Goal: Task Accomplishment & Management: Manage account settings

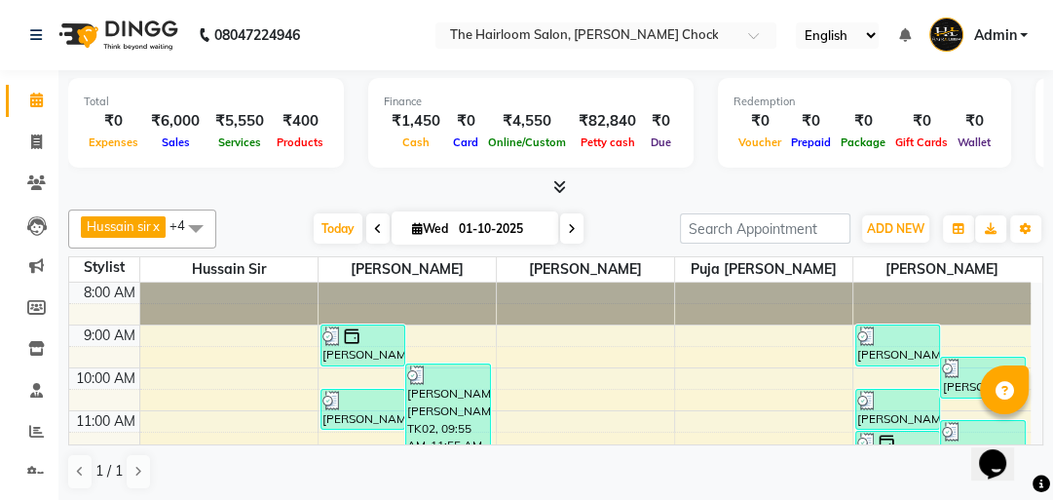
scroll to position [234, 0]
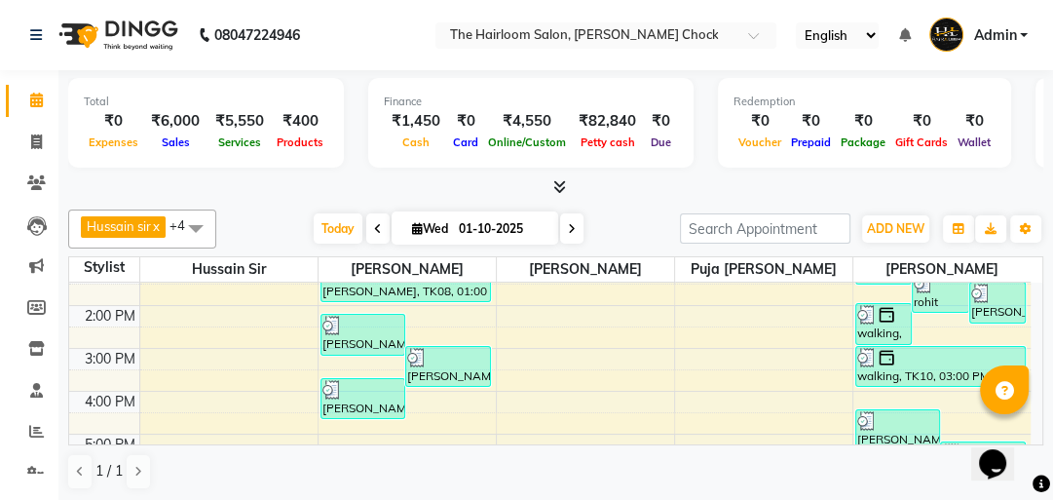
click at [419, 403] on div "8:00 AM 9:00 AM 10:00 AM 11:00 AM 12:00 PM 1:00 PM 2:00 PM 3:00 PM 4:00 PM 5:00…" at bounding box center [549, 391] width 961 height 685
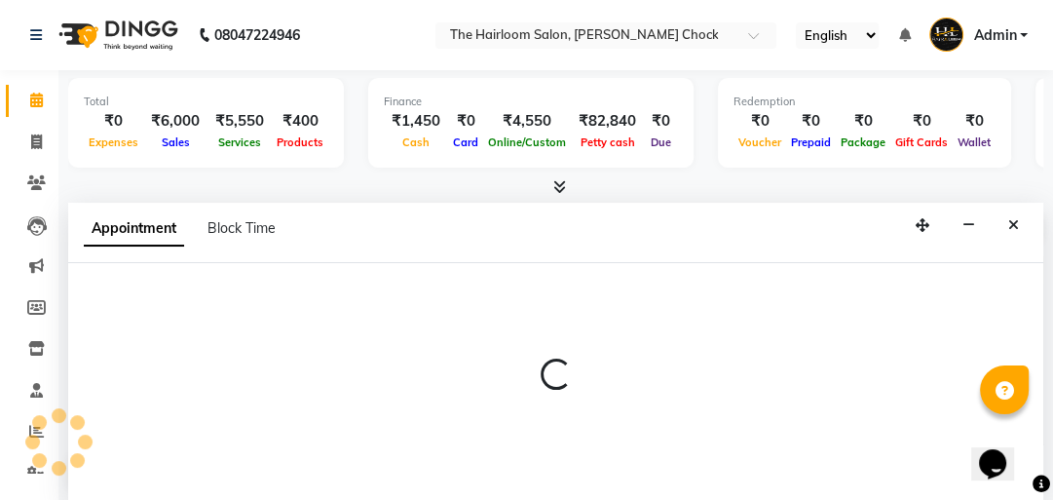
scroll to position [1, 0]
select select "41756"
select select "tentative"
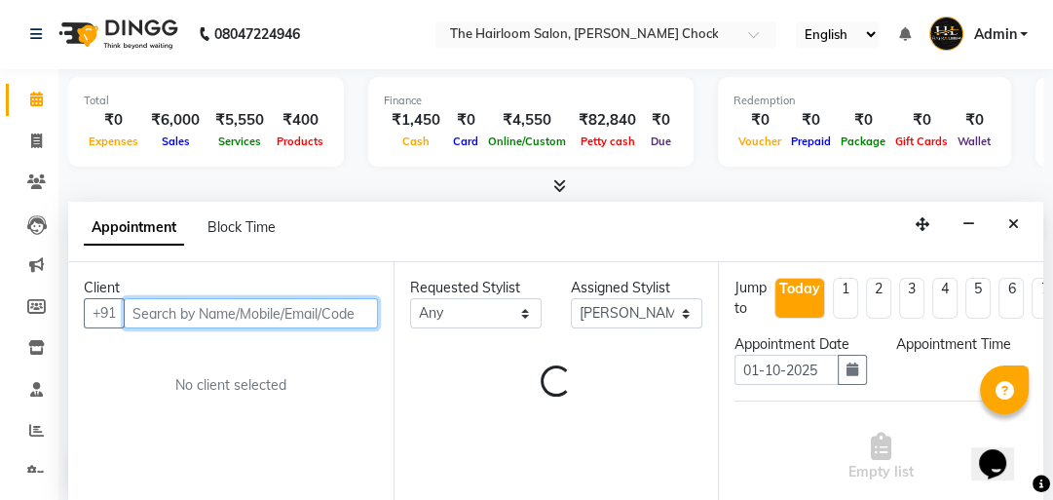
click at [269, 319] on input "text" at bounding box center [251, 313] width 254 height 30
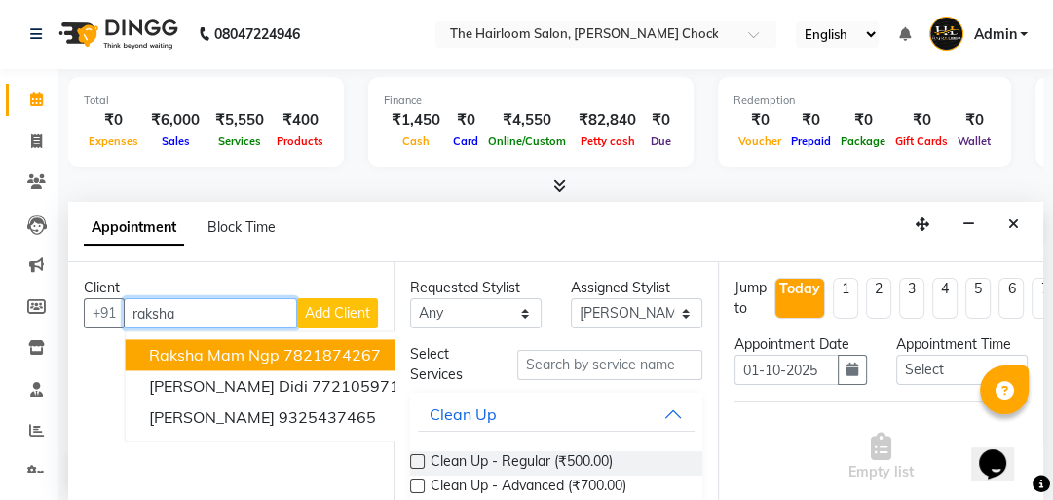
click at [327, 354] on ngb-highlight "7821874267" at bounding box center [331, 354] width 97 height 19
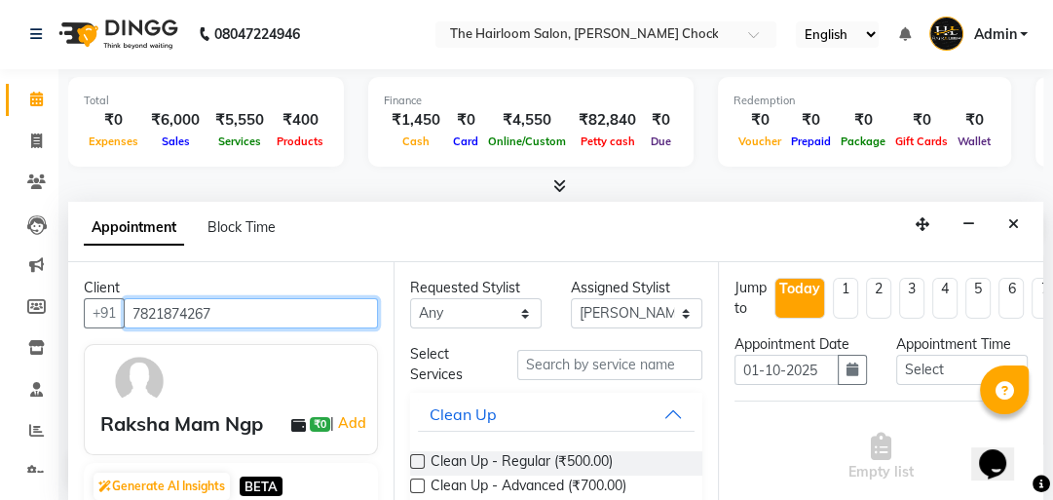
type input "7821874267"
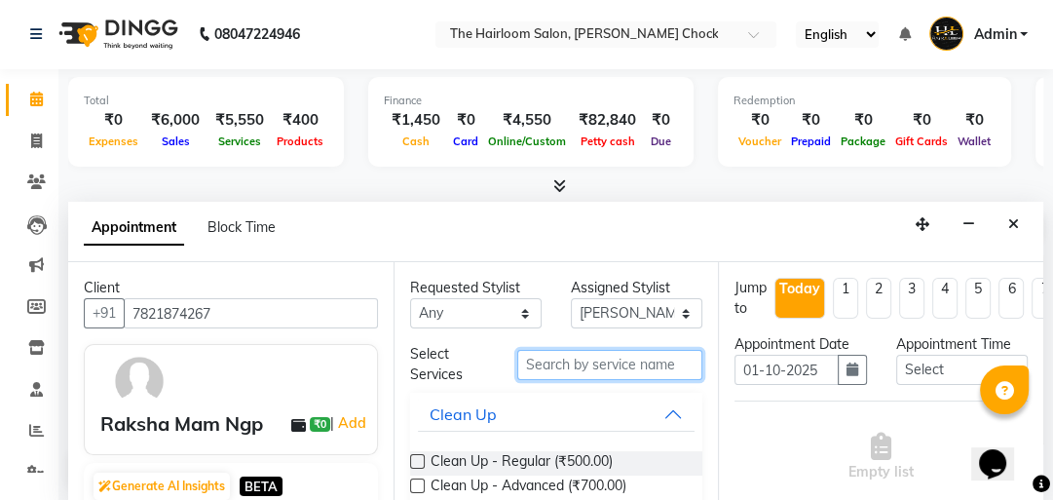
click at [561, 363] on input "text" at bounding box center [609, 365] width 185 height 30
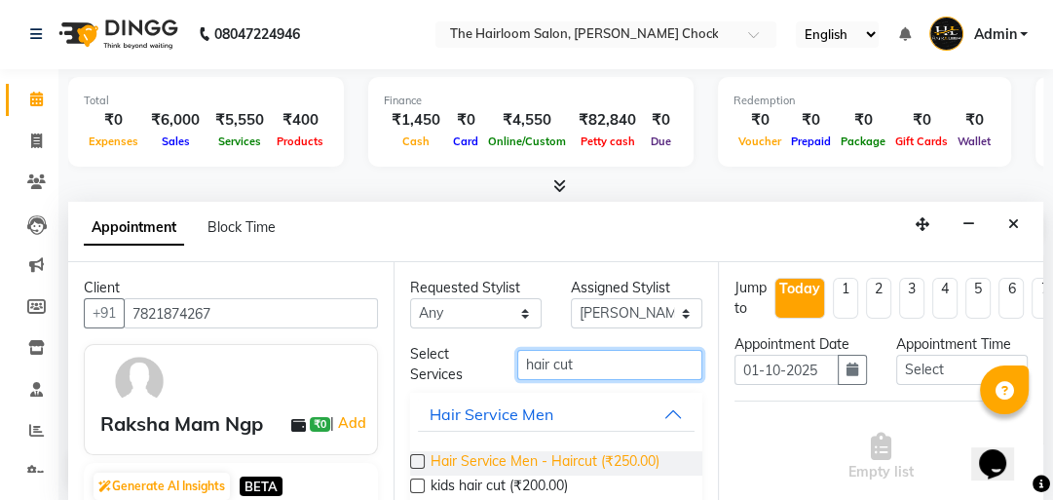
type input "hair cut"
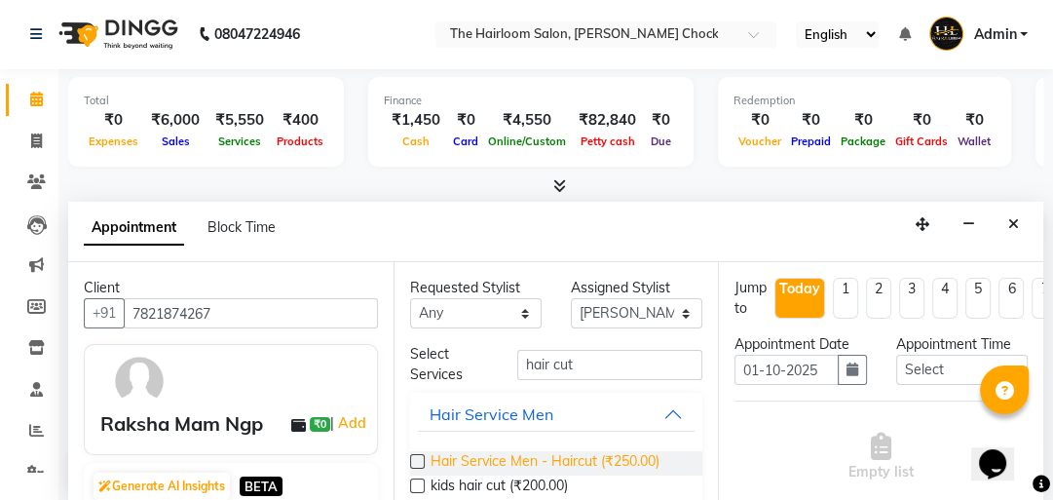
click at [569, 464] on span "Hair Service Men - Haircut (₹250.00)" at bounding box center [544, 463] width 229 height 24
checkbox input "false"
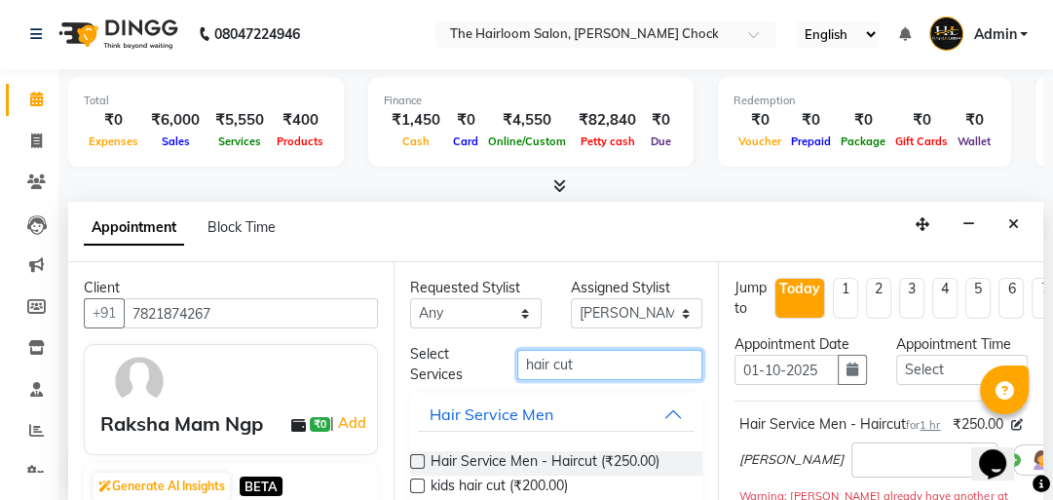
drag, startPoint x: 602, startPoint y: 363, endPoint x: 468, endPoint y: 382, distance: 134.7
click at [468, 382] on div "Select Services hair cut" at bounding box center [556, 364] width 322 height 41
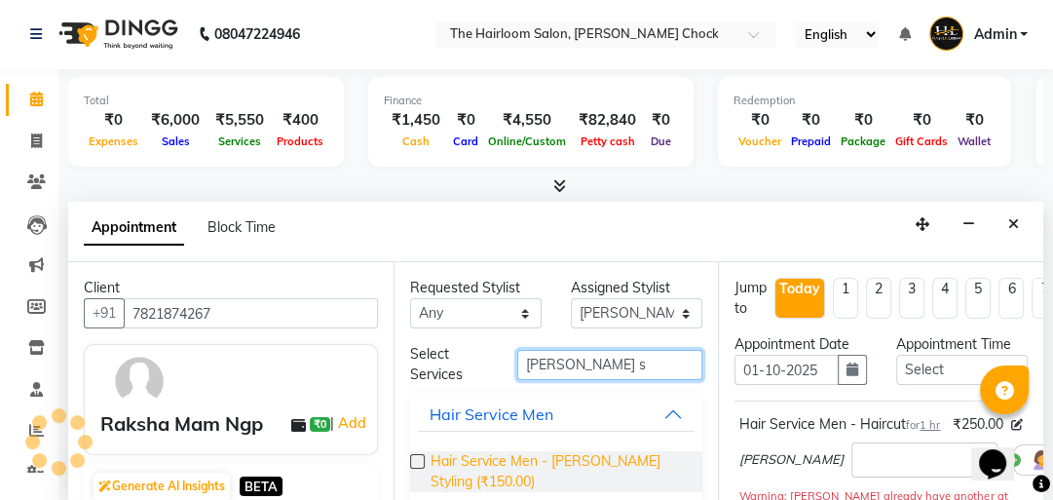
type input "[PERSON_NAME] s"
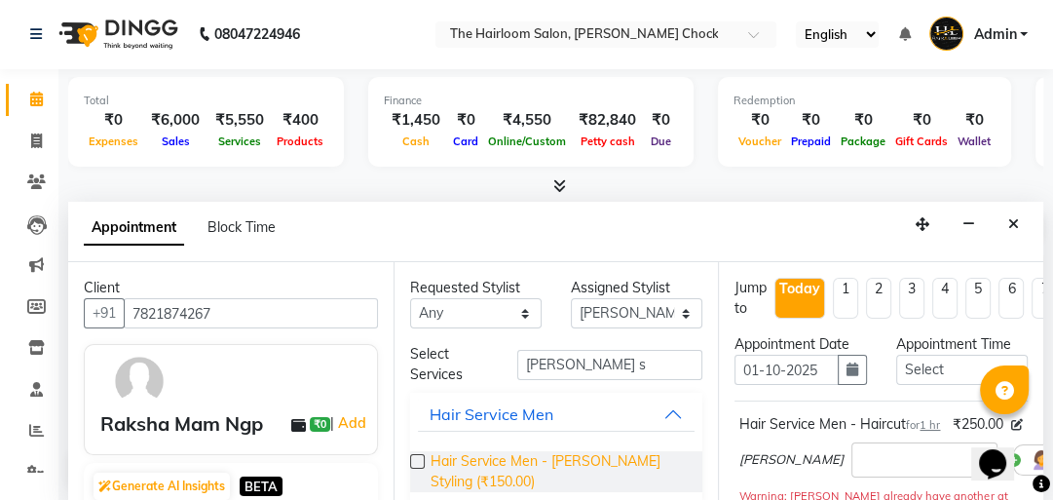
click at [542, 458] on span "Hair Service Men - [PERSON_NAME] Styling (₹150.00)" at bounding box center [558, 471] width 257 height 41
checkbox input "false"
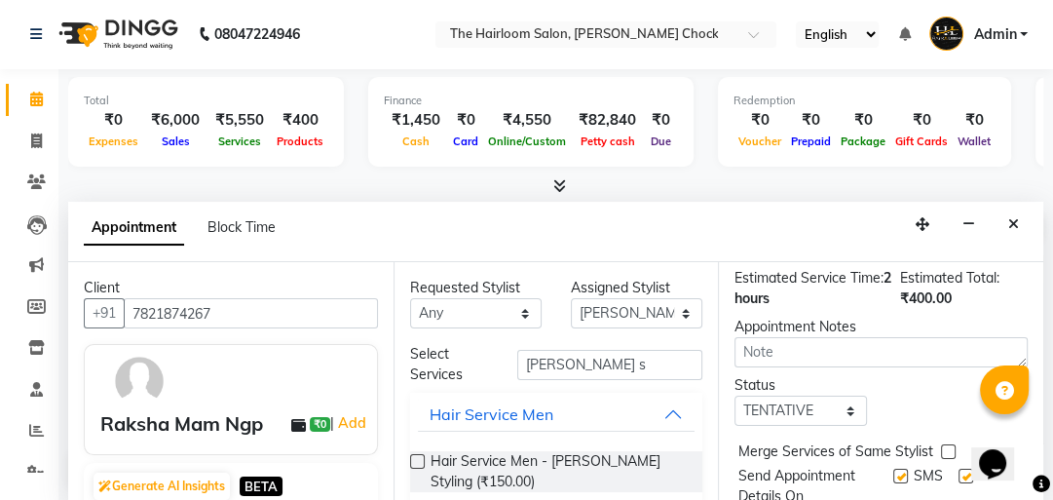
scroll to position [497, 0]
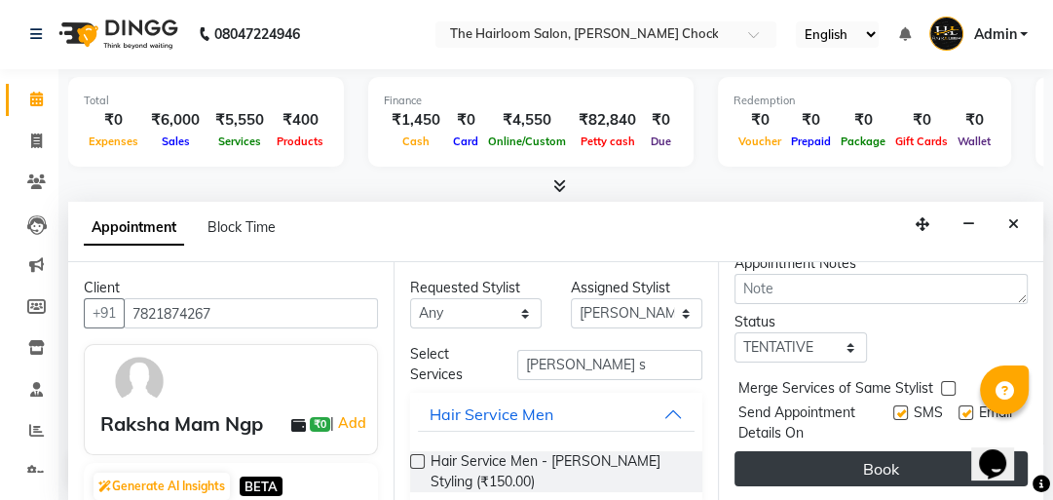
click at [887, 451] on button "Book" at bounding box center [880, 468] width 293 height 35
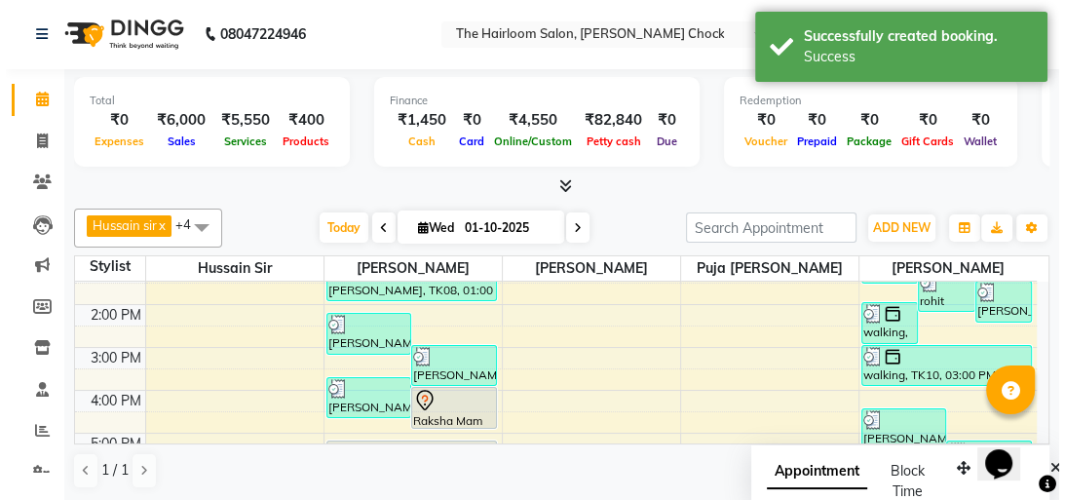
scroll to position [0, 0]
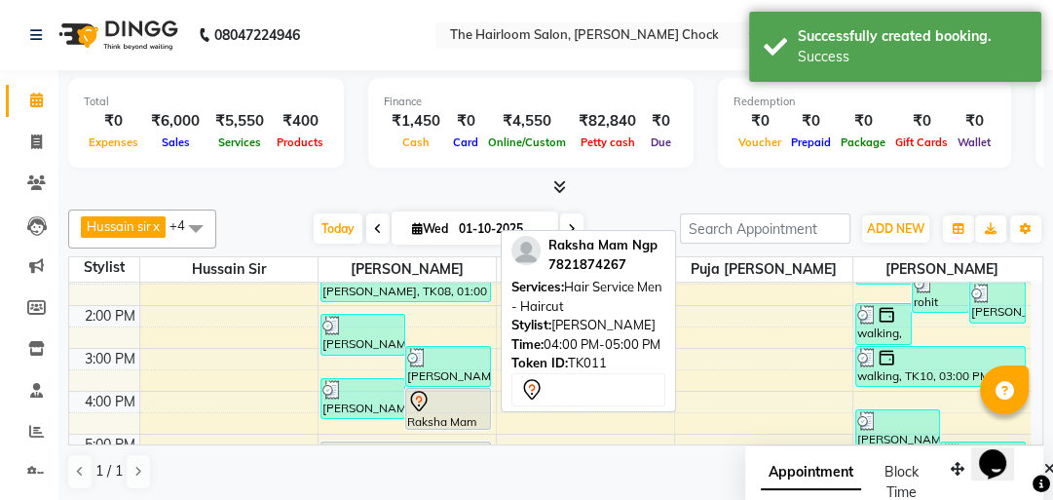
click at [453, 409] on div at bounding box center [448, 401] width 82 height 23
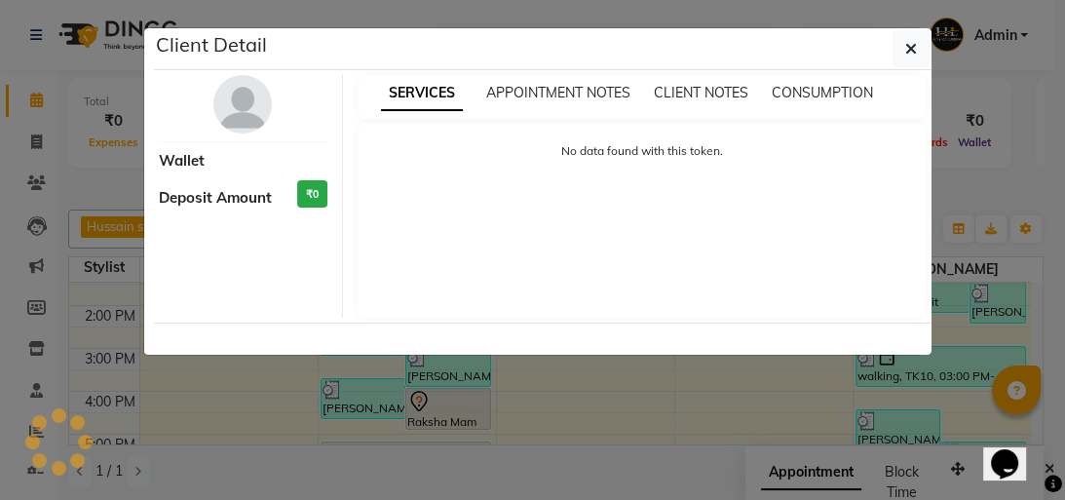
select select "7"
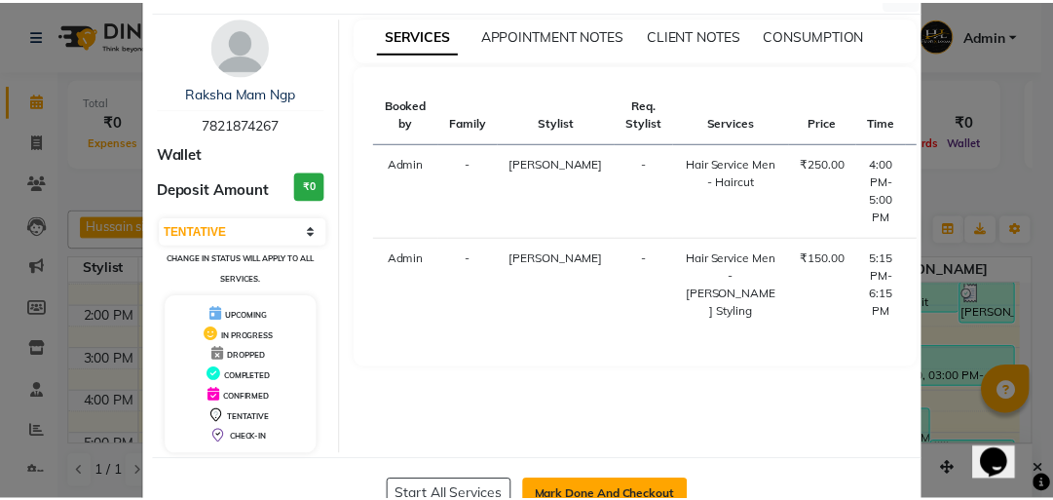
scroll to position [115, 0]
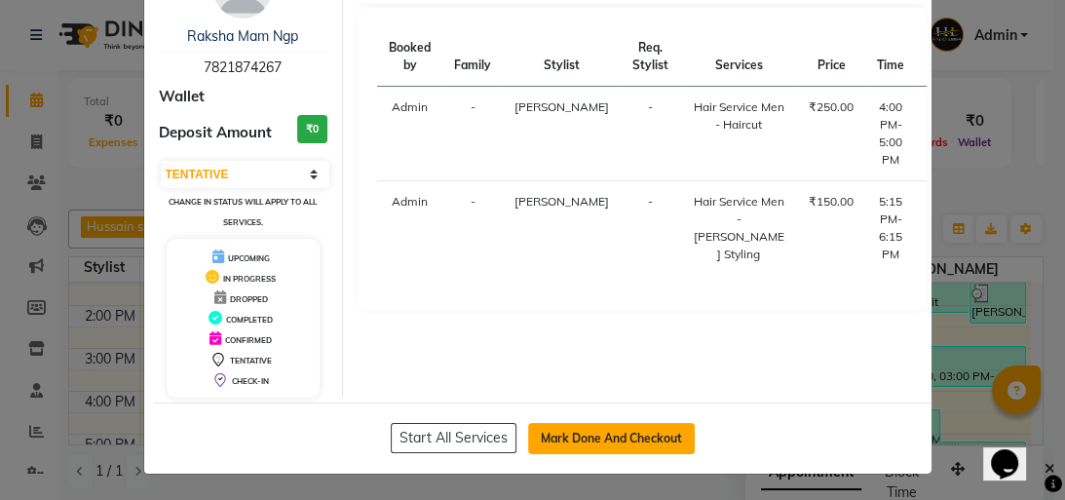
click at [604, 432] on button "Mark Done And Checkout" at bounding box center [611, 438] width 167 height 31
select select "service"
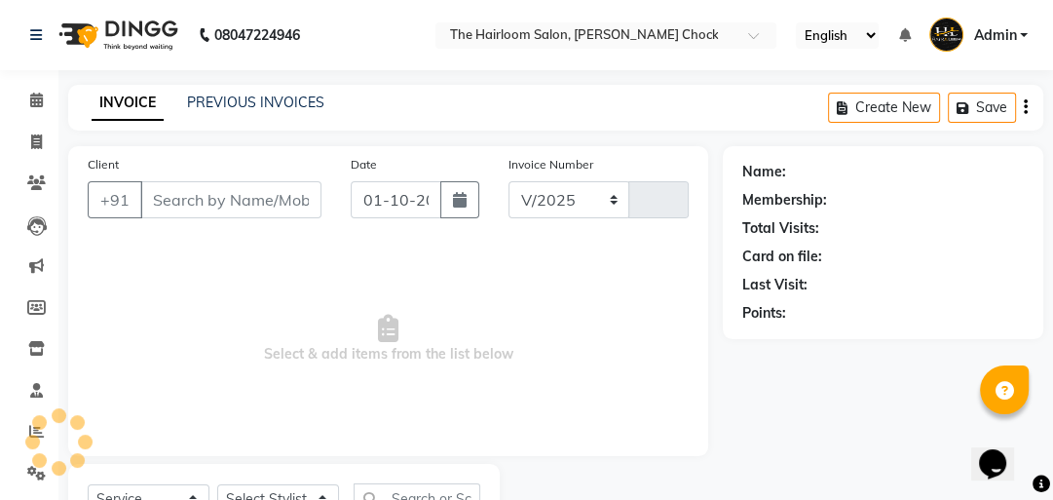
select select "5926"
type input "3998"
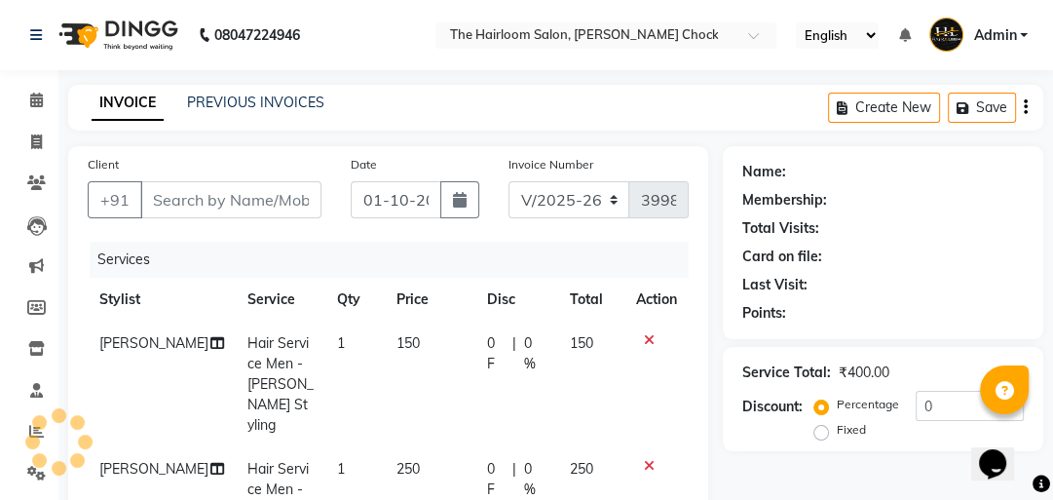
type input "7821874267"
select select "41756"
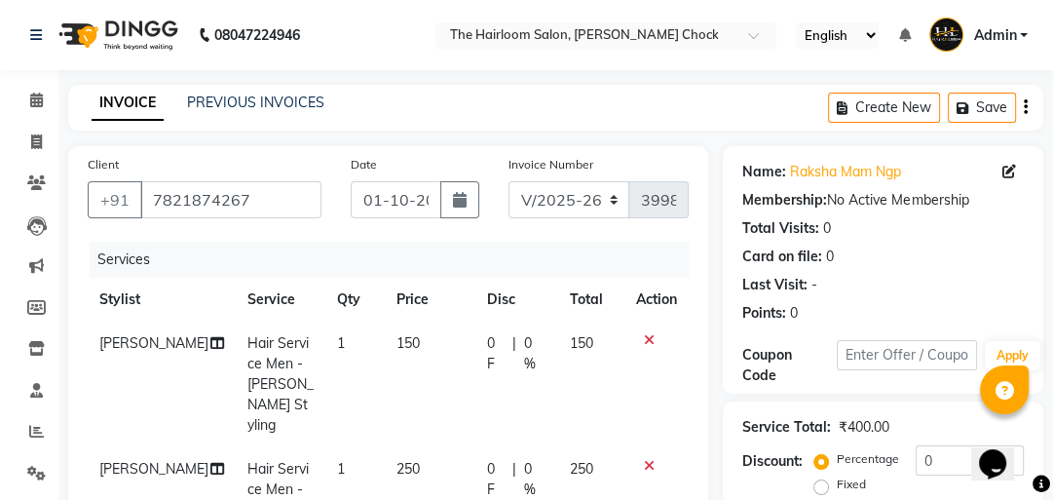
scroll to position [390, 0]
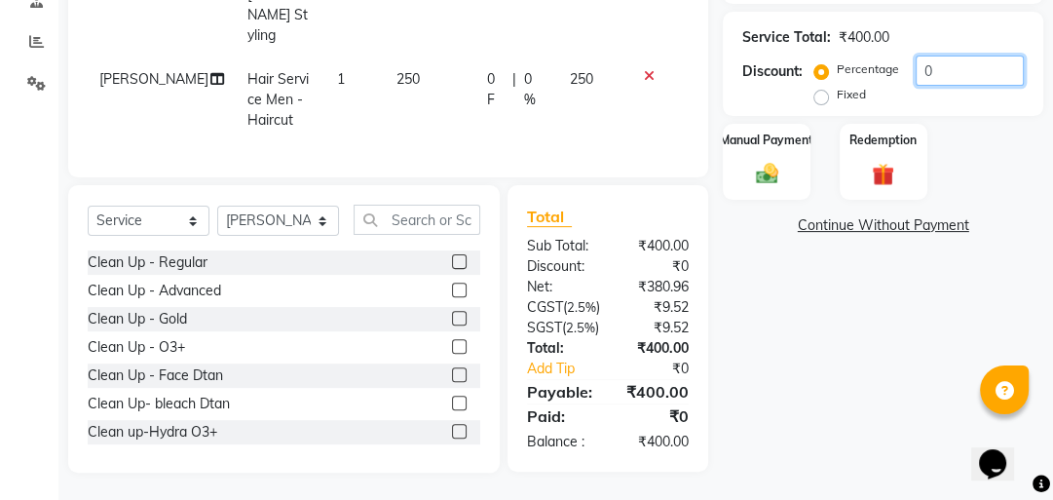
click at [954, 72] on input "0" at bounding box center [969, 71] width 108 height 30
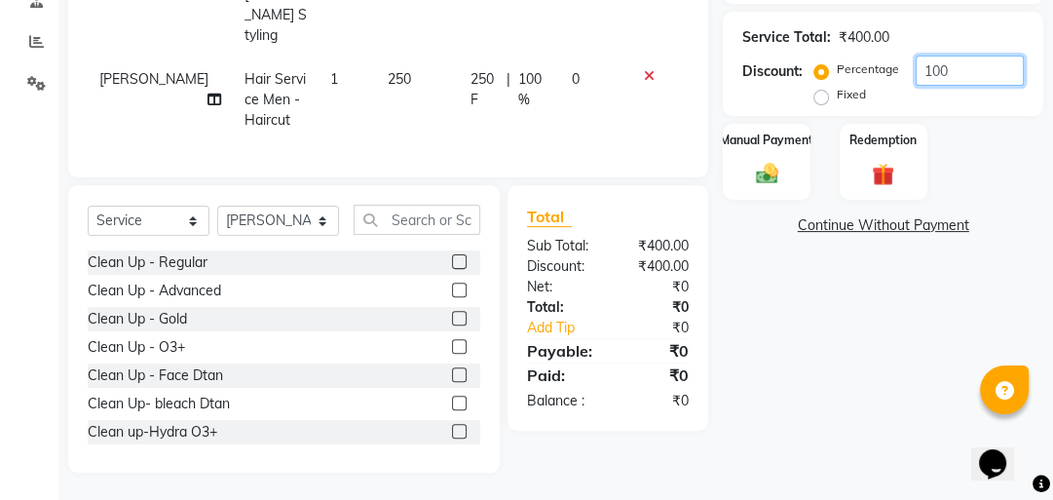
scroll to position [362, 0]
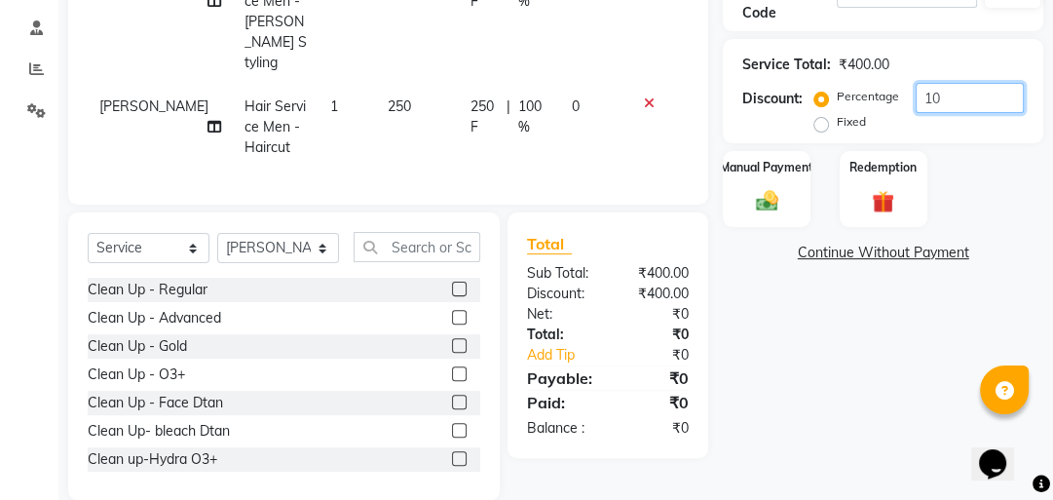
type input "1"
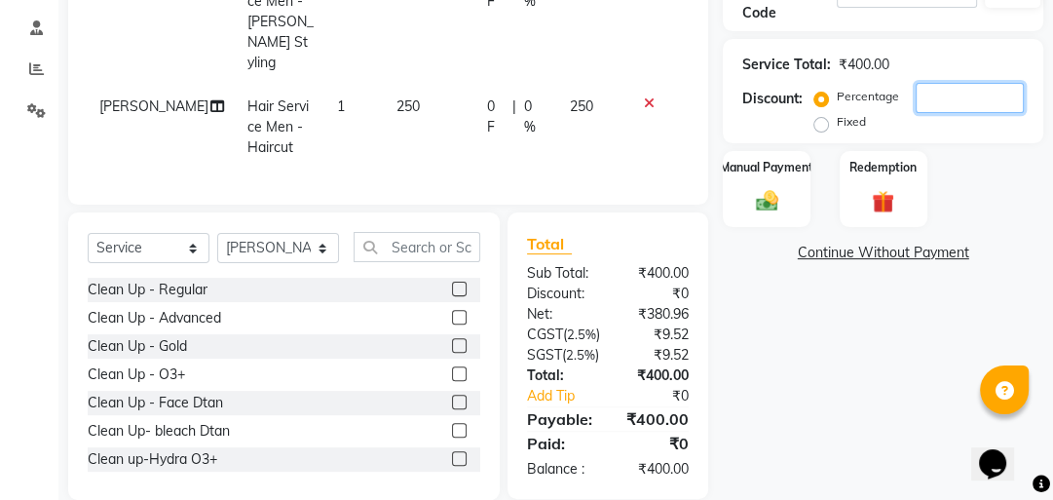
scroll to position [390, 0]
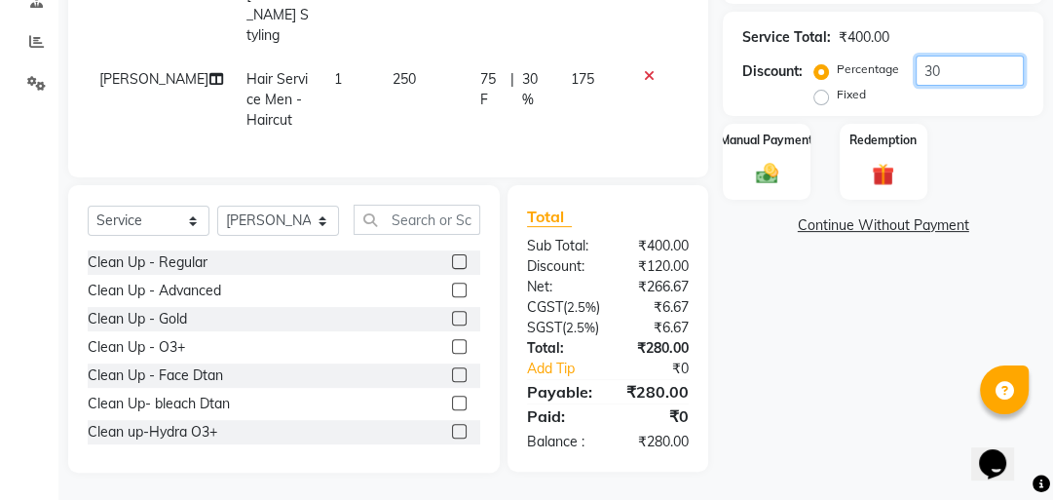
type input "3"
type input "25"
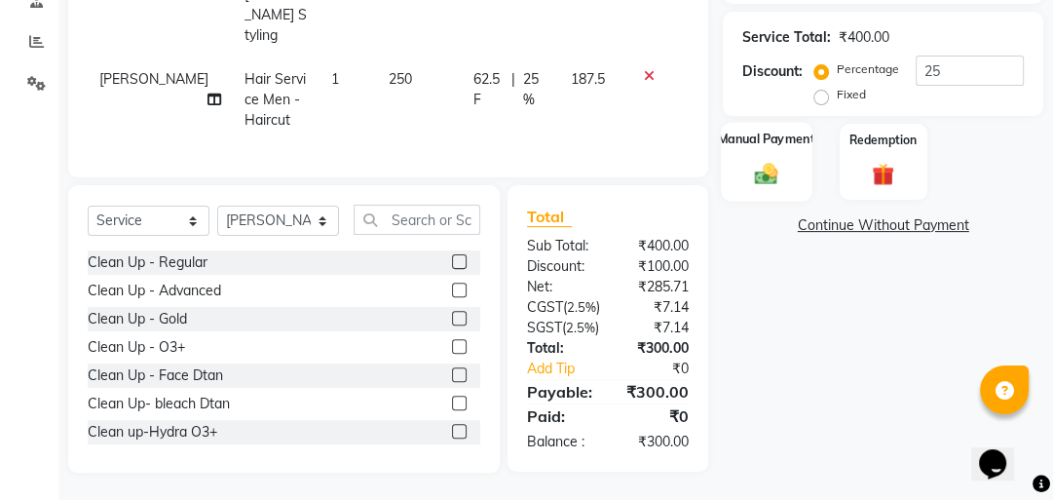
click at [764, 180] on img at bounding box center [767, 173] width 38 height 26
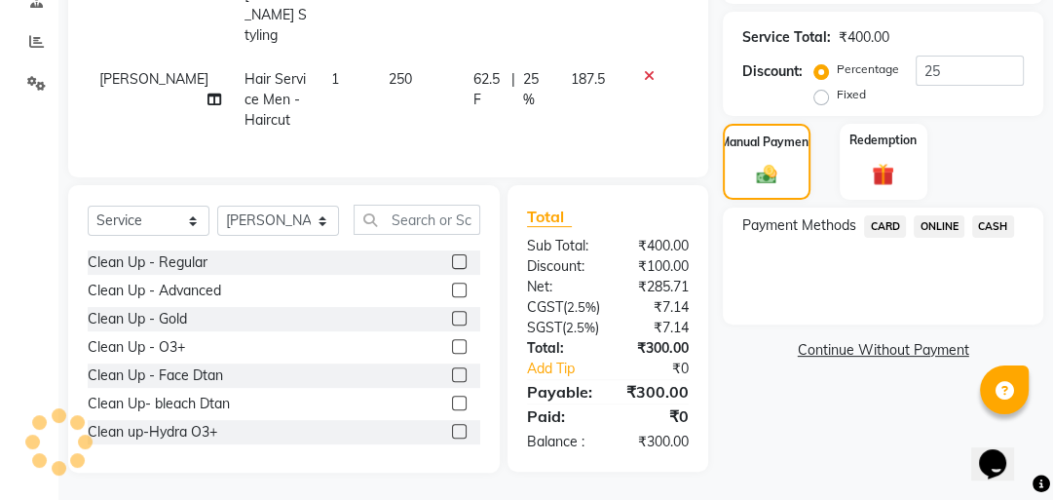
click at [995, 230] on span "CASH" at bounding box center [993, 226] width 42 height 22
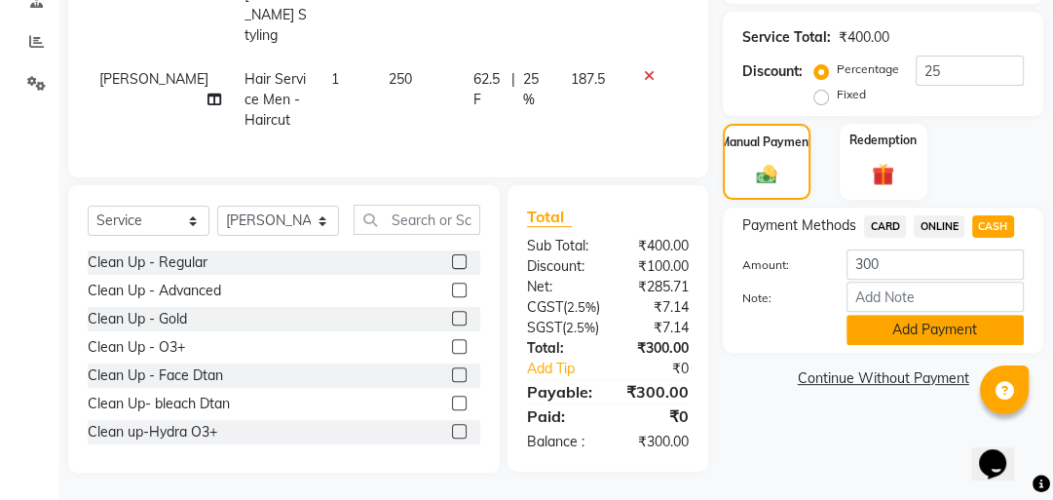
click at [926, 321] on button "Add Payment" at bounding box center [934, 330] width 177 height 30
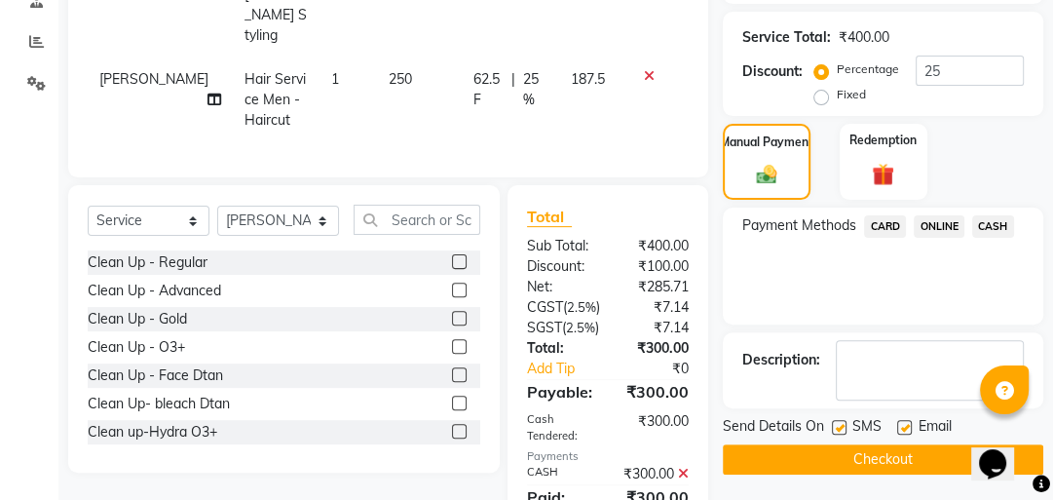
scroll to position [504, 0]
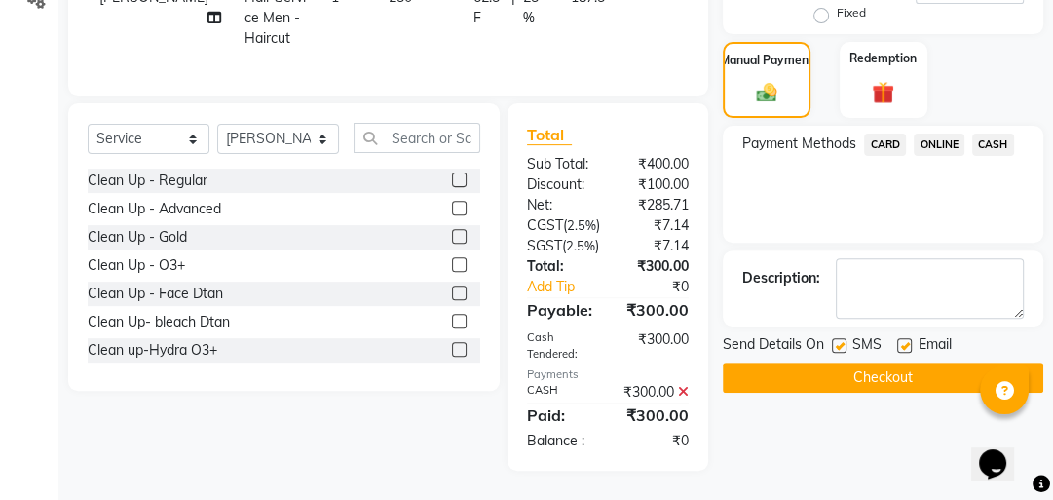
click at [893, 362] on button "Checkout" at bounding box center [883, 377] width 320 height 30
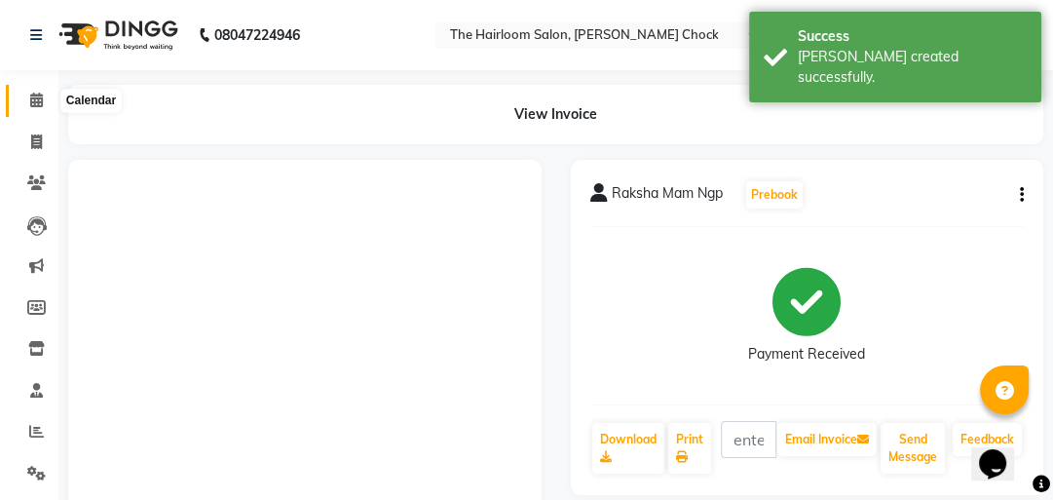
click at [19, 101] on span at bounding box center [36, 101] width 34 height 22
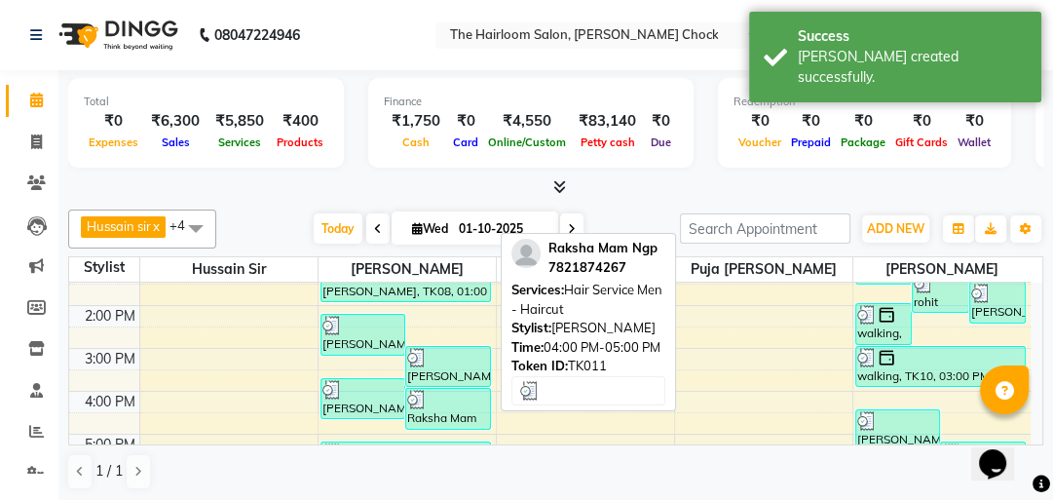
scroll to position [312, 0]
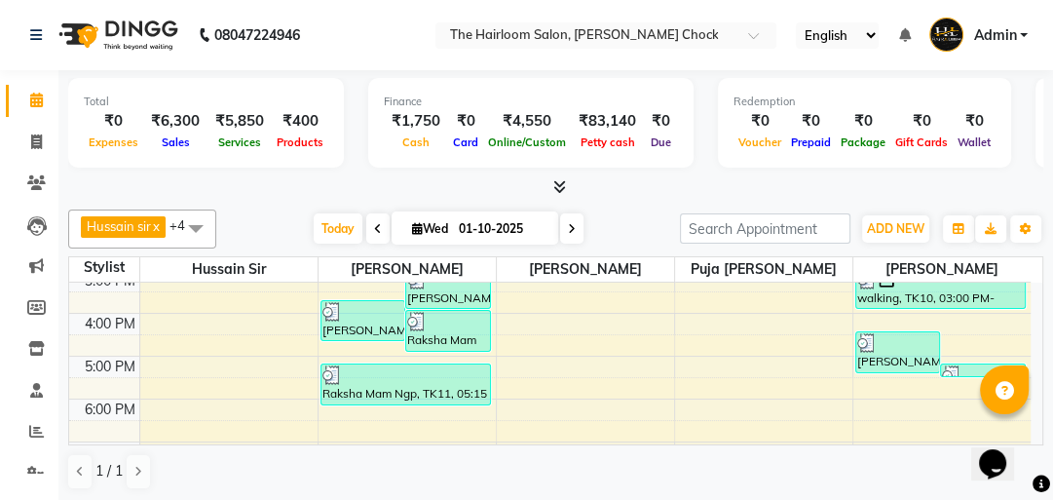
click at [420, 415] on div "8:00 AM 9:00 AM 10:00 AM 11:00 AM 12:00 PM 1:00 PM 2:00 PM 3:00 PM 4:00 PM 5:00…" at bounding box center [549, 313] width 961 height 685
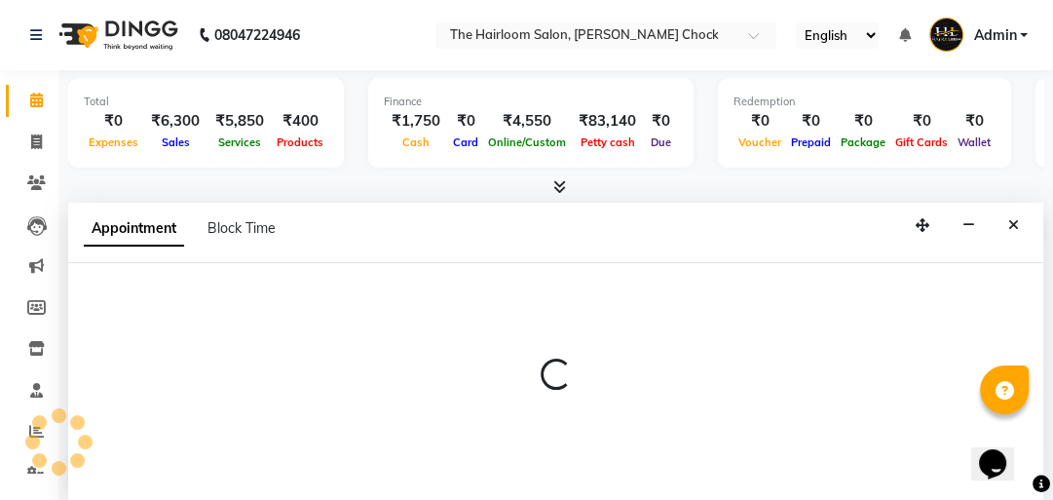
scroll to position [1, 0]
select select "41756"
select select "tentative"
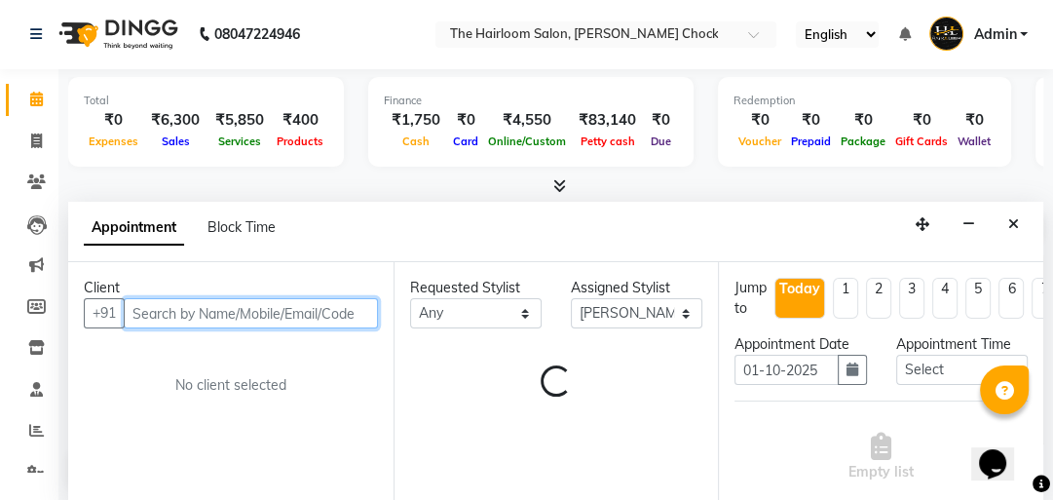
click at [241, 304] on input "text" at bounding box center [251, 313] width 254 height 30
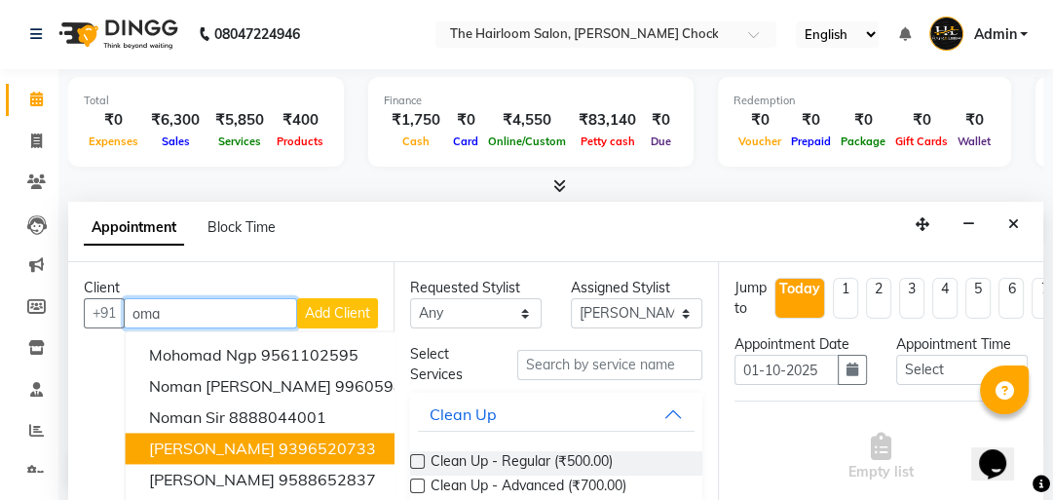
click at [233, 438] on span "[PERSON_NAME]" at bounding box center [212, 447] width 126 height 19
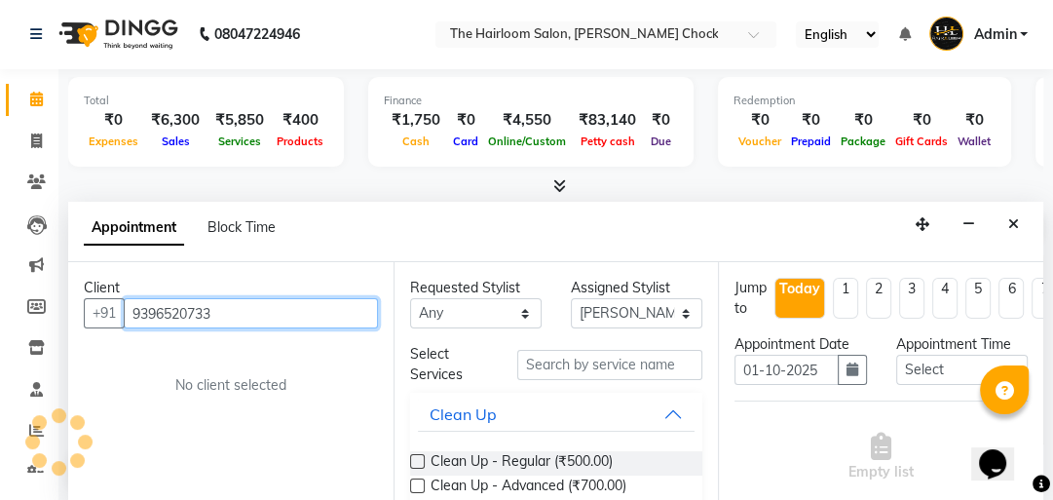
type input "9396520733"
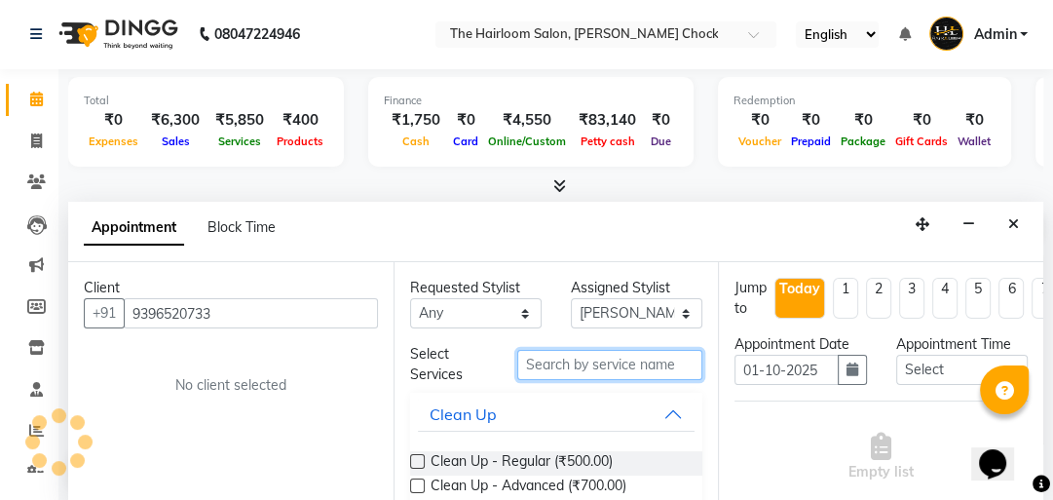
click at [597, 358] on input "text" at bounding box center [609, 365] width 185 height 30
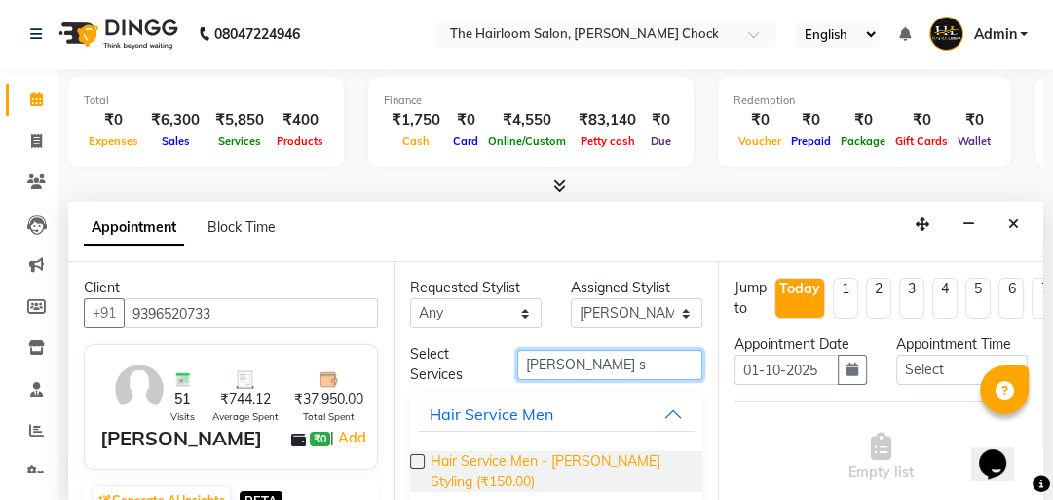
type input "[PERSON_NAME] s"
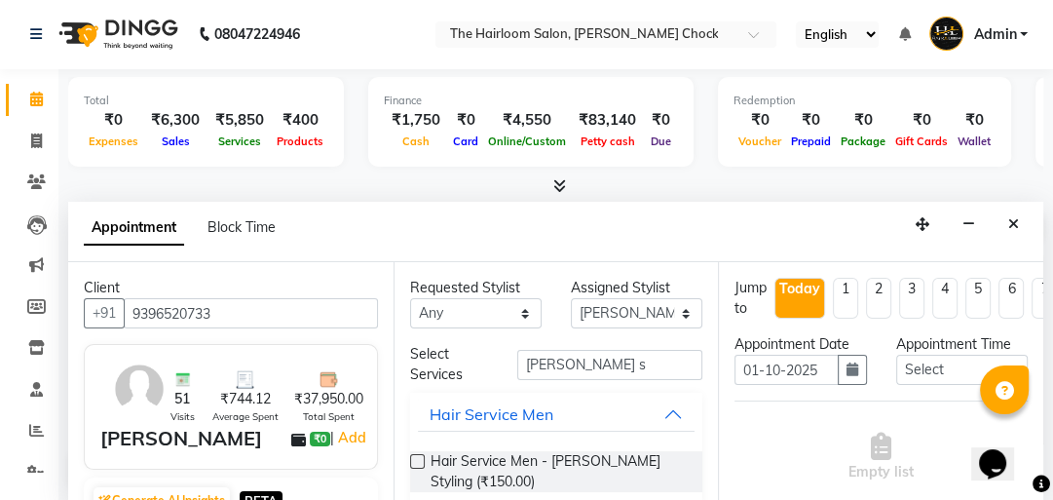
drag, startPoint x: 627, startPoint y: 458, endPoint x: 631, endPoint y: 387, distance: 71.2
click at [627, 456] on span "Hair Service Men - [PERSON_NAME] Styling (₹150.00)" at bounding box center [558, 471] width 257 height 41
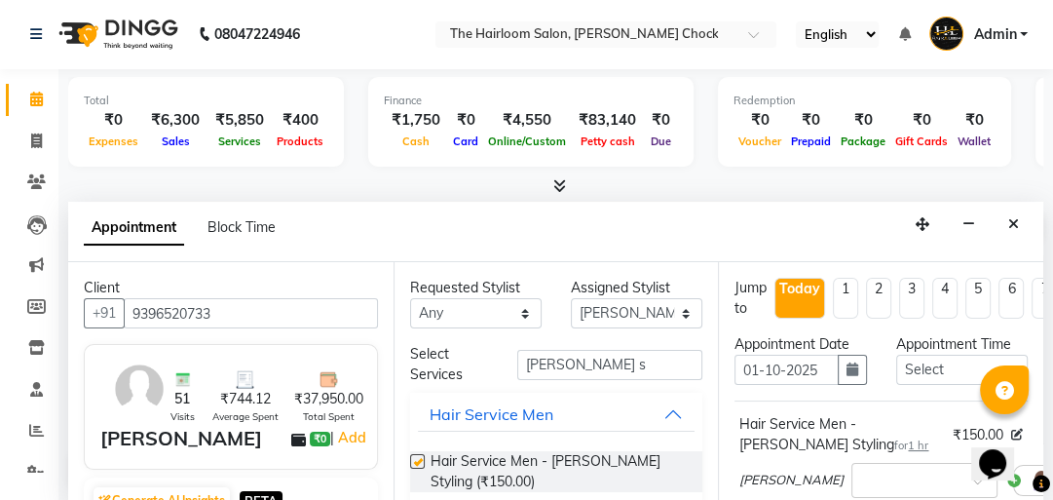
checkbox input "false"
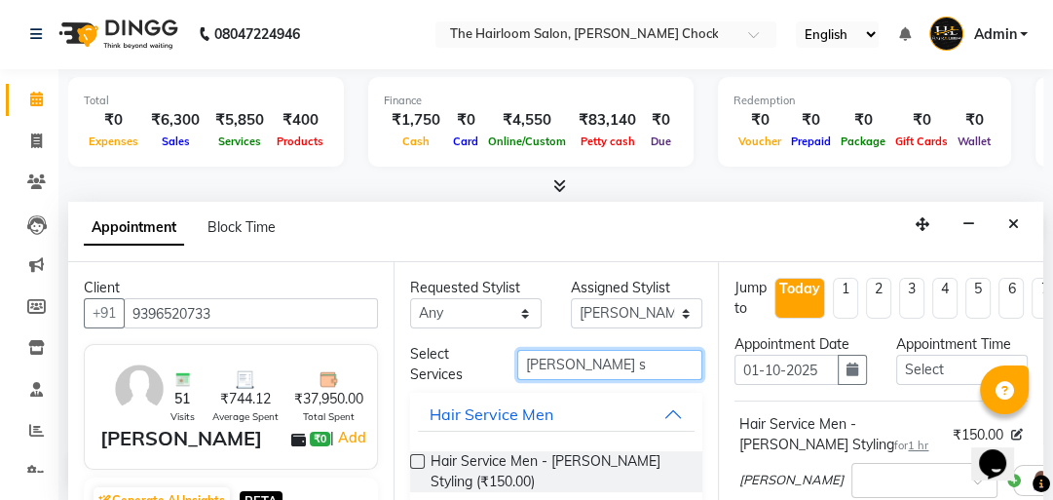
click at [623, 360] on input "[PERSON_NAME] s" at bounding box center [609, 365] width 185 height 30
type input "beard c"
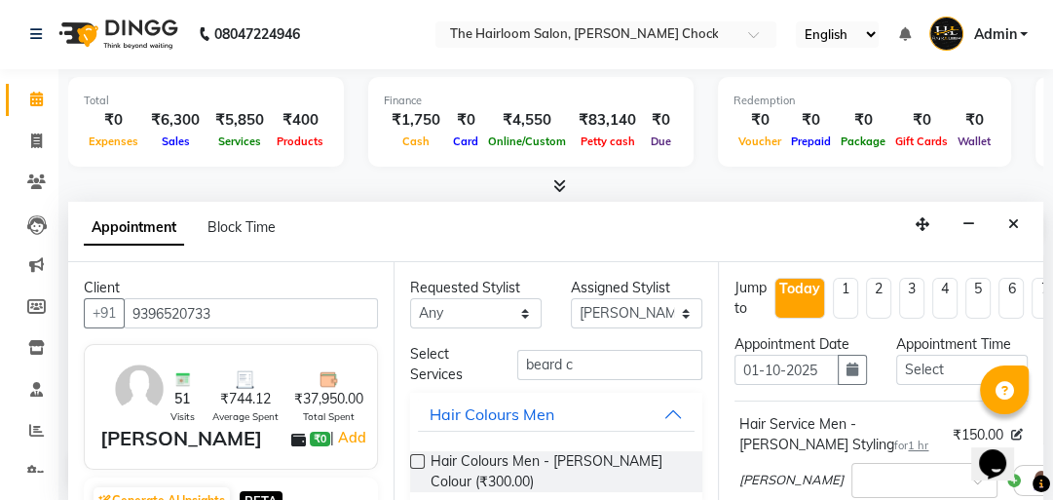
drag, startPoint x: 592, startPoint y: 456, endPoint x: 759, endPoint y: 410, distance: 172.7
click at [593, 455] on span "Hair Colours Men - [PERSON_NAME] Colour (₹300.00)" at bounding box center [558, 471] width 257 height 41
checkbox input "false"
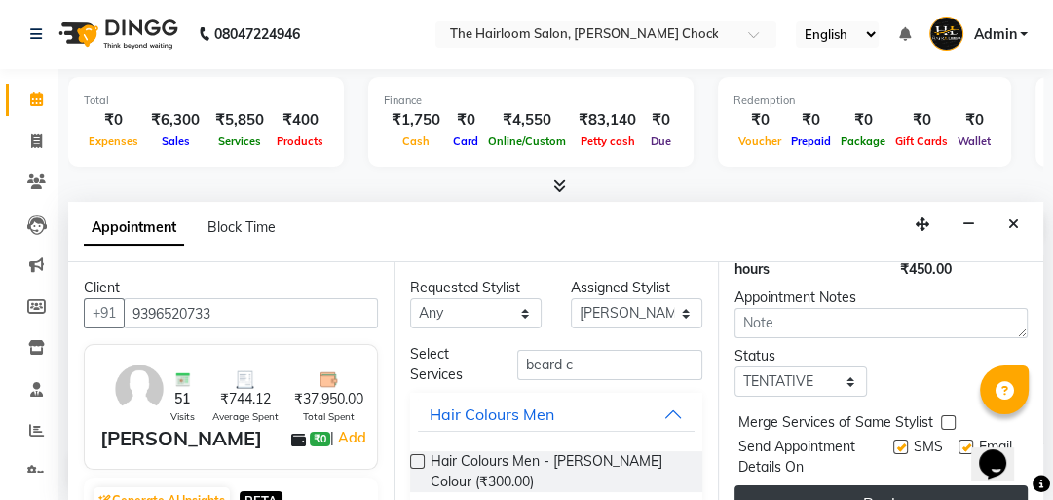
scroll to position [456, 0]
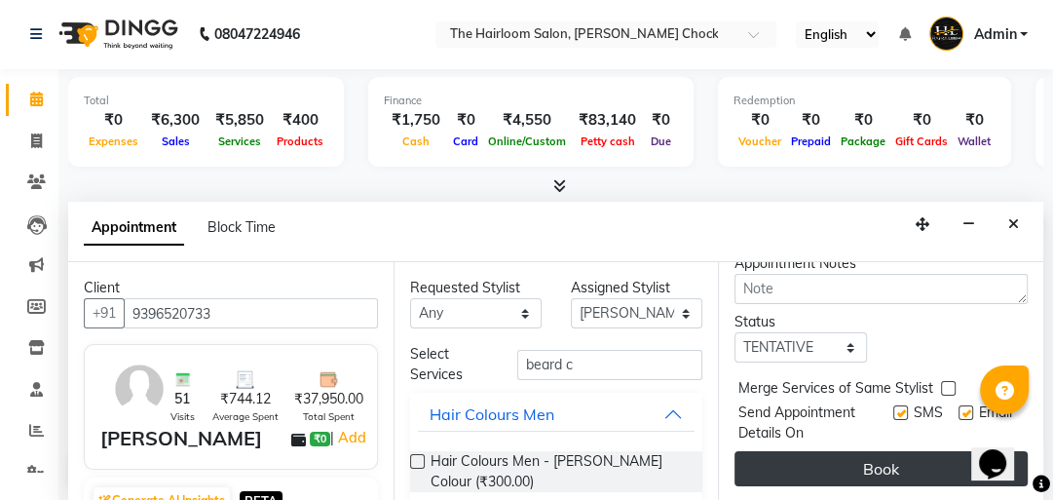
click at [880, 451] on button "Book" at bounding box center [880, 468] width 293 height 35
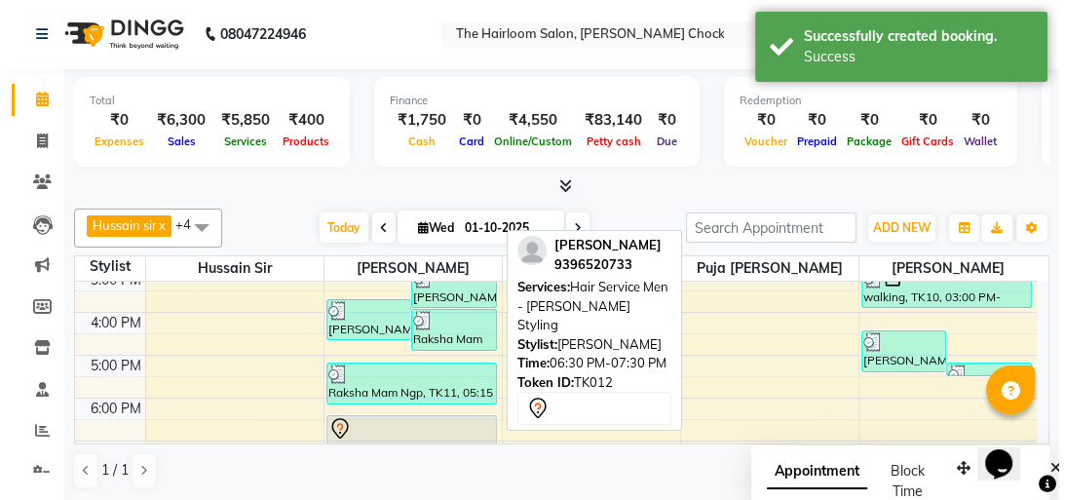
scroll to position [0, 0]
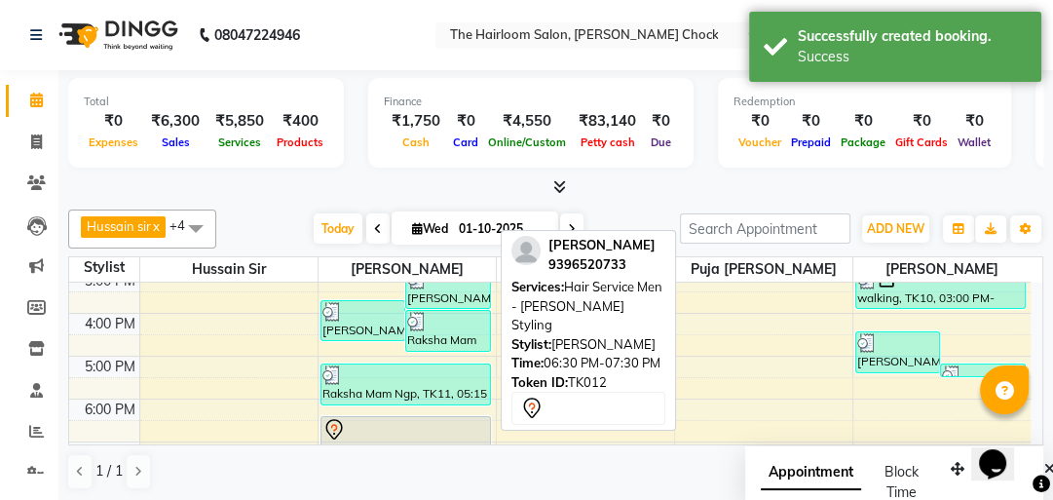
click at [392, 421] on div at bounding box center [405, 429] width 167 height 23
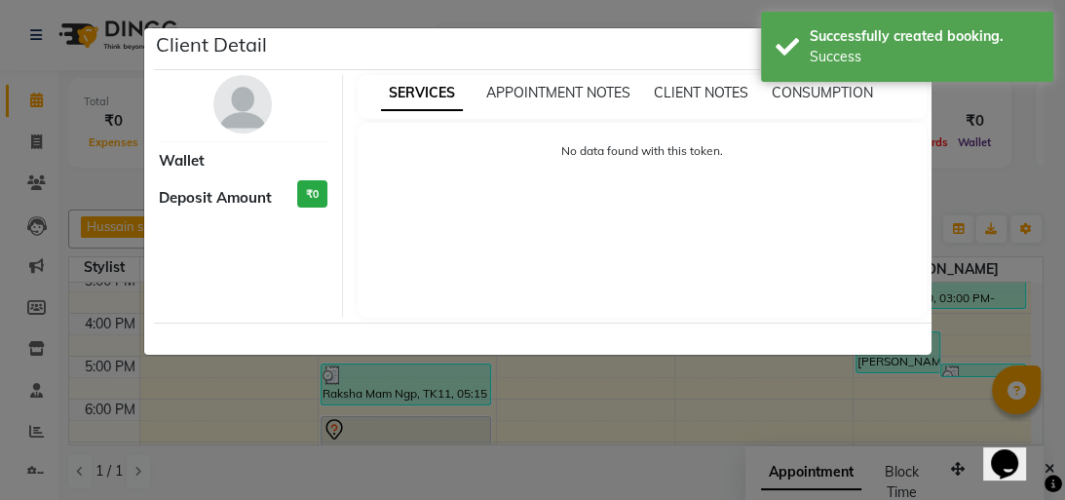
select select "7"
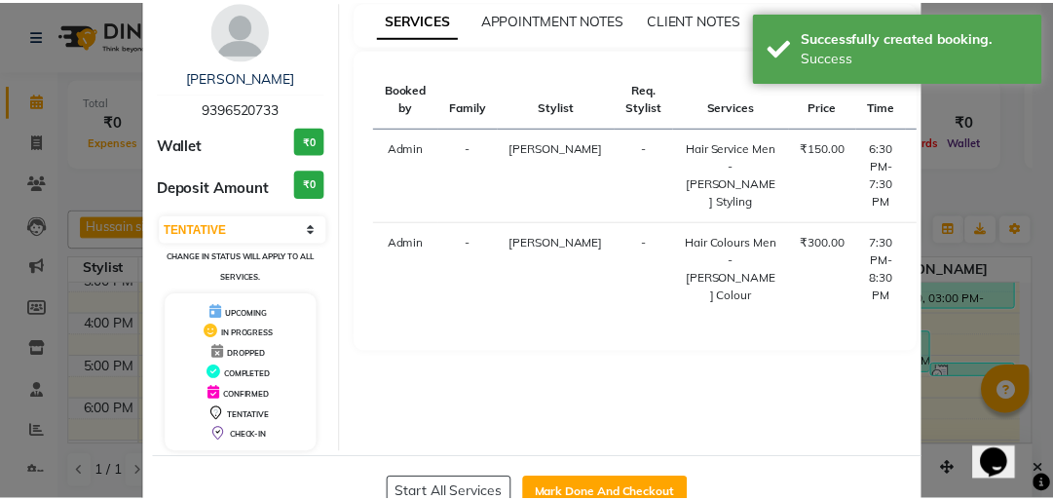
scroll to position [129, 0]
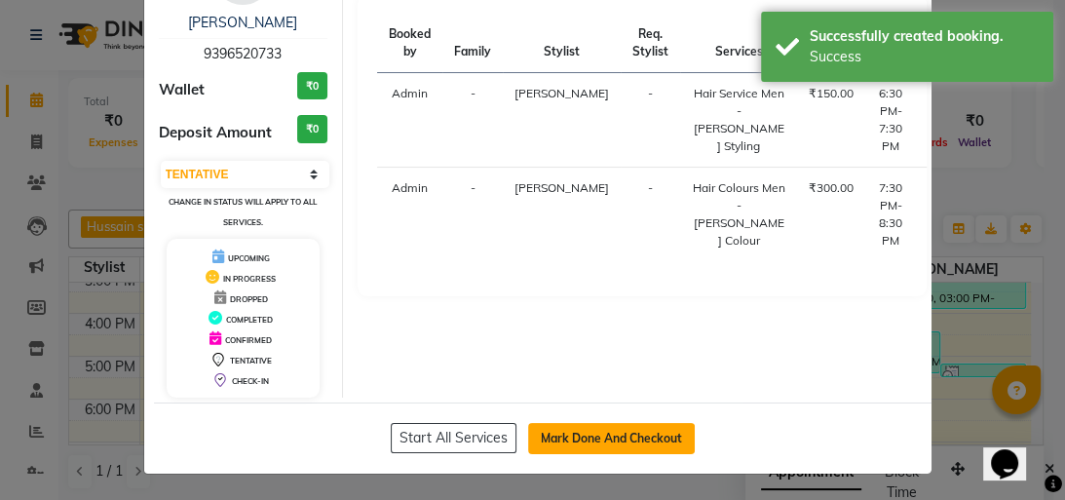
click at [539, 432] on button "Mark Done And Checkout" at bounding box center [611, 438] width 167 height 31
select select "service"
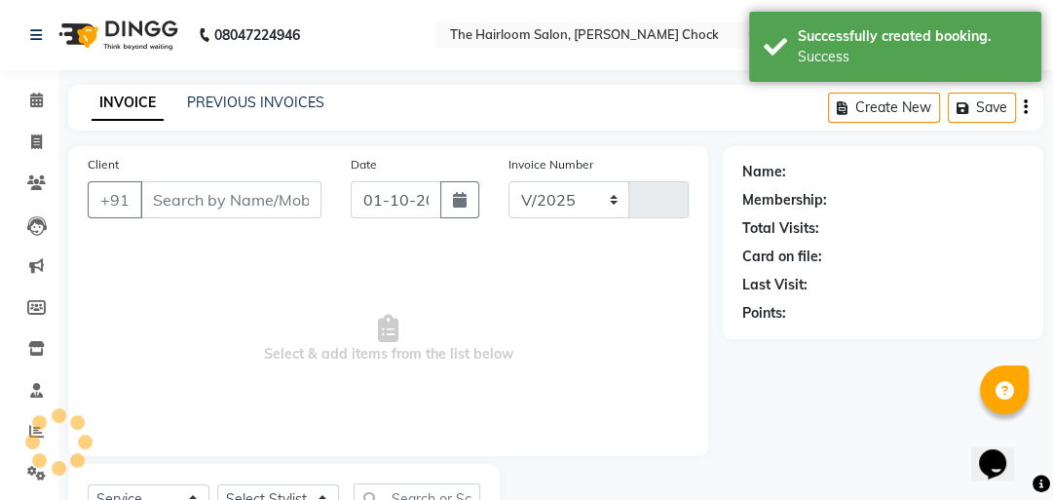
select select "5926"
type input "3999"
type input "9396520733"
select select "41756"
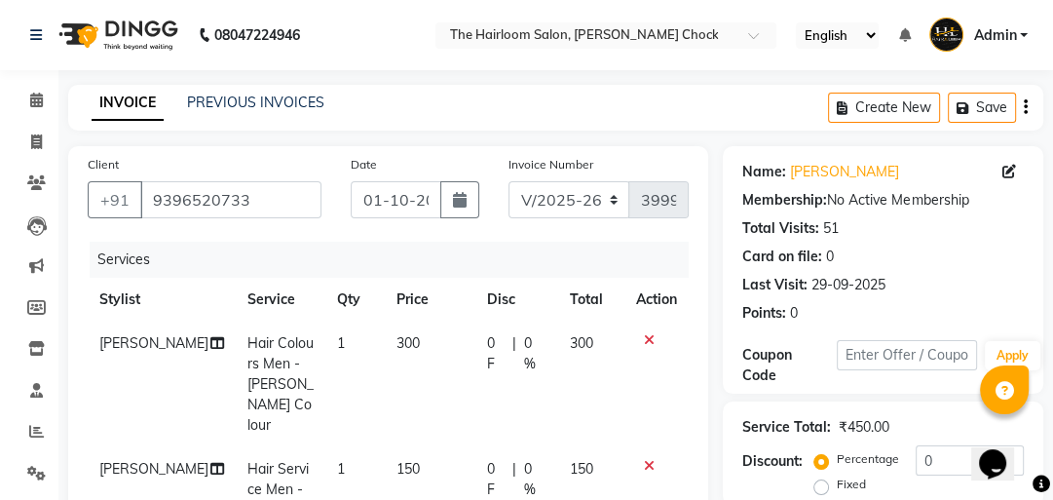
scroll to position [234, 0]
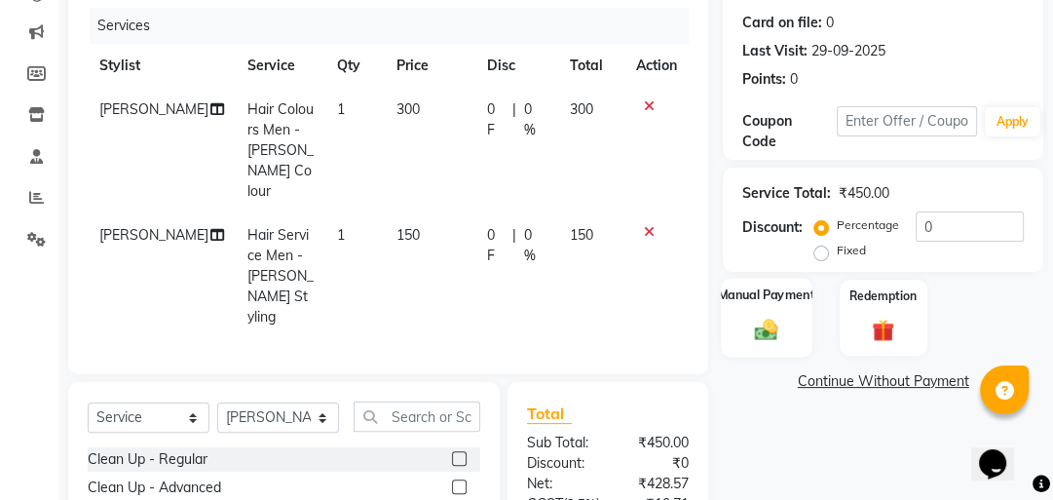
click at [747, 312] on div "Manual Payment" at bounding box center [767, 318] width 91 height 80
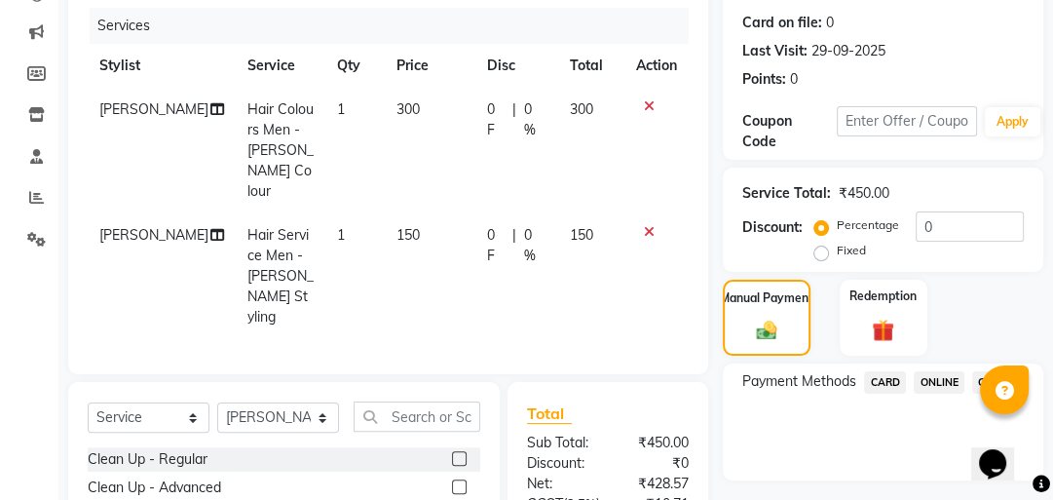
click at [933, 386] on span "ONLINE" at bounding box center [939, 382] width 51 height 22
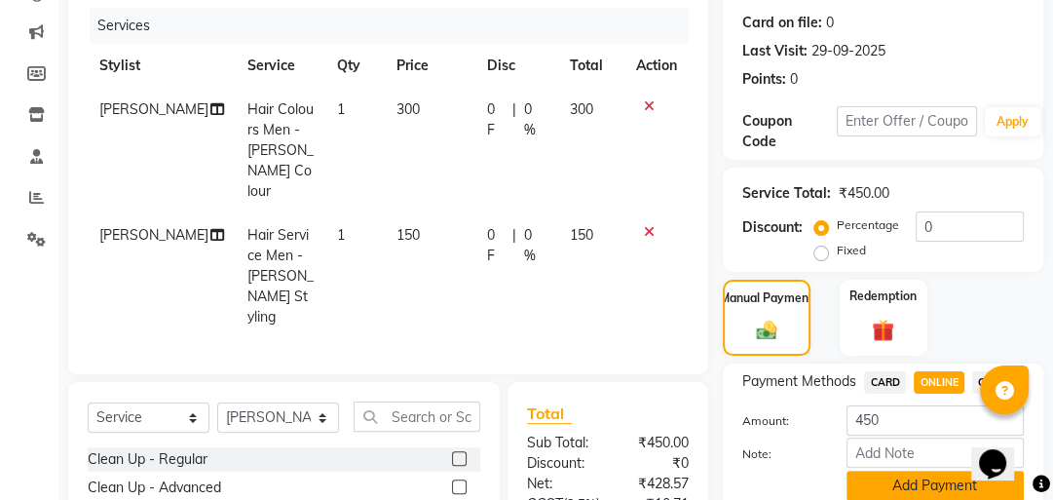
click at [886, 481] on button "Add Payment" at bounding box center [934, 485] width 177 height 30
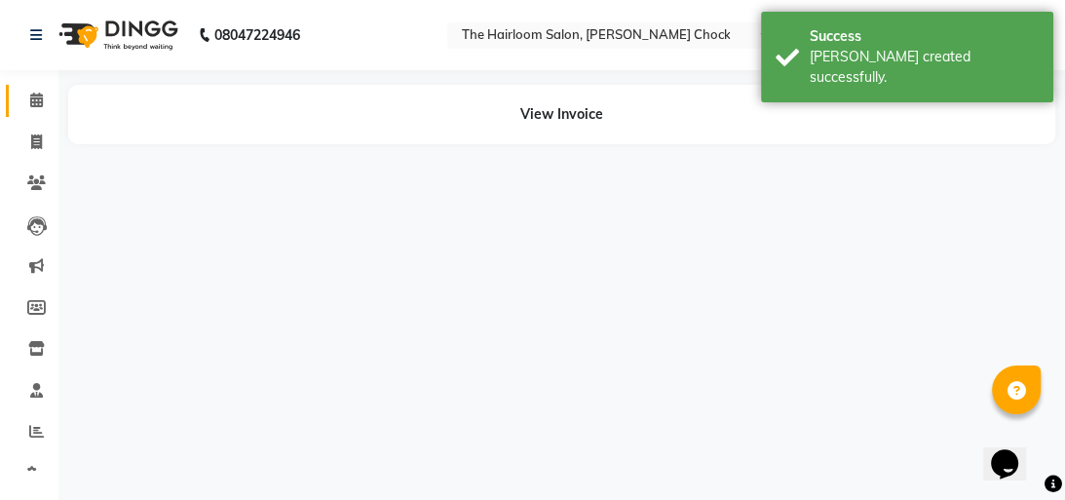
click at [34, 92] on span at bounding box center [36, 101] width 34 height 22
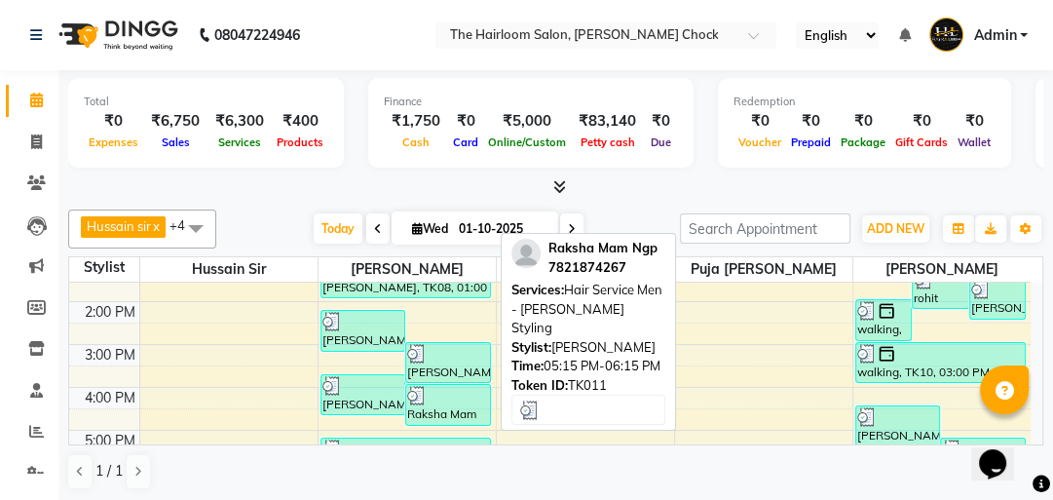
scroll to position [234, 0]
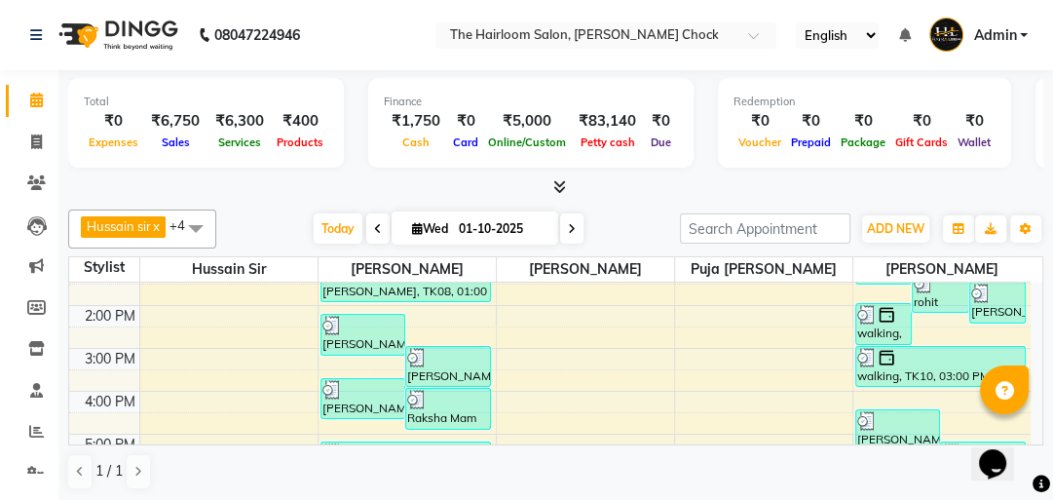
click at [427, 311] on div "8:00 AM 9:00 AM 10:00 AM 11:00 AM 12:00 PM 1:00 PM 2:00 PM 3:00 PM 4:00 PM 5:00…" at bounding box center [549, 391] width 961 height 685
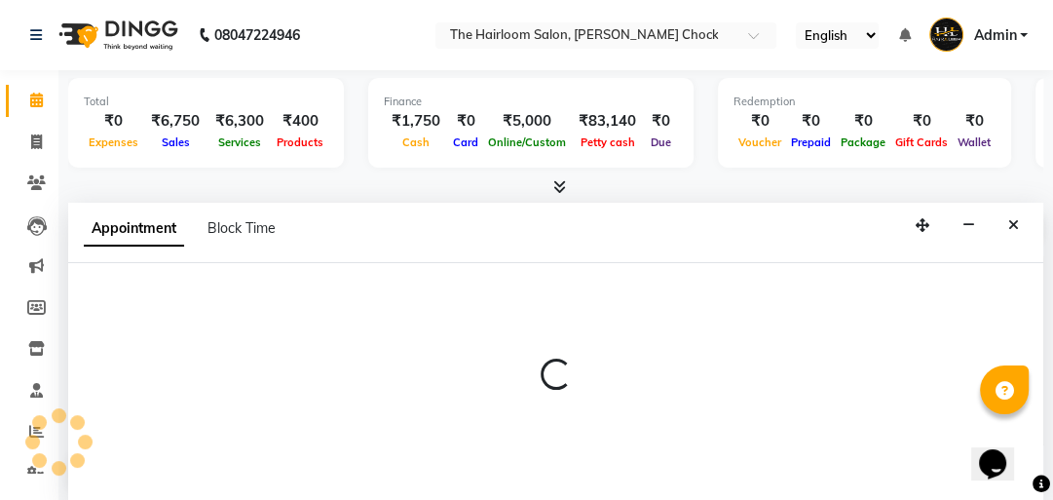
select select "41756"
select select "tentative"
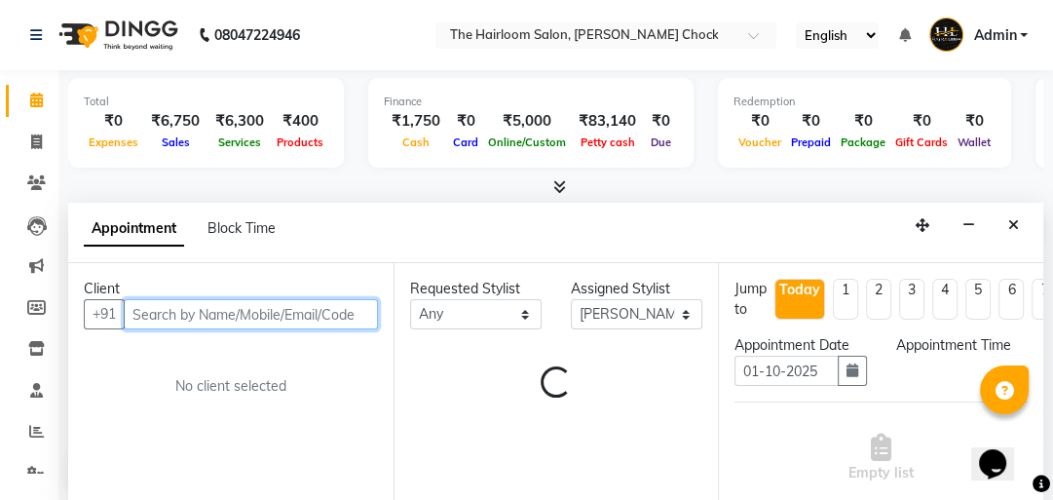
click at [238, 299] on input "text" at bounding box center [251, 314] width 254 height 30
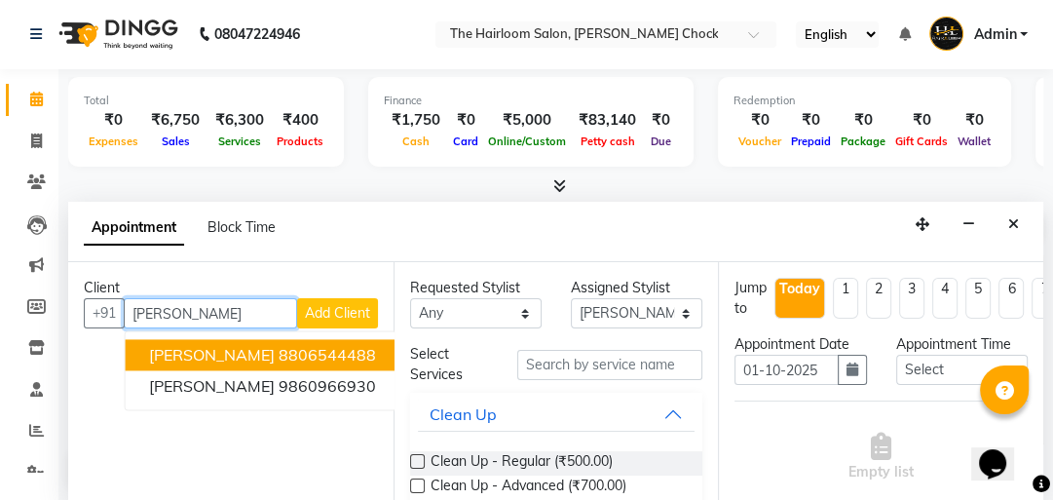
scroll to position [0, 0]
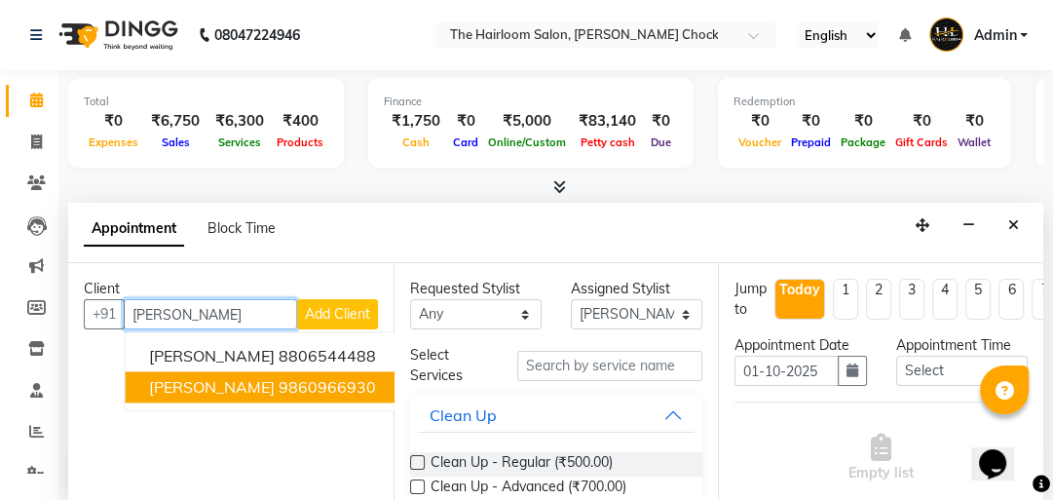
click at [299, 377] on ngb-highlight "9860966930" at bounding box center [327, 386] width 97 height 19
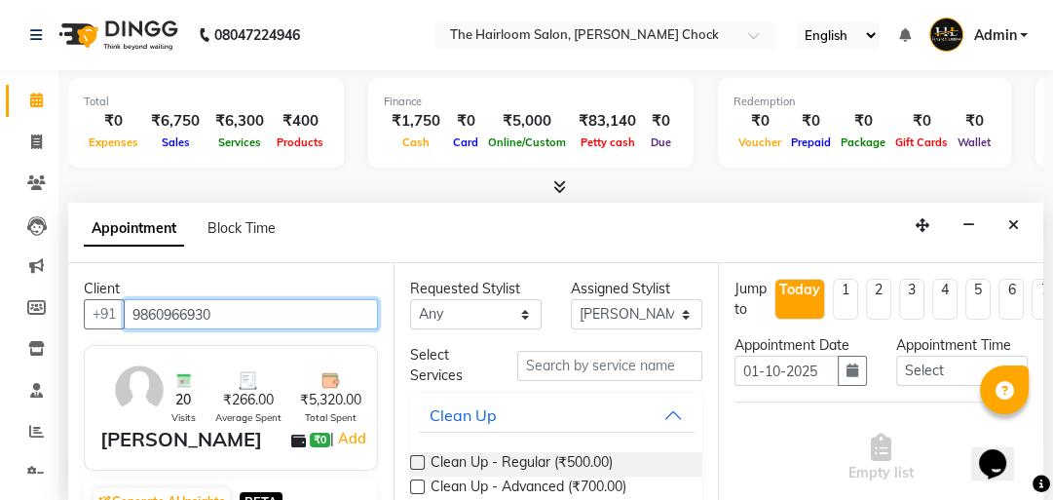
type input "9860966930"
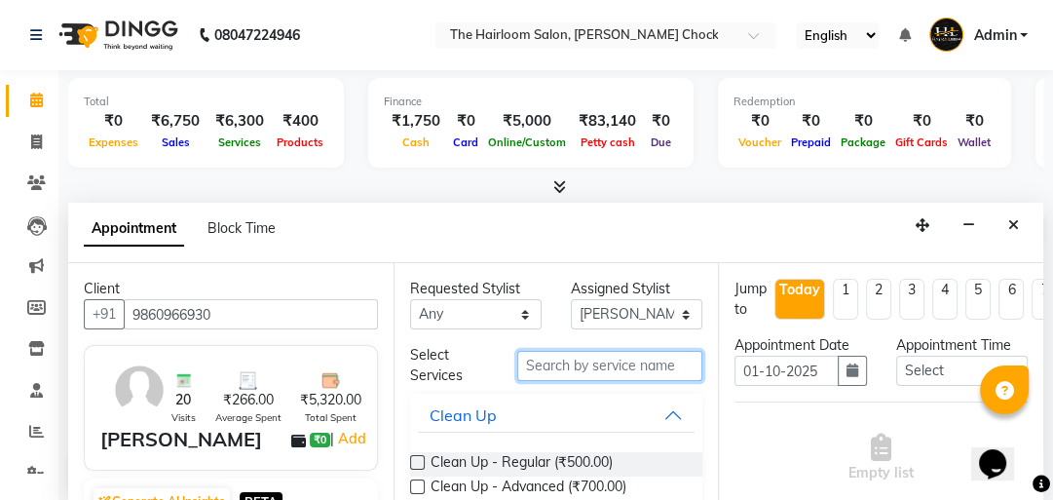
click at [559, 364] on input "text" at bounding box center [609, 366] width 185 height 30
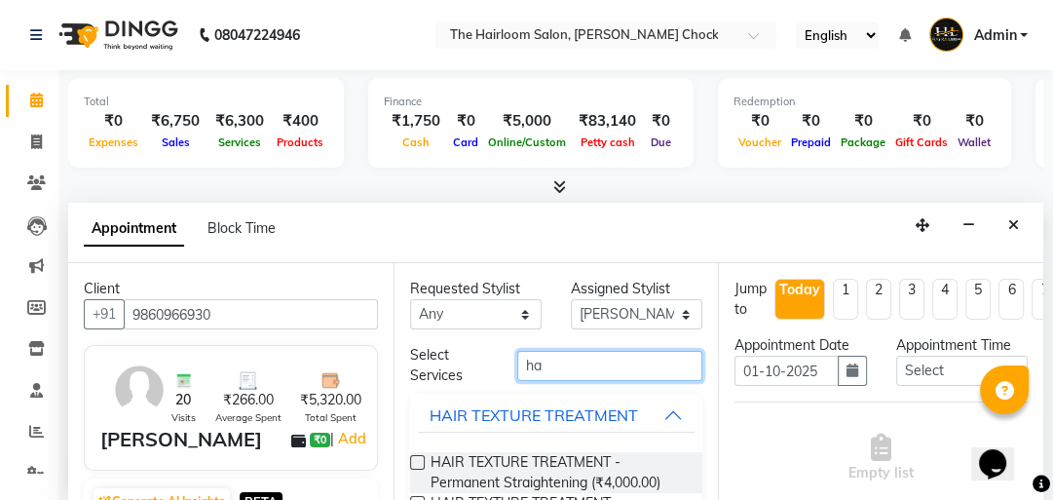
type input "h"
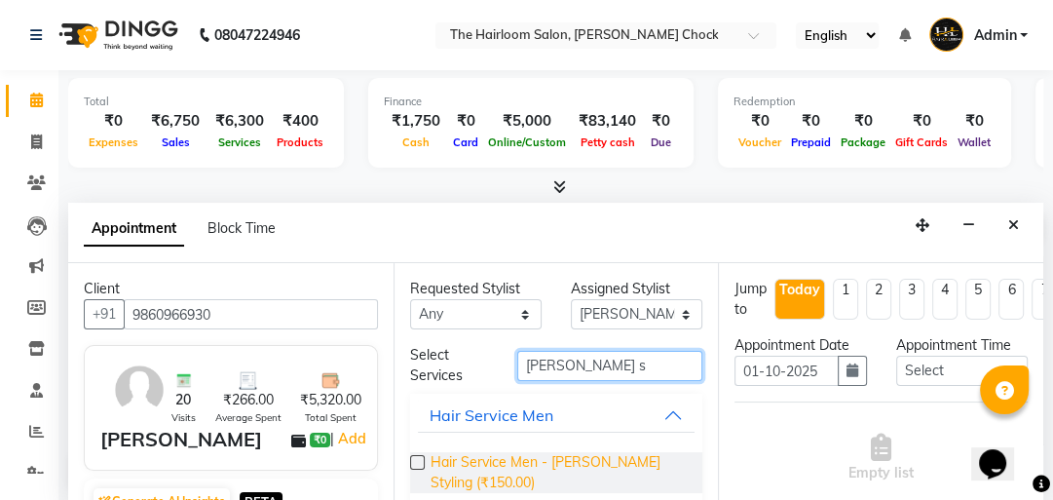
type input "[PERSON_NAME] s"
click at [579, 457] on span "Hair Service Men - [PERSON_NAME] Styling (₹150.00)" at bounding box center [558, 472] width 257 height 41
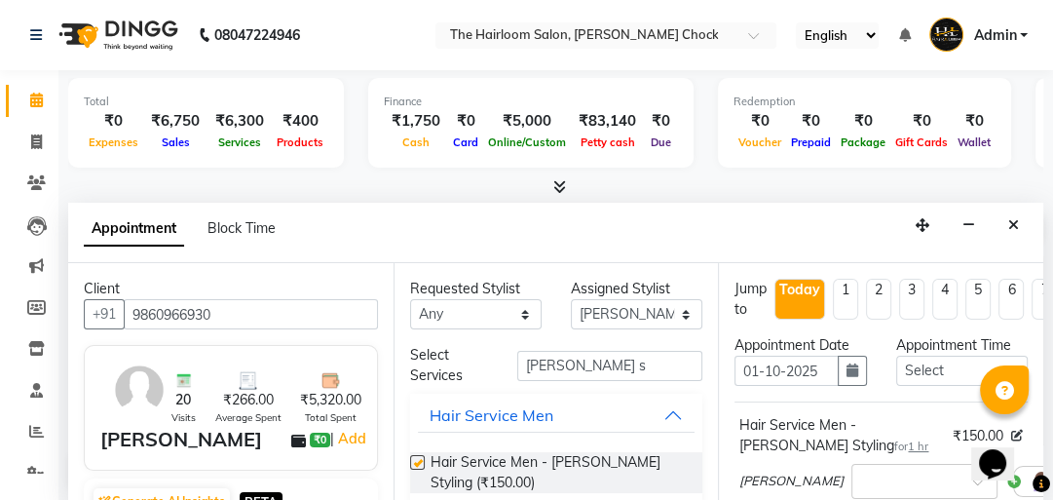
checkbox input "false"
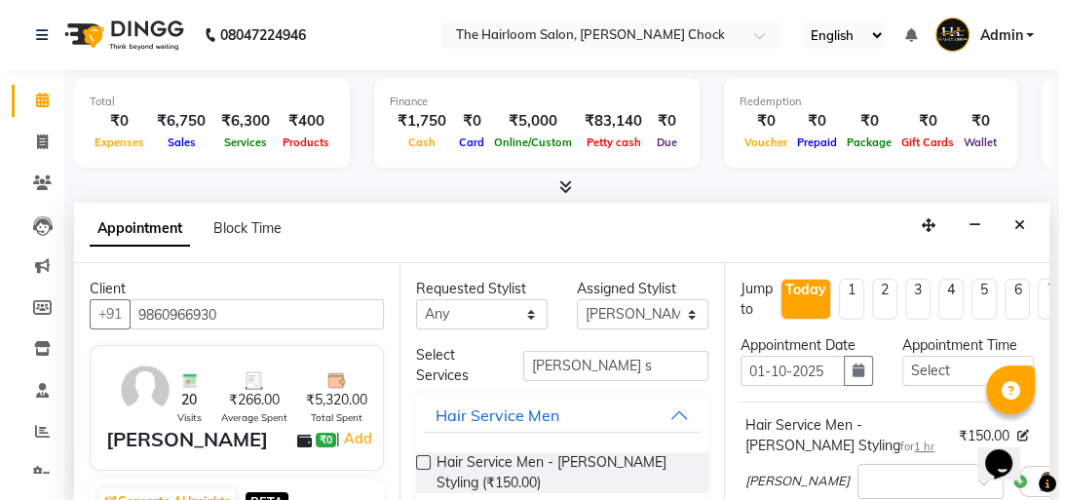
scroll to position [385, 0]
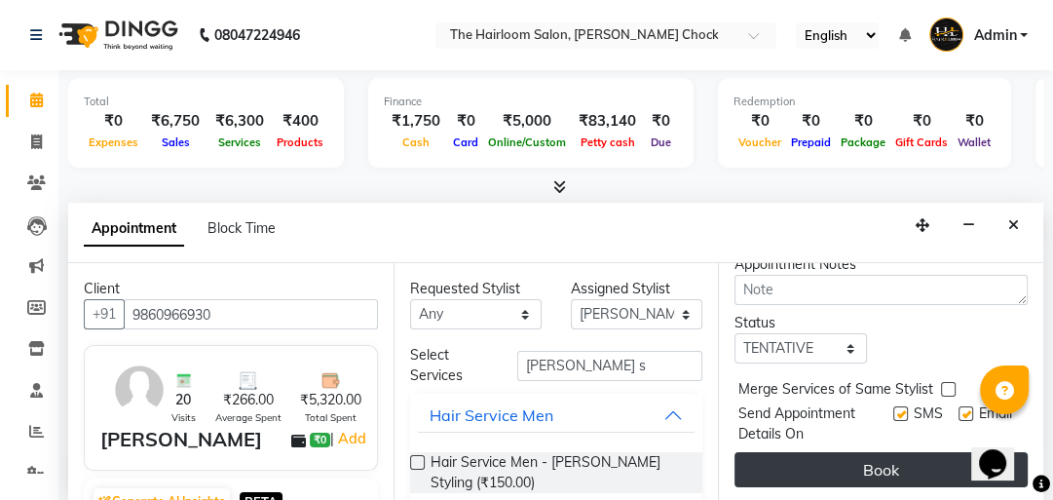
click at [910, 452] on button "Book" at bounding box center [880, 469] width 293 height 35
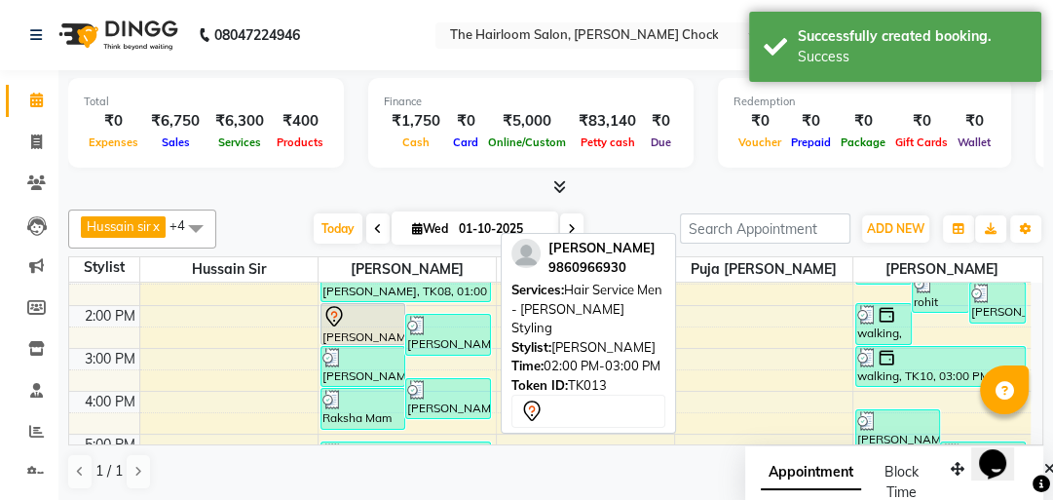
click at [328, 333] on div "[PERSON_NAME], TK13, 02:00 PM-03:00 PM, Hair Service Men - [PERSON_NAME] Styling" at bounding box center [363, 324] width 84 height 40
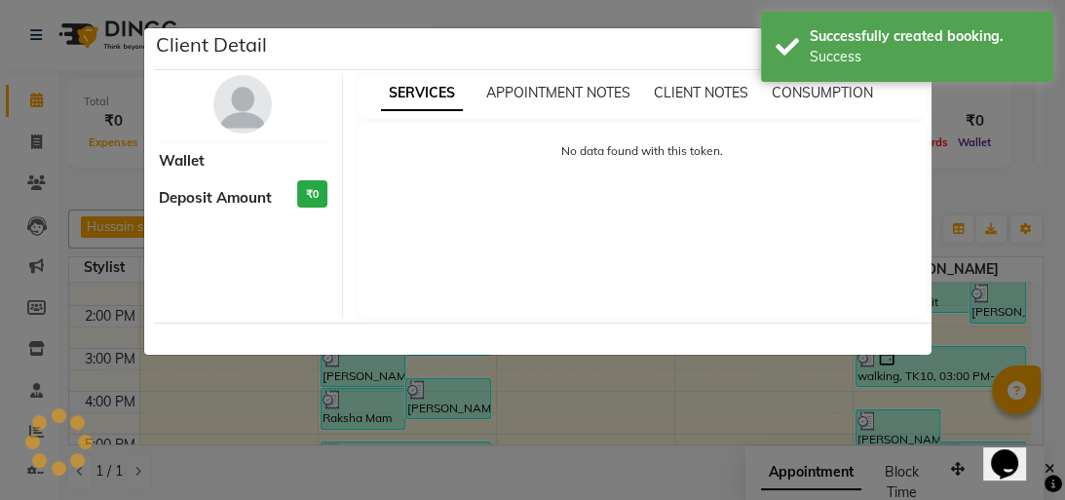
select select "7"
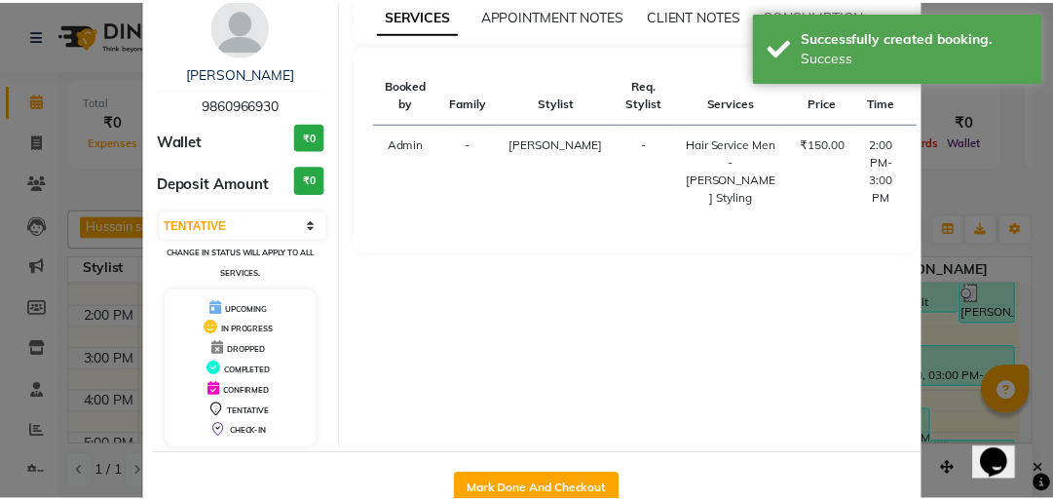
scroll to position [129, 0]
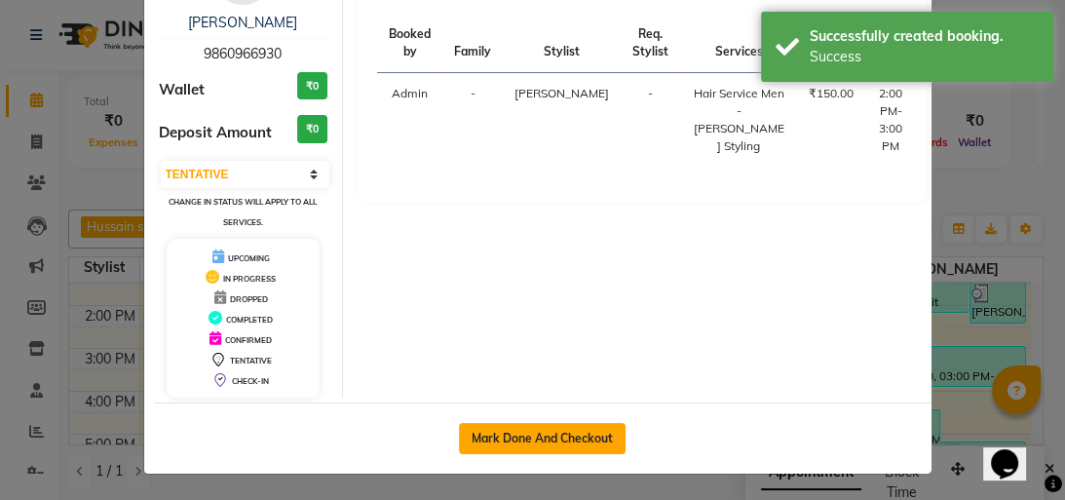
click at [589, 447] on button "Mark Done And Checkout" at bounding box center [542, 438] width 167 height 31
select select "service"
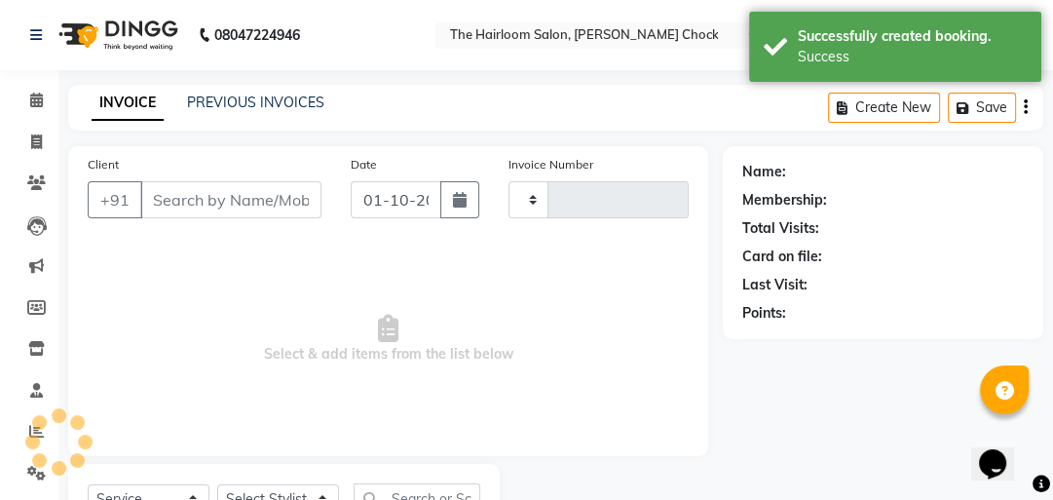
type input "4000"
select select "5926"
type input "9860966930"
select select "41756"
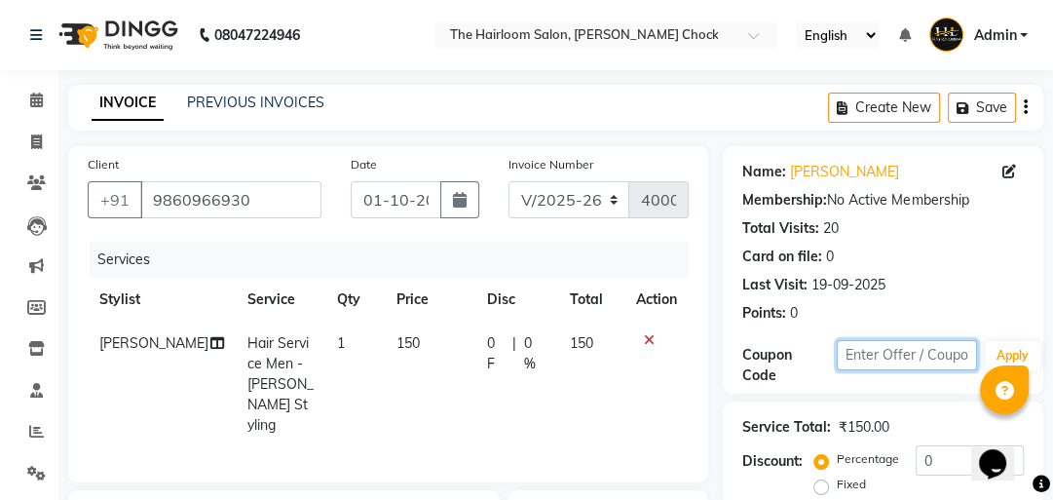
click at [924, 355] on input "text" at bounding box center [907, 355] width 140 height 30
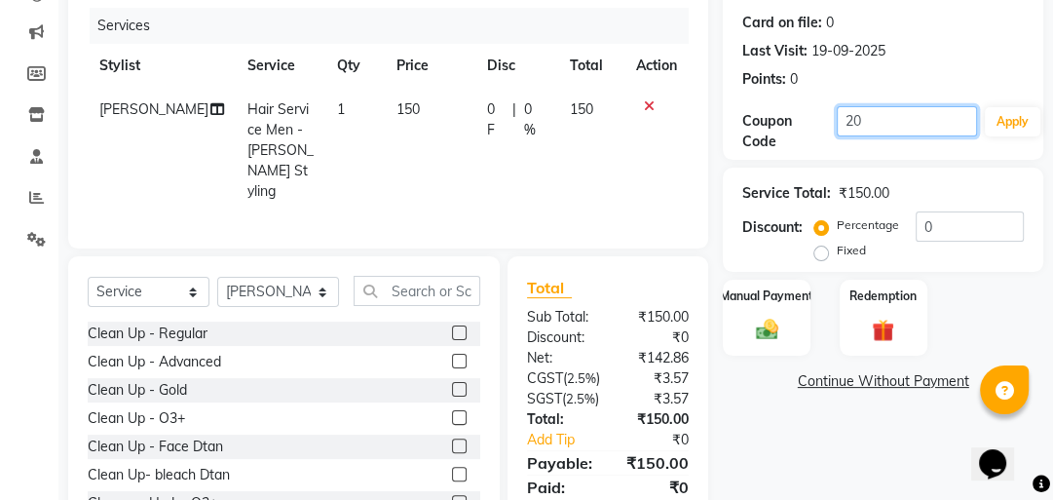
type input "20"
click at [951, 227] on input "0" at bounding box center [969, 226] width 108 height 30
drag, startPoint x: 883, startPoint y: 109, endPoint x: 790, endPoint y: 132, distance: 96.4
click at [799, 132] on div "Coupon Code 20 Apply" at bounding box center [882, 128] width 281 height 47
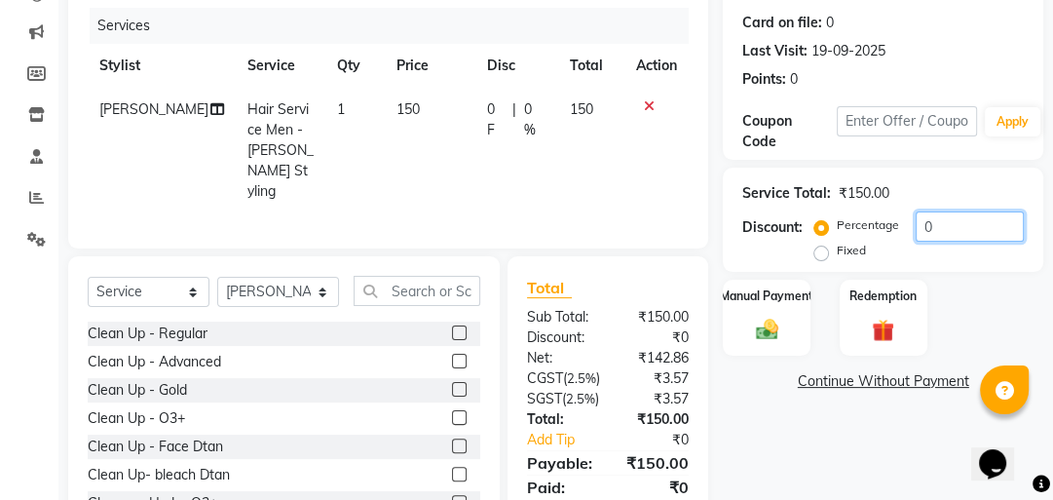
click at [964, 226] on input "0" at bounding box center [969, 226] width 108 height 30
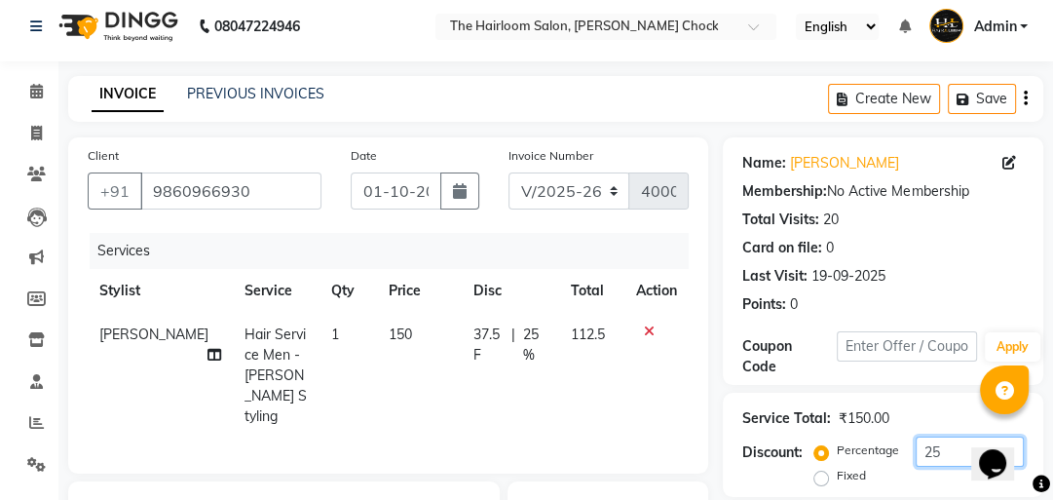
scroll to position [165, 0]
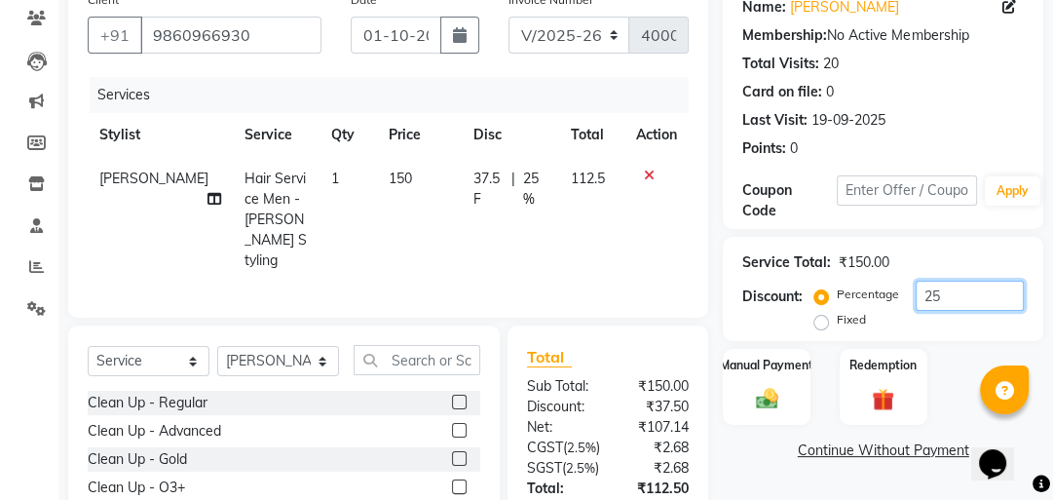
type input "2"
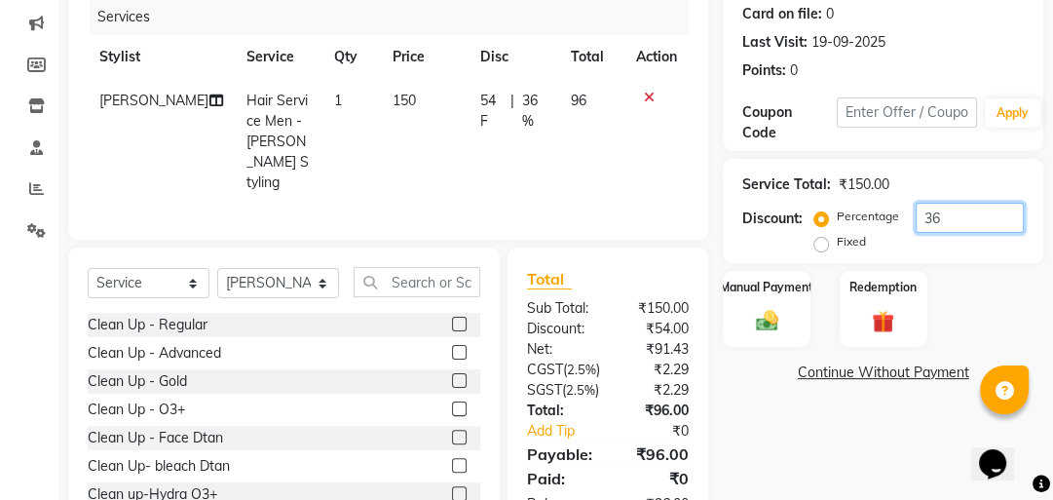
scroll to position [87, 0]
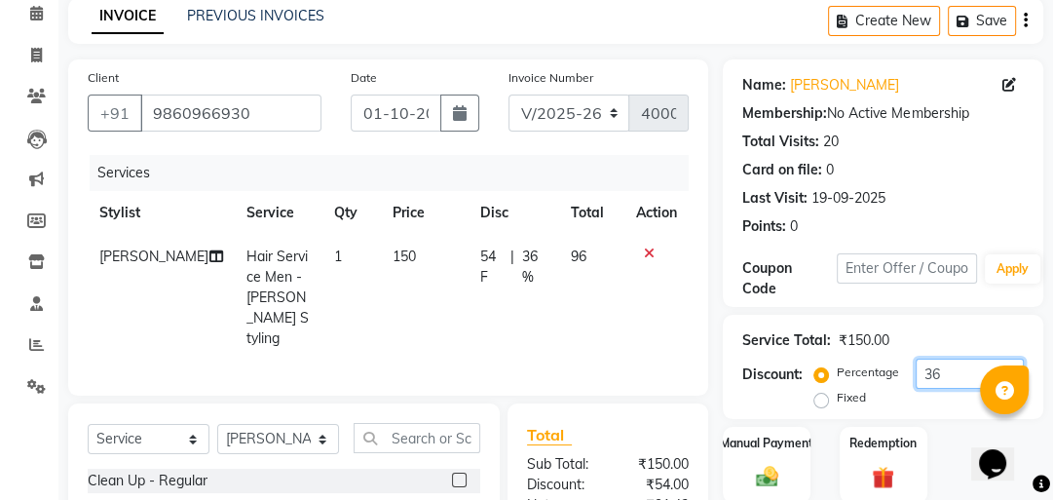
drag, startPoint x: 951, startPoint y: 366, endPoint x: 847, endPoint y: 386, distance: 105.1
click at [897, 375] on div "Percentage Fixed 36" at bounding box center [920, 384] width 205 height 53
type input "36"
drag, startPoint x: 826, startPoint y: 393, endPoint x: 974, endPoint y: 381, distance: 148.6
click at [837, 393] on label "Fixed" at bounding box center [851, 398] width 29 height 18
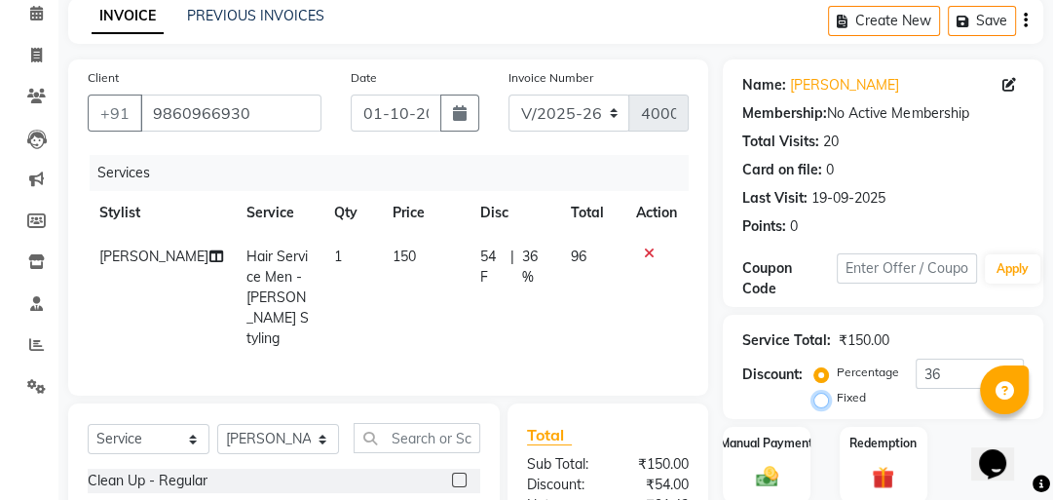
click at [827, 393] on input "Fixed" at bounding box center [825, 398] width 14 height 14
radio input "true"
drag, startPoint x: 974, startPoint y: 380, endPoint x: 846, endPoint y: 384, distance: 127.6
click at [847, 383] on div "Percentage Fixed 36" at bounding box center [920, 384] width 205 height 53
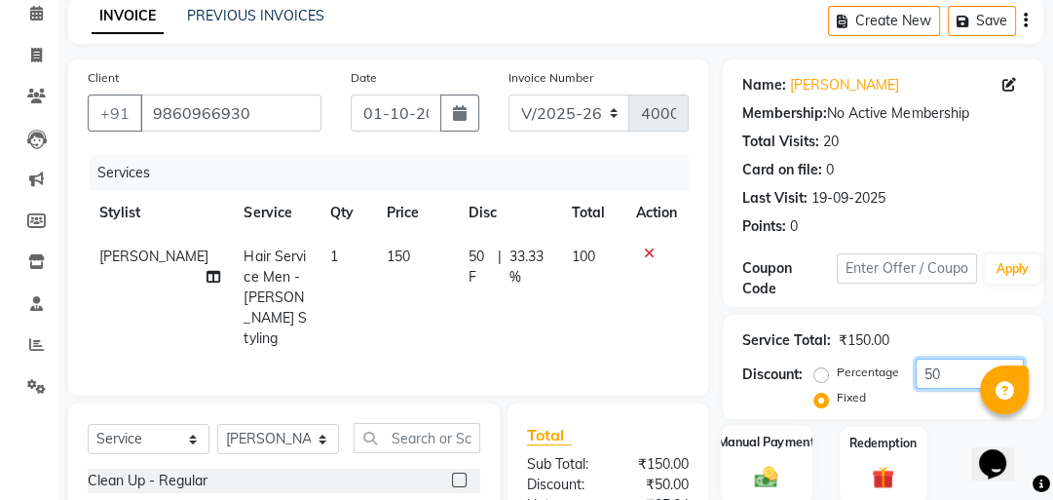
type input "50"
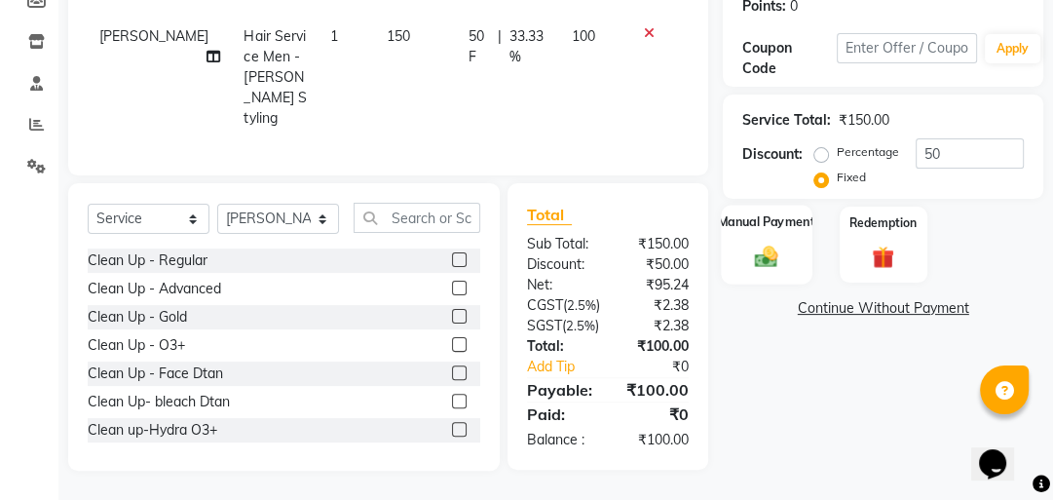
click at [766, 252] on img at bounding box center [767, 256] width 38 height 26
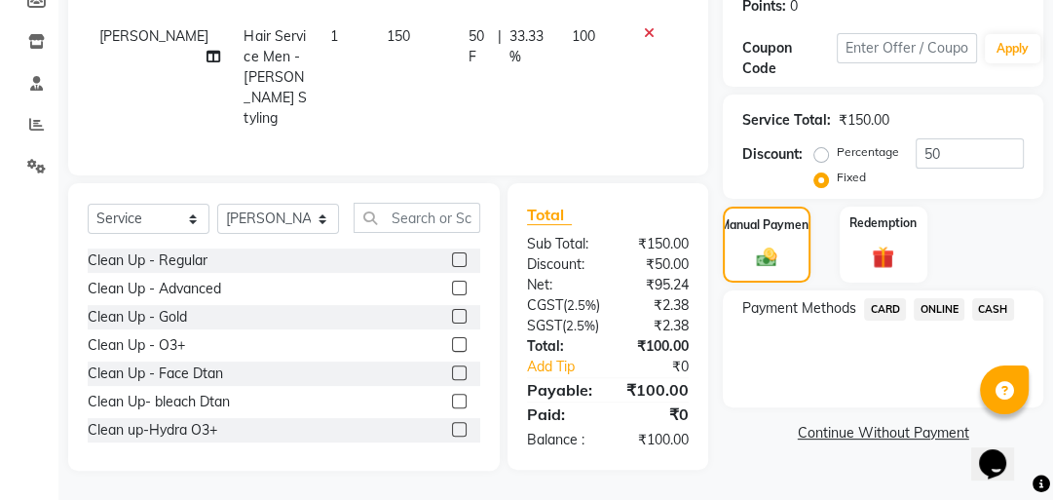
click at [939, 298] on span "ONLINE" at bounding box center [939, 309] width 51 height 22
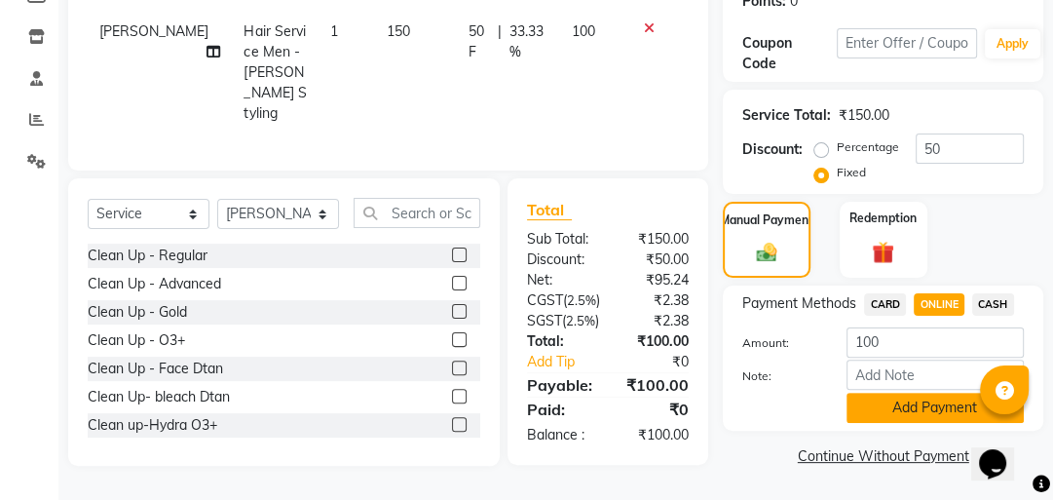
click at [932, 403] on button "Add Payment" at bounding box center [934, 407] width 177 height 30
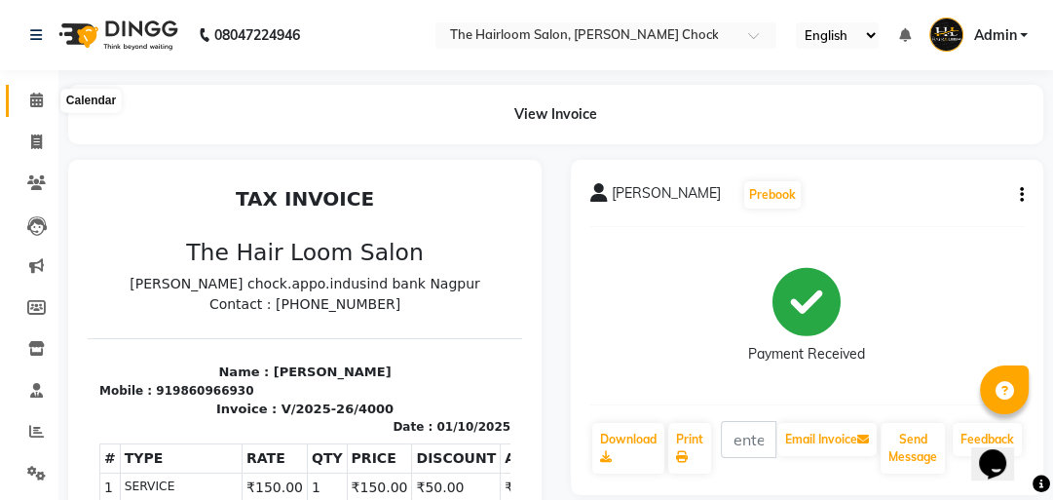
click at [30, 106] on icon at bounding box center [36, 100] width 13 height 15
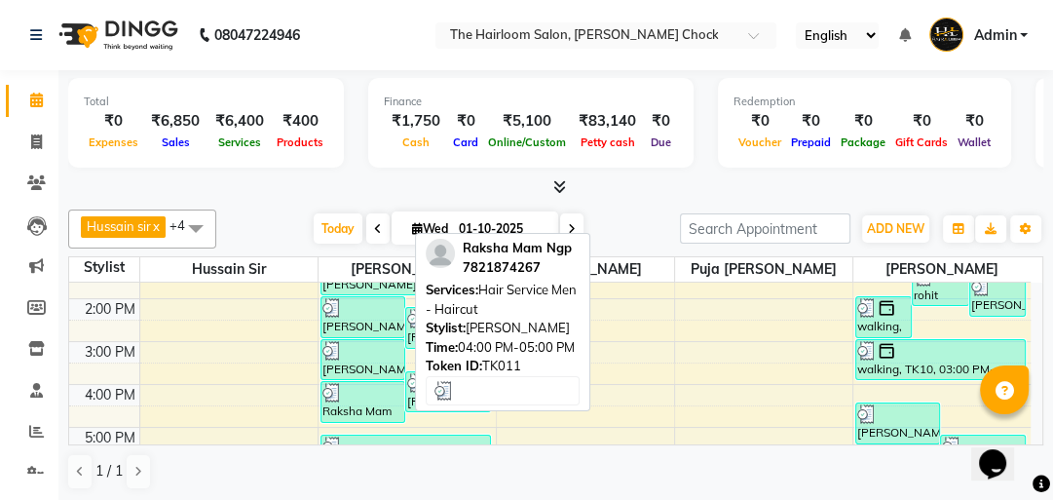
scroll to position [156, 0]
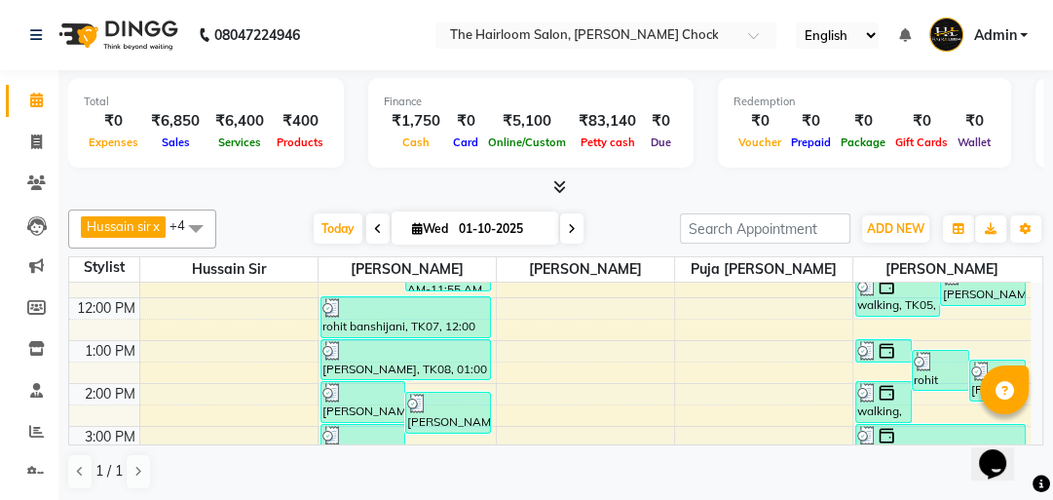
click at [607, 323] on div "8:00 AM 9:00 AM 10:00 AM 11:00 AM 12:00 PM 1:00 PM 2:00 PM 3:00 PM 4:00 PM 5:00…" at bounding box center [549, 469] width 961 height 685
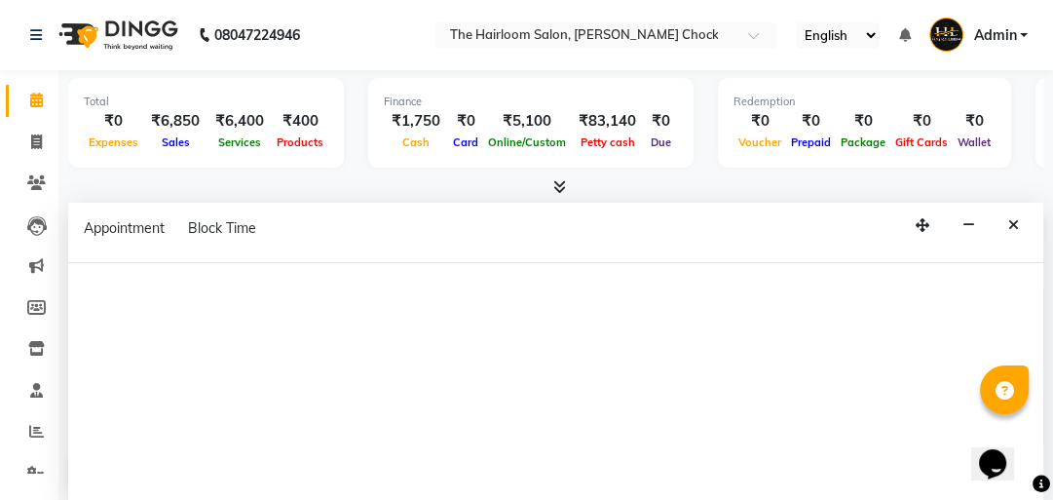
select select "41757"
select select "tentative"
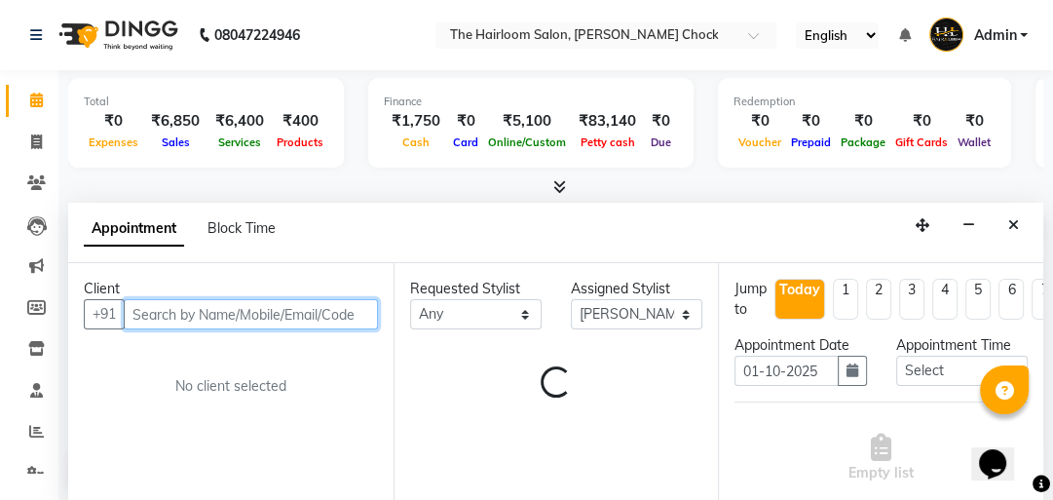
click at [290, 312] on input "text" at bounding box center [251, 314] width 254 height 30
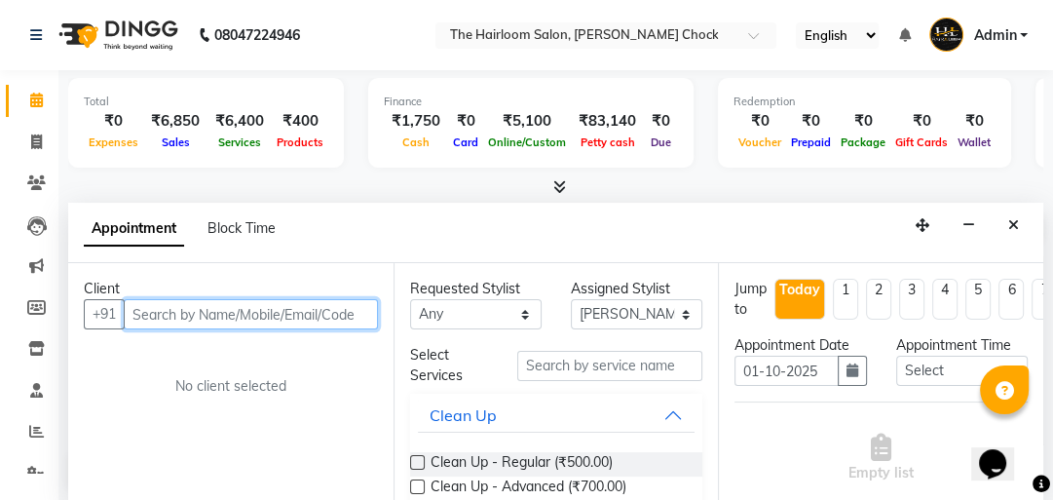
scroll to position [1, 0]
click at [262, 304] on input "text" at bounding box center [251, 313] width 254 height 30
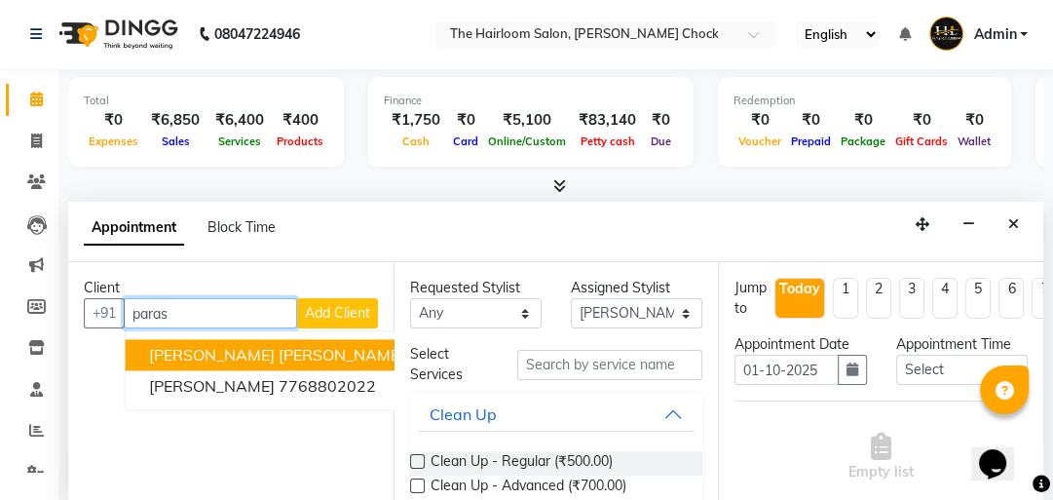
click at [253, 308] on input "paras" at bounding box center [210, 313] width 173 height 30
type input "p"
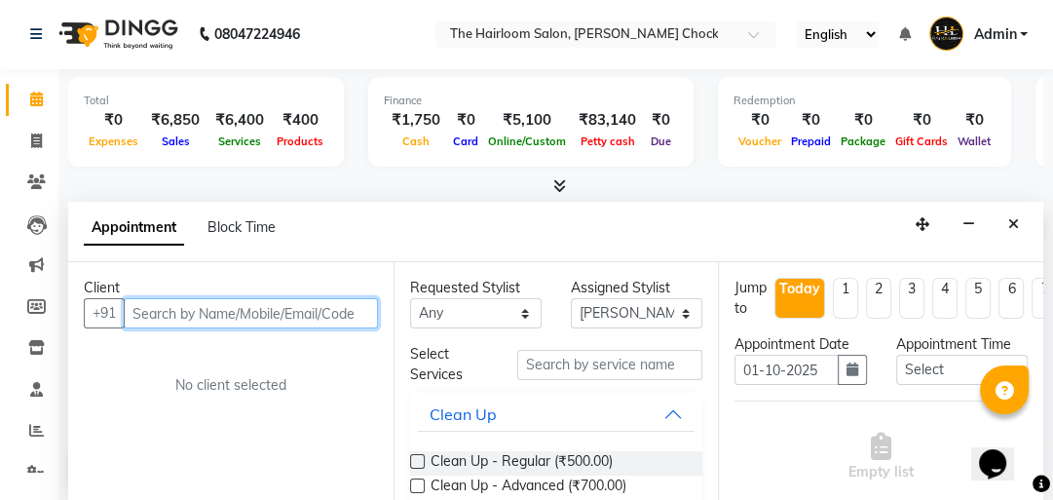
click at [298, 306] on input "text" at bounding box center [251, 313] width 254 height 30
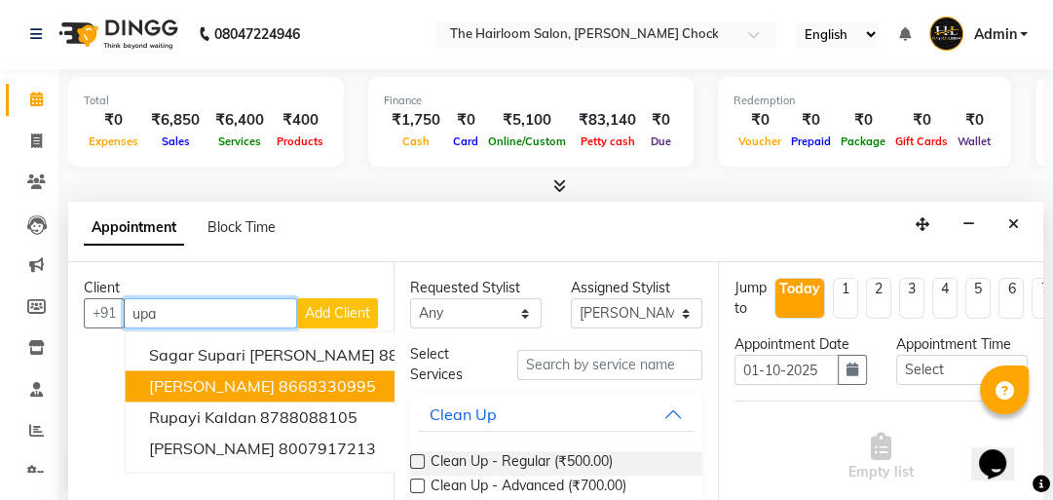
drag, startPoint x: 352, startPoint y: 377, endPoint x: 484, endPoint y: 357, distance: 133.9
click at [355, 376] on ngb-highlight "8668330995" at bounding box center [327, 385] width 97 height 19
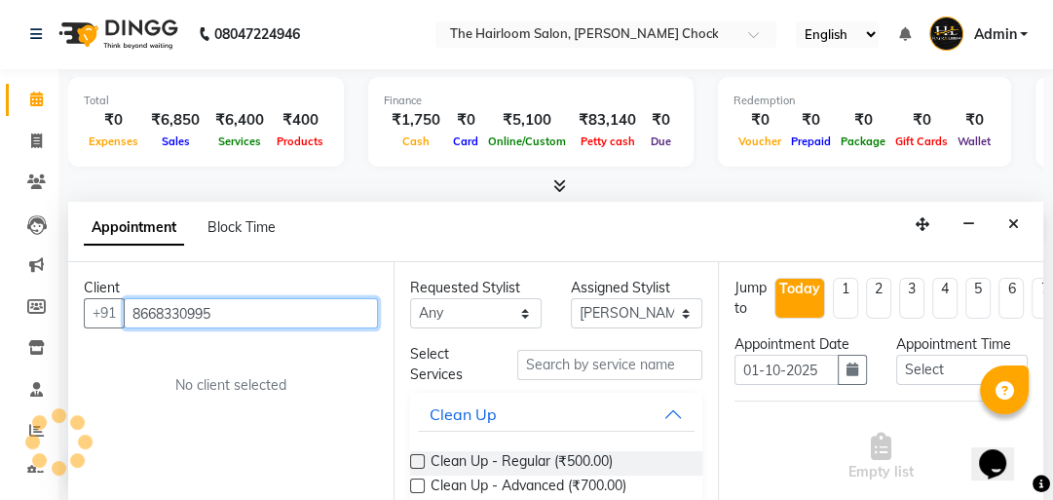
type input "8668330995"
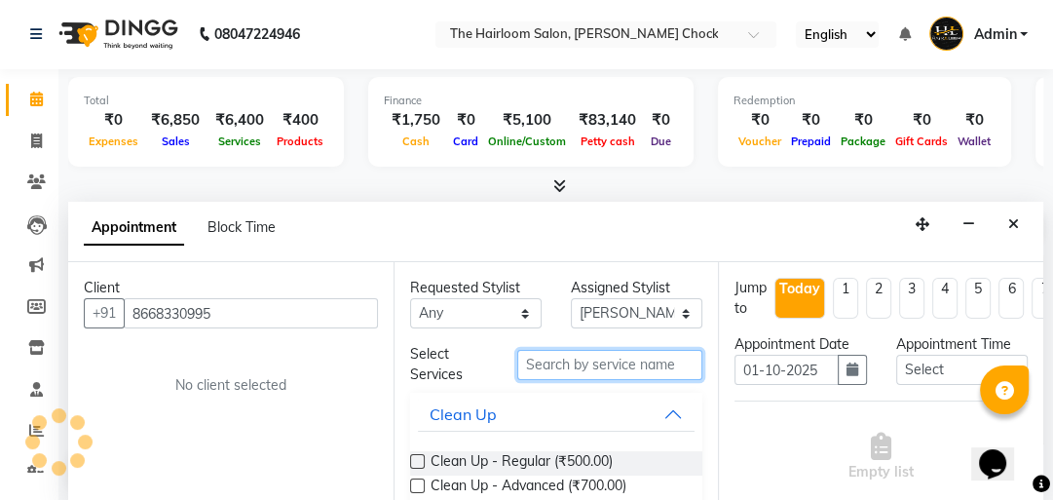
click at [640, 355] on input "text" at bounding box center [609, 365] width 185 height 30
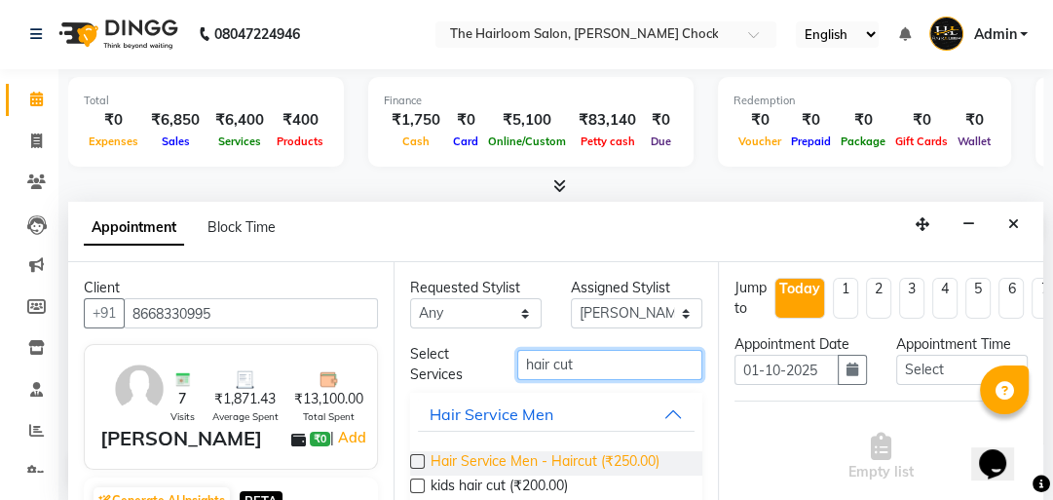
type input "hair cut"
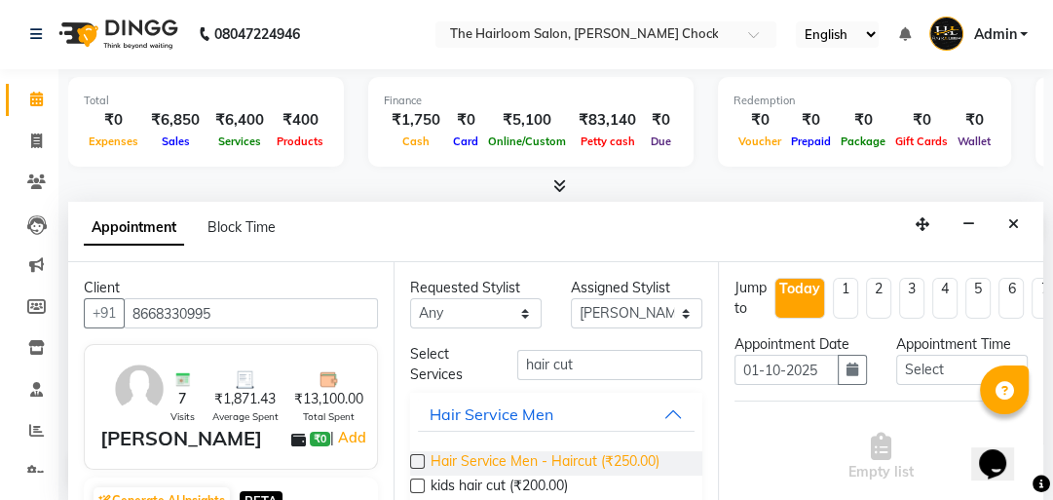
click at [611, 465] on span "Hair Service Men - Haircut (₹250.00)" at bounding box center [544, 463] width 229 height 24
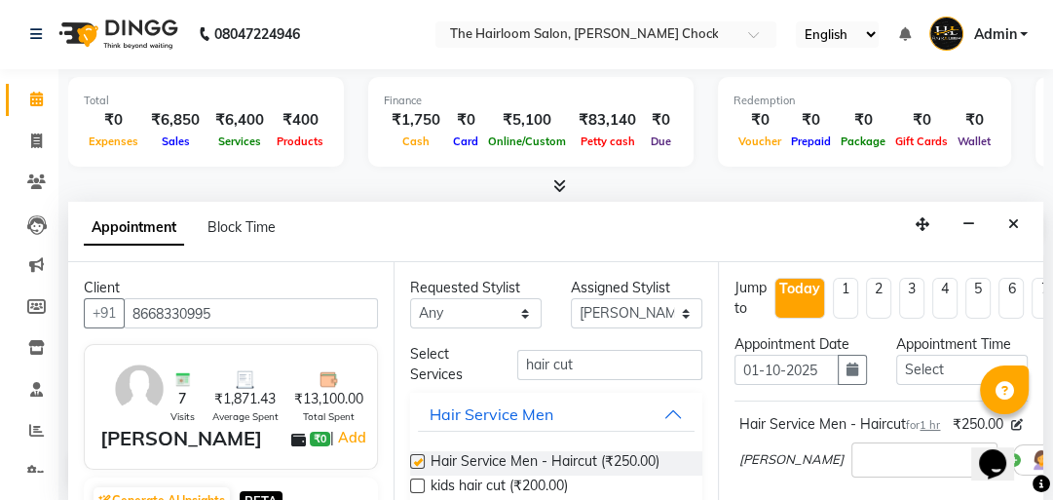
checkbox input "false"
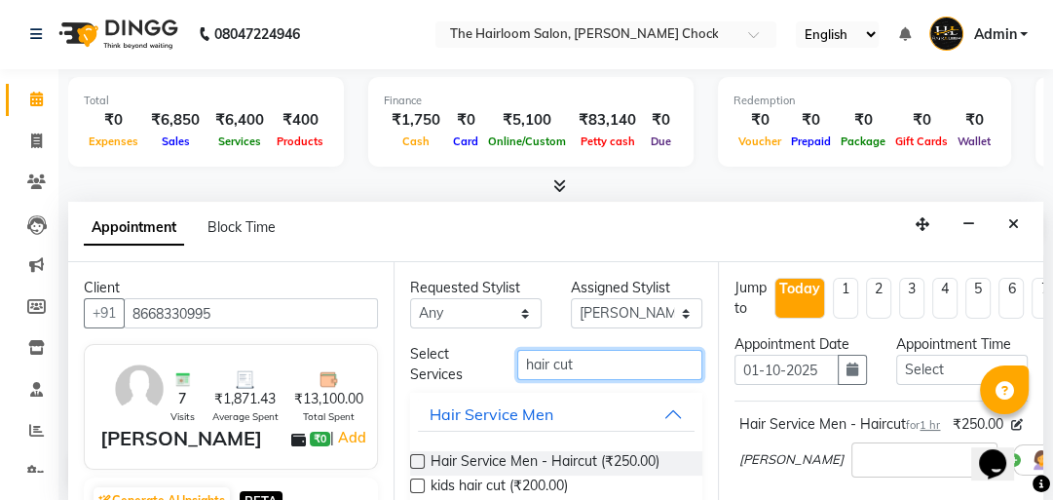
drag, startPoint x: 616, startPoint y: 359, endPoint x: 483, endPoint y: 383, distance: 134.5
click at [485, 383] on div "Select Services hair cut Hair Service Men Hair Service Men - Haircut (₹250.00) …" at bounding box center [556, 451] width 293 height 214
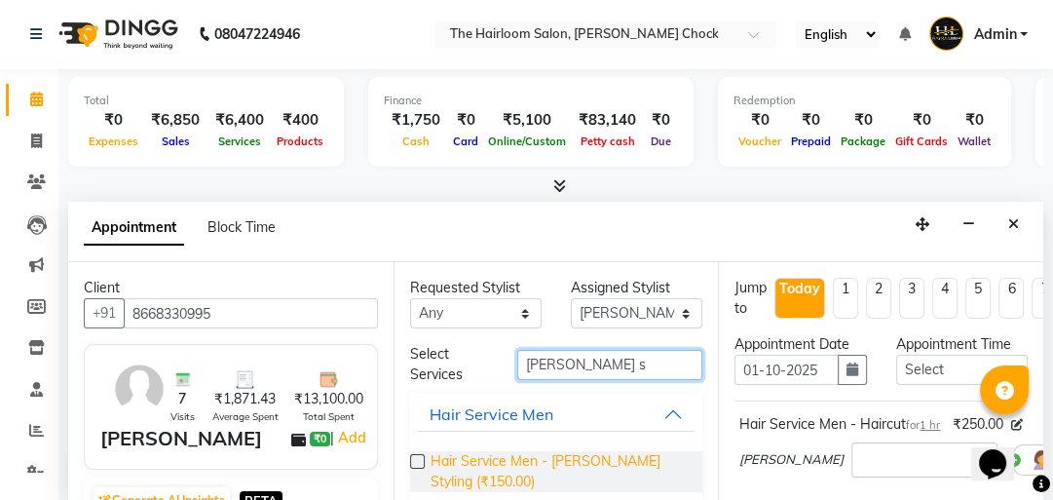
type input "[PERSON_NAME] s"
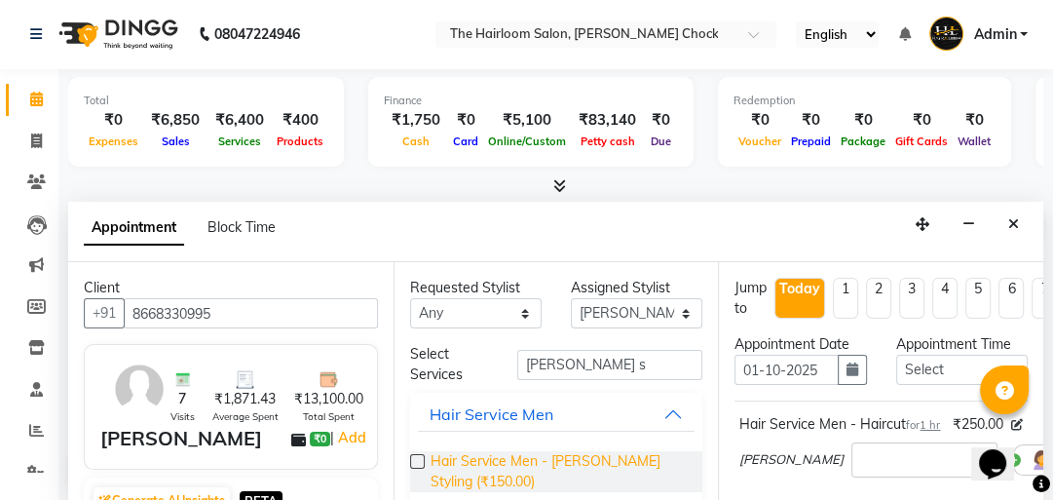
click at [482, 473] on span "Hair Service Men - [PERSON_NAME] Styling (₹150.00)" at bounding box center [558, 471] width 257 height 41
checkbox input "false"
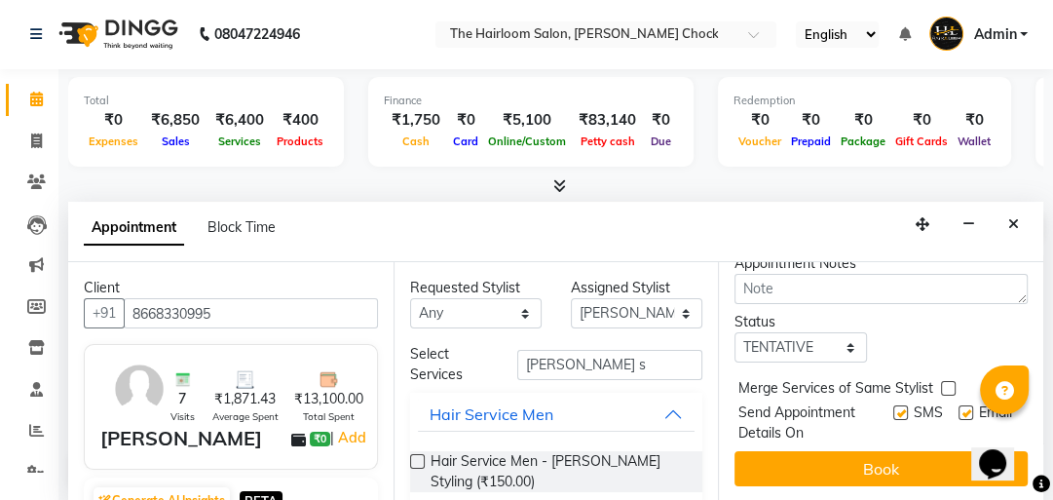
scroll to position [456, 0]
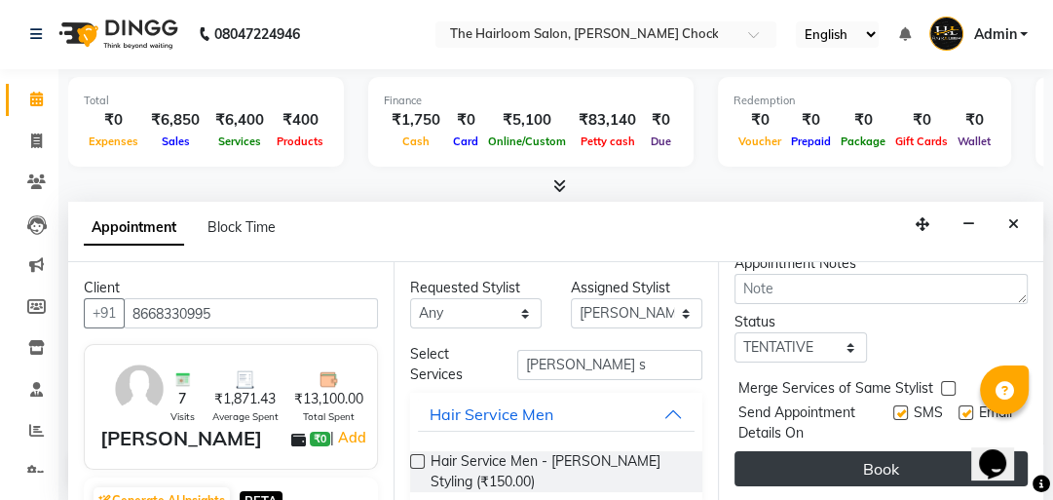
click at [892, 451] on button "Book" at bounding box center [880, 468] width 293 height 35
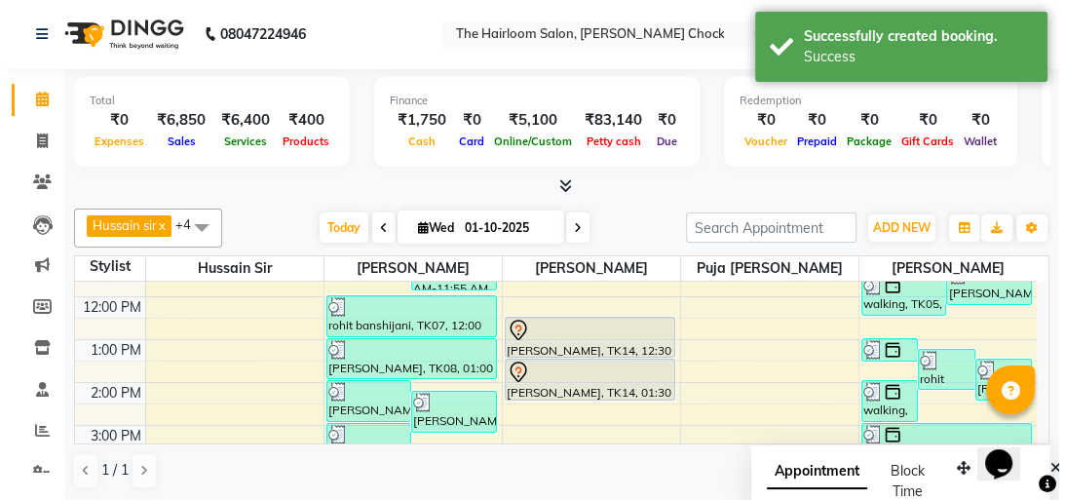
scroll to position [0, 0]
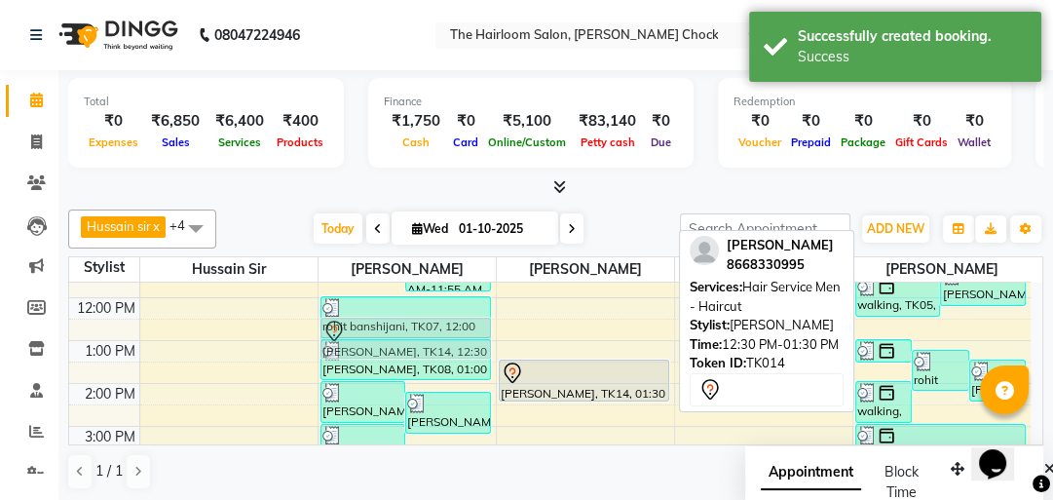
drag, startPoint x: 565, startPoint y: 342, endPoint x: 449, endPoint y: 351, distance: 116.2
click at [449, 351] on tr "[PERSON_NAME], TK03, 09:00 AM-10:00 AM, Hair Service Men - [PERSON_NAME] Stylin…" at bounding box center [549, 469] width 961 height 685
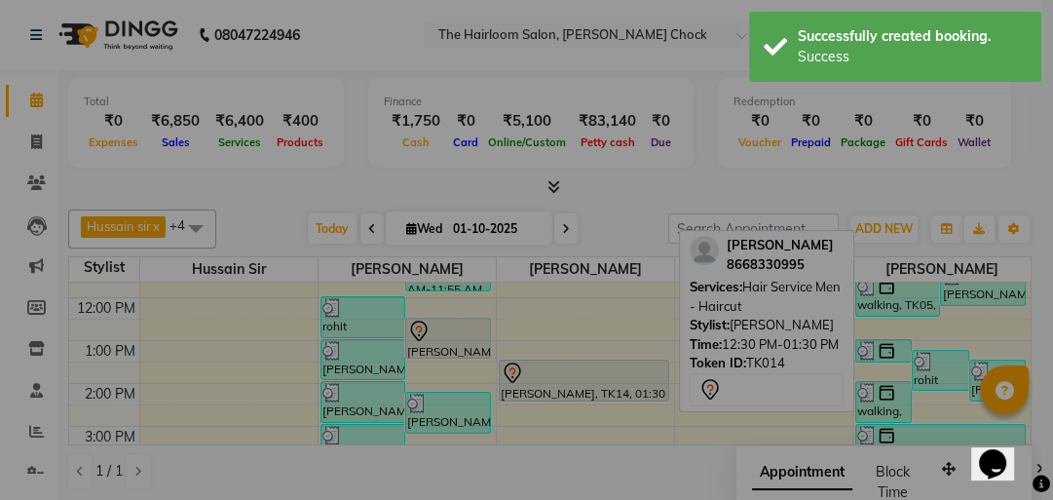
click at [465, 347] on button "Yes" at bounding box center [494, 368] width 59 height 43
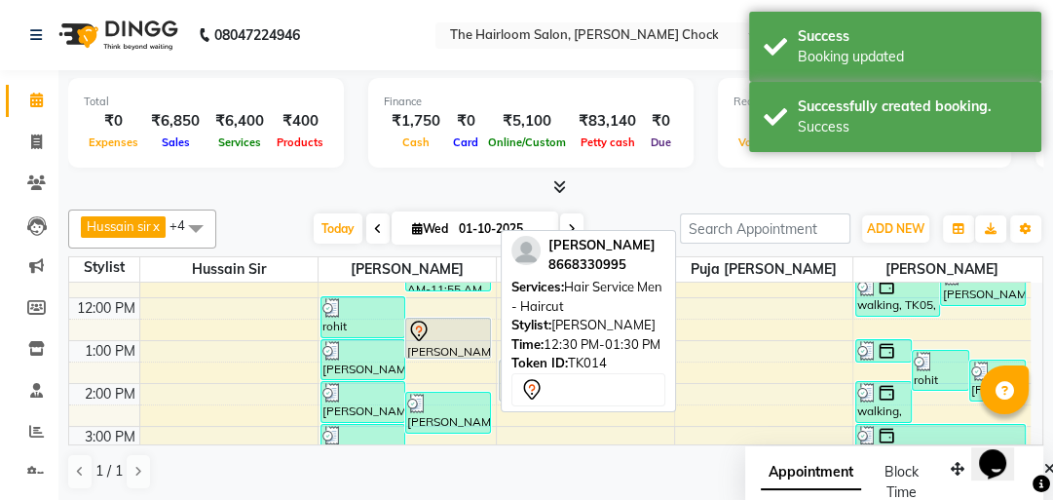
drag, startPoint x: 568, startPoint y: 389, endPoint x: 441, endPoint y: 355, distance: 131.1
click at [441, 355] on div "Hussain sir x [PERSON_NAME] x [PERSON_NAME] x puja [PERSON_NAME] x [PERSON_NAME…" at bounding box center [555, 350] width 975 height 296
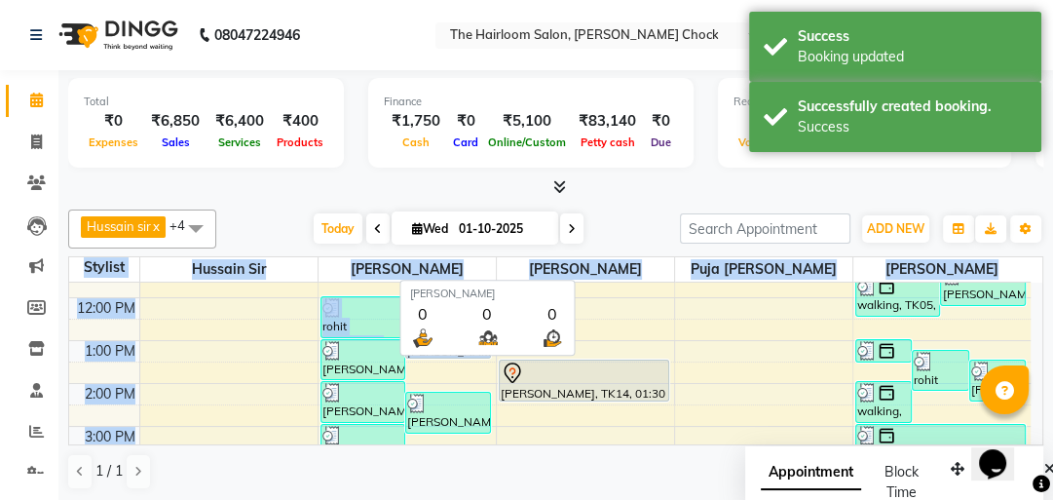
click at [511, 266] on span "[PERSON_NAME]" at bounding box center [585, 269] width 177 height 24
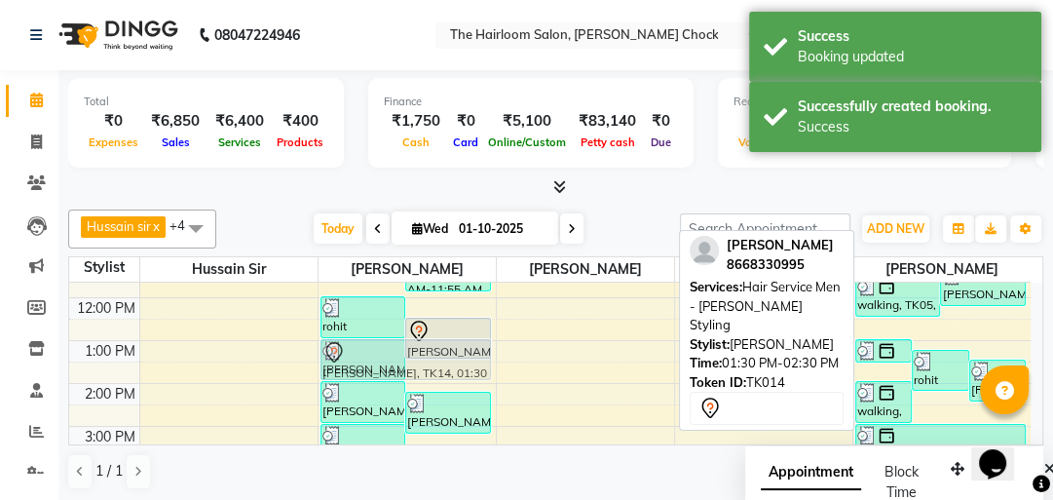
drag, startPoint x: 557, startPoint y: 386, endPoint x: 459, endPoint y: 373, distance: 99.2
click at [454, 371] on tr "[PERSON_NAME], TK03, 09:00 AM-10:00 AM, Hair Service Men - [PERSON_NAME] Stylin…" at bounding box center [549, 469] width 961 height 685
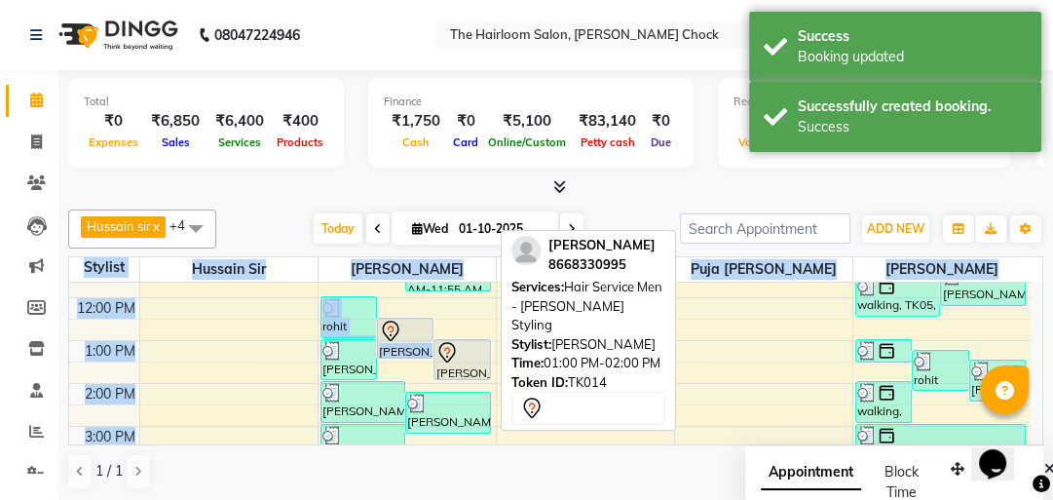
click at [467, 362] on div "[PERSON_NAME], TK14, 01:00 PM-02:00 PM, Hair Service Men - [PERSON_NAME] Styling" at bounding box center [461, 359] width 55 height 39
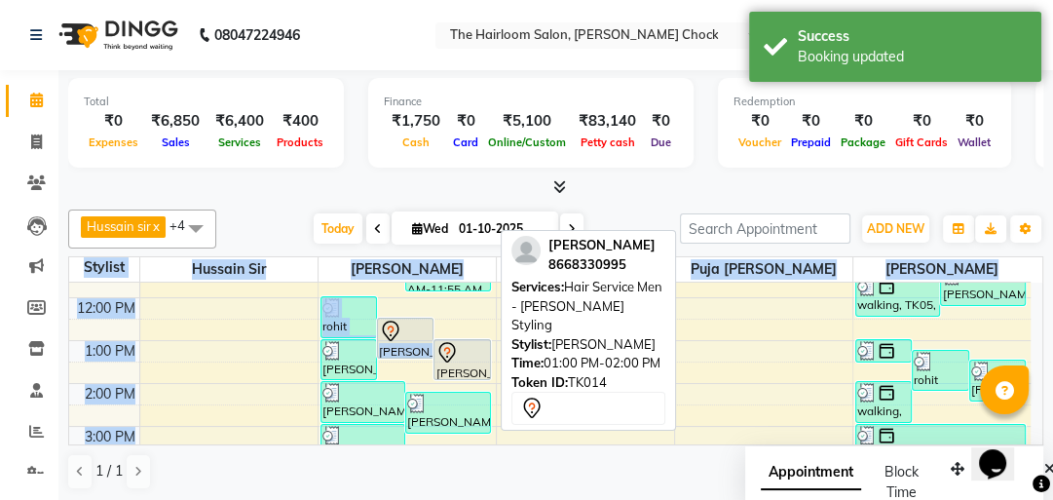
select select "7"
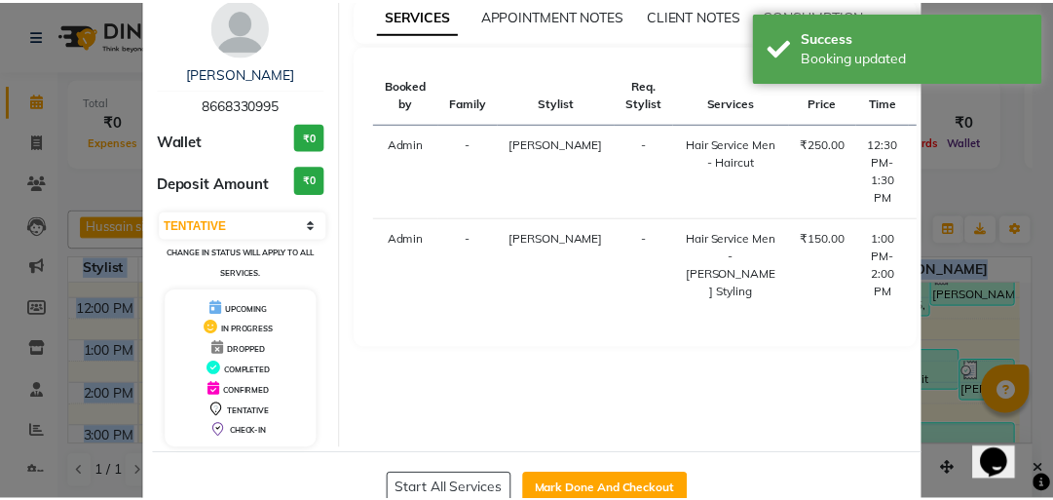
scroll to position [129, 0]
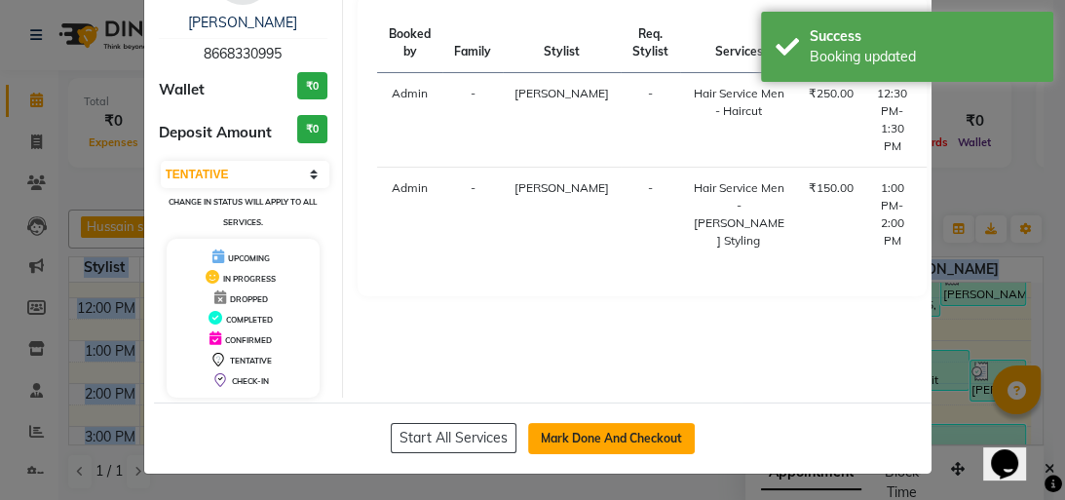
click at [587, 440] on button "Mark Done And Checkout" at bounding box center [611, 438] width 167 height 31
select select "service"
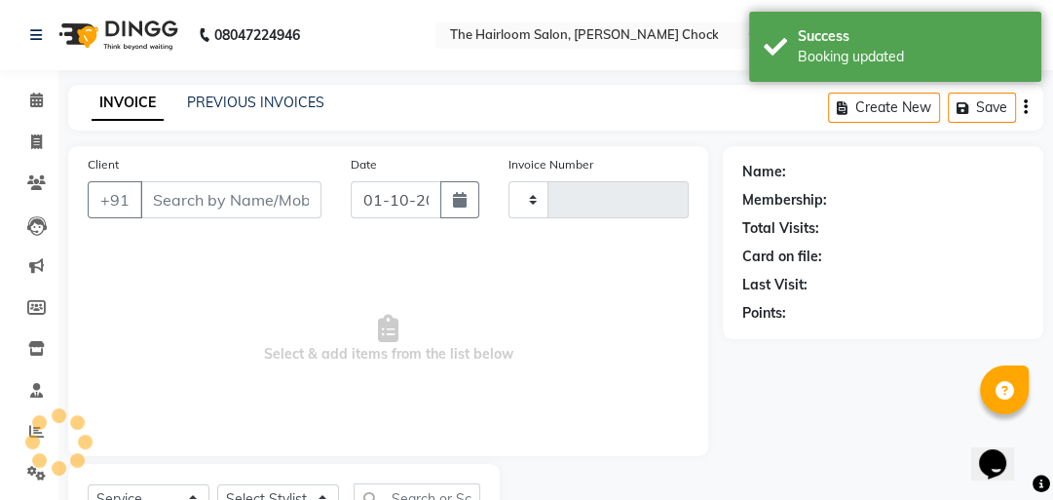
type input "4001"
select select "5926"
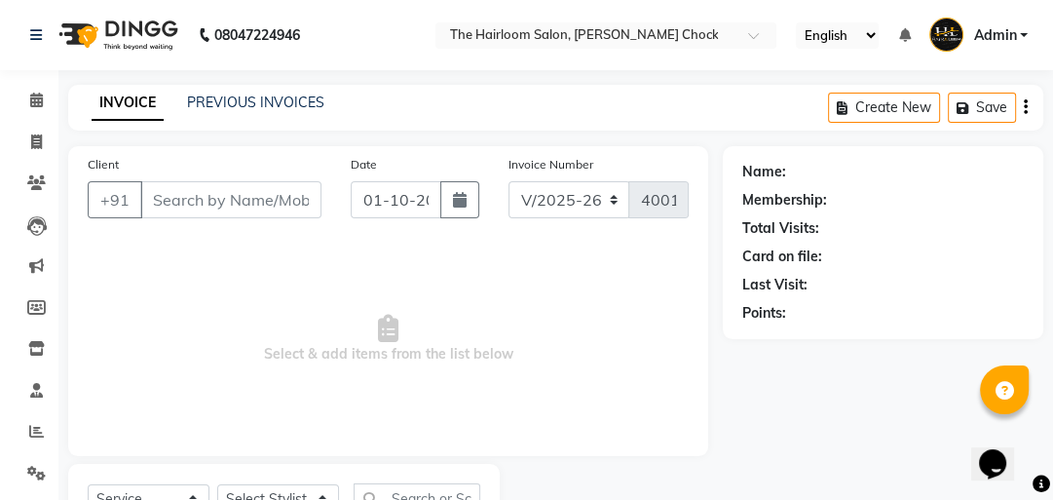
type input "8668330995"
select select "41756"
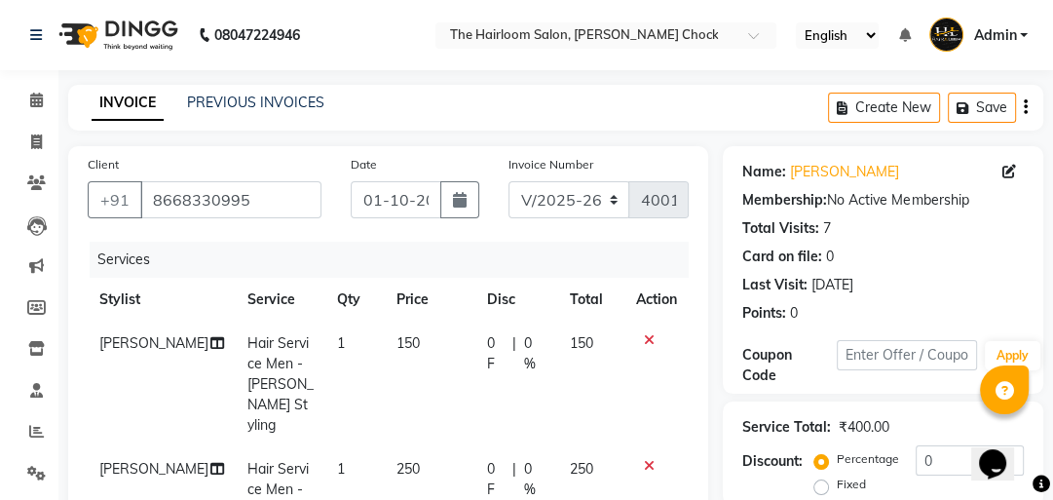
scroll to position [156, 0]
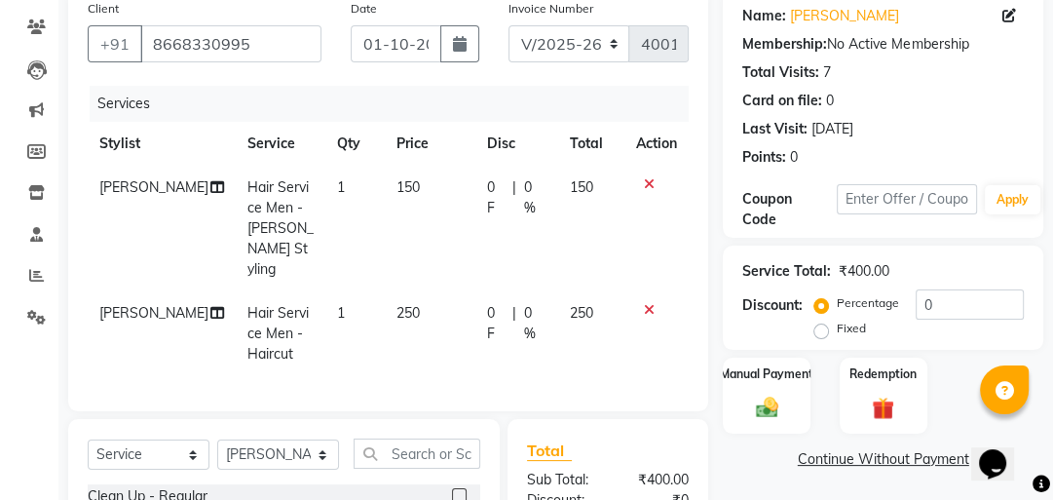
click at [814, 386] on div "Manual Payment Redemption" at bounding box center [883, 395] width 350 height 76
click at [779, 392] on div "Manual Payment" at bounding box center [767, 395] width 91 height 80
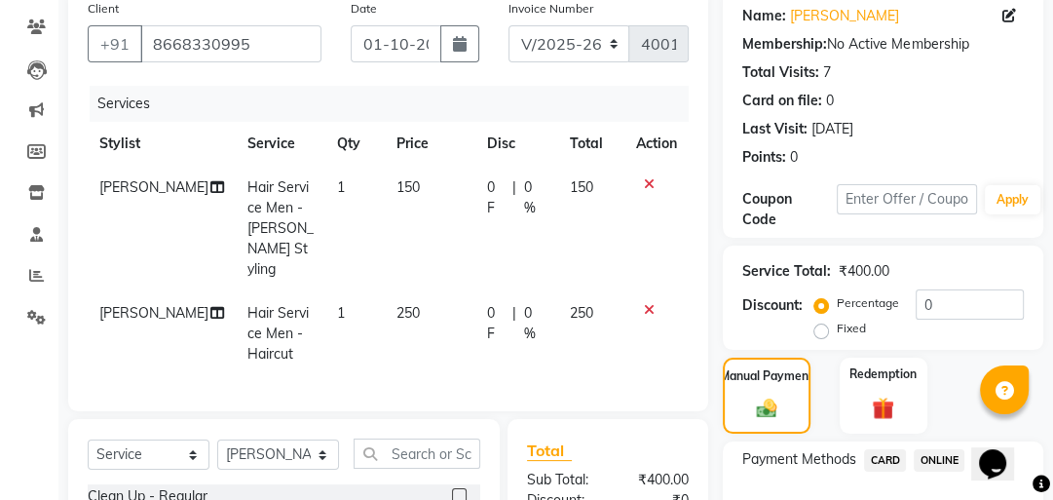
click at [949, 454] on span "ONLINE" at bounding box center [939, 460] width 51 height 22
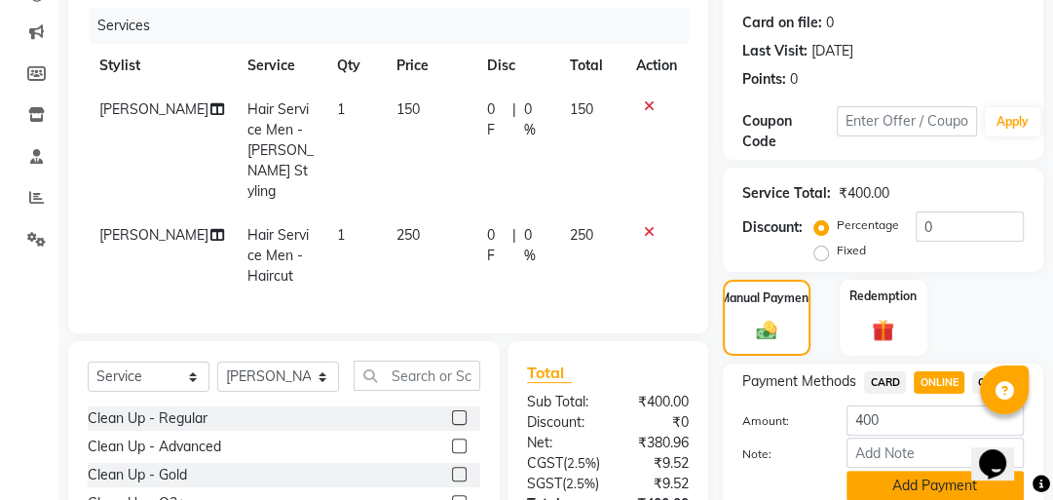
click at [898, 490] on button "Add Payment" at bounding box center [934, 485] width 177 height 30
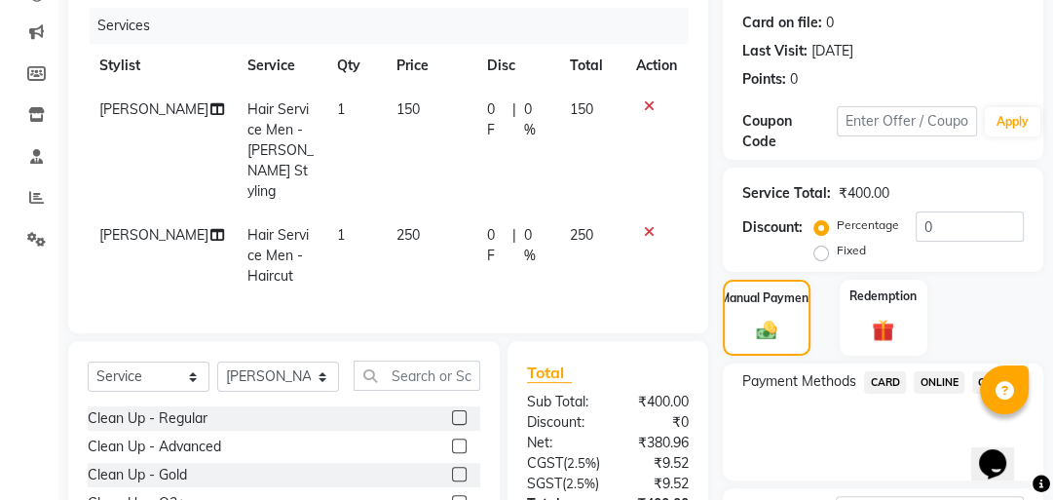
scroll to position [464, 0]
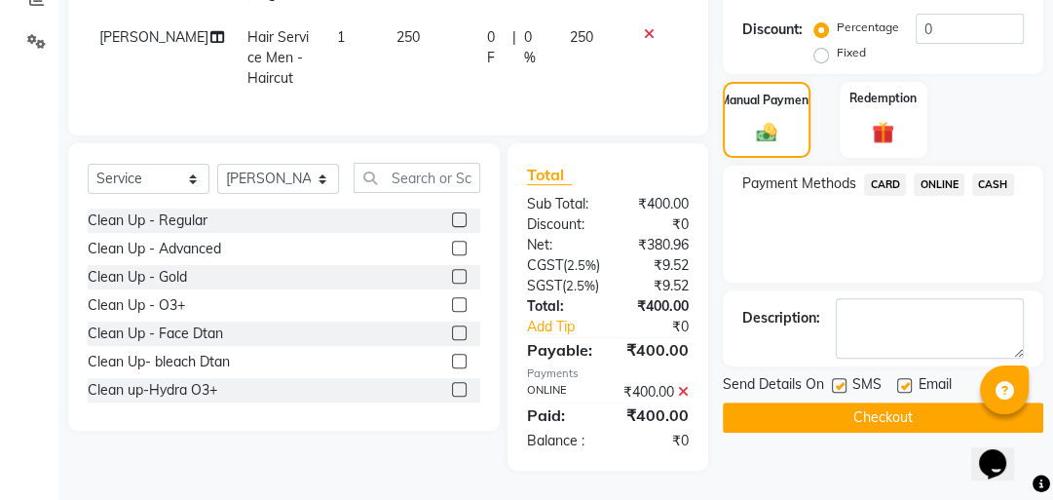
click at [834, 378] on label at bounding box center [839, 385] width 15 height 15
click at [834, 380] on input "checkbox" at bounding box center [838, 386] width 13 height 13
checkbox input "false"
click at [903, 378] on label at bounding box center [904, 385] width 15 height 15
click at [903, 380] on input "checkbox" at bounding box center [903, 386] width 13 height 13
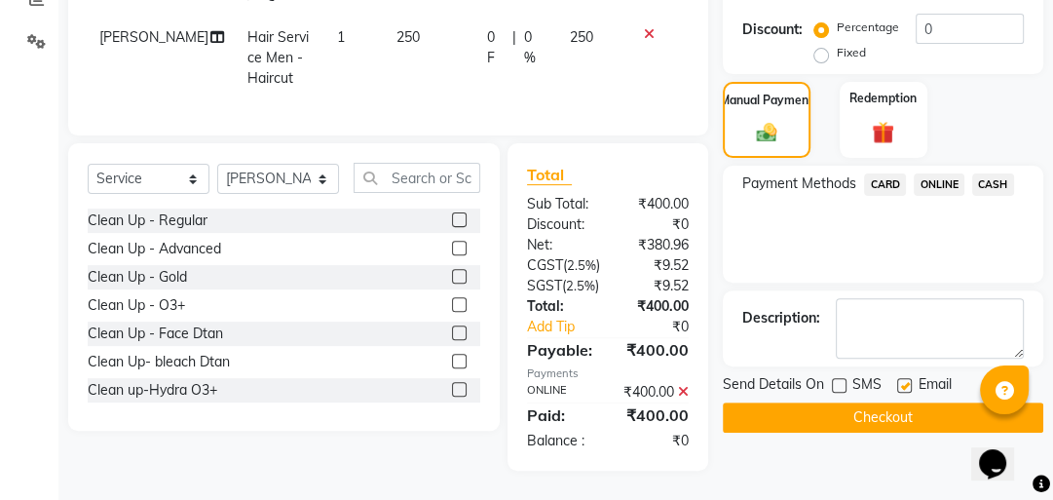
checkbox input "false"
click at [883, 402] on button "Checkout" at bounding box center [883, 417] width 320 height 30
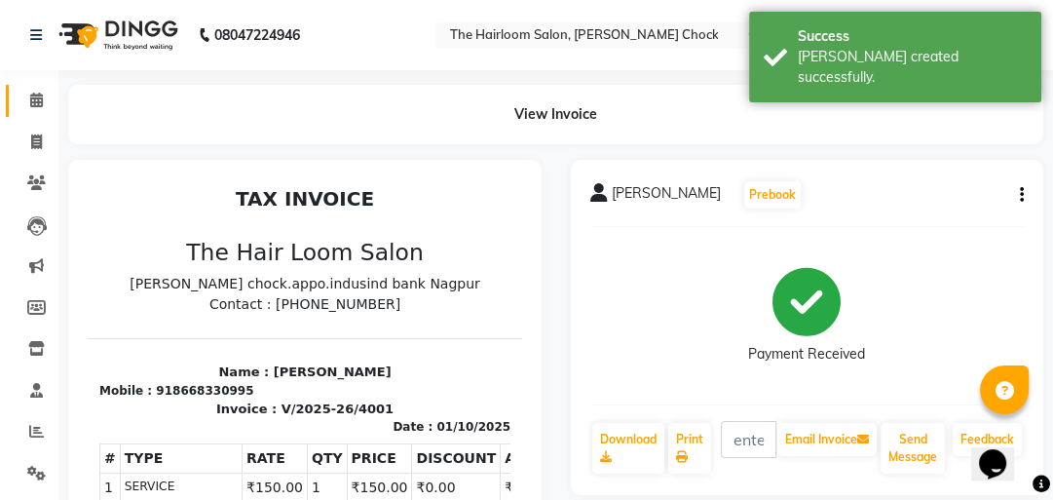
click at [31, 86] on link "Calendar" at bounding box center [29, 101] width 47 height 32
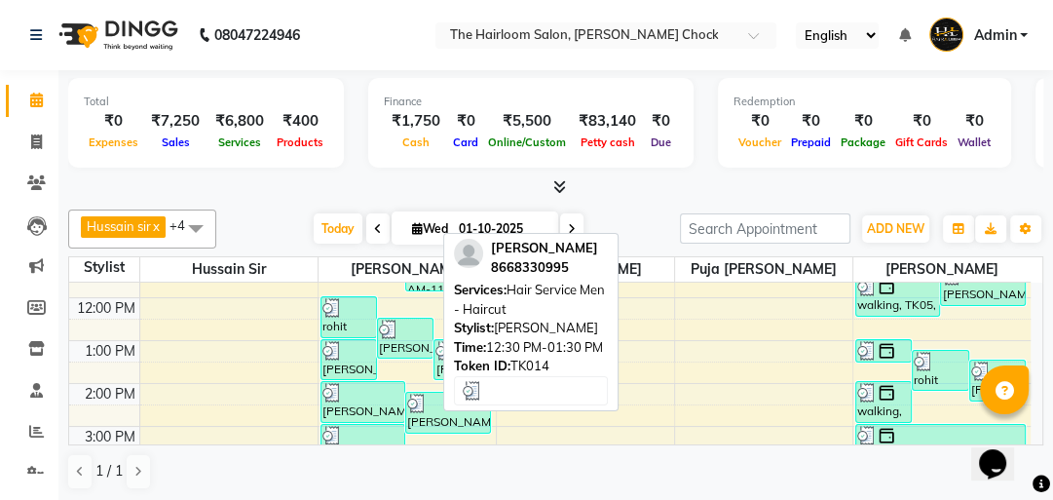
scroll to position [78, 0]
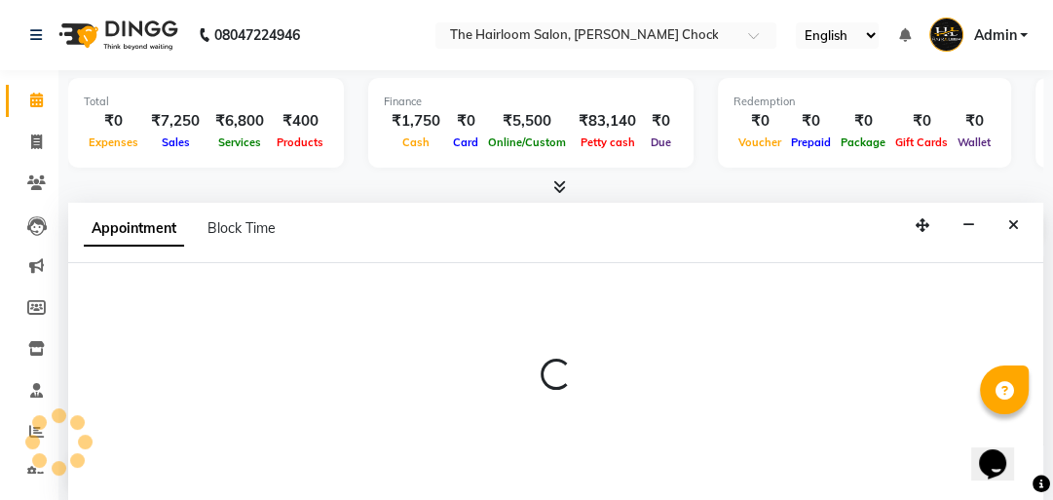
select select "41756"
select select "tentative"
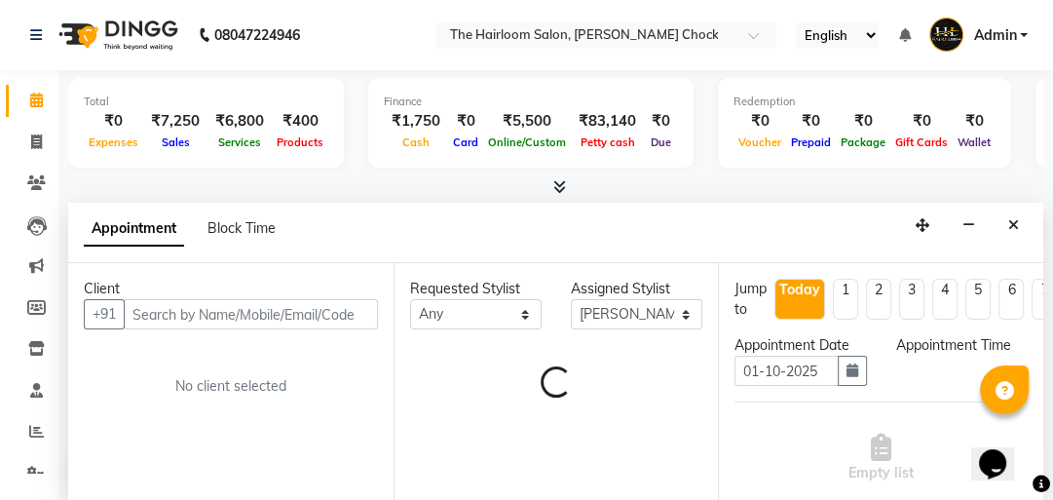
scroll to position [1, 0]
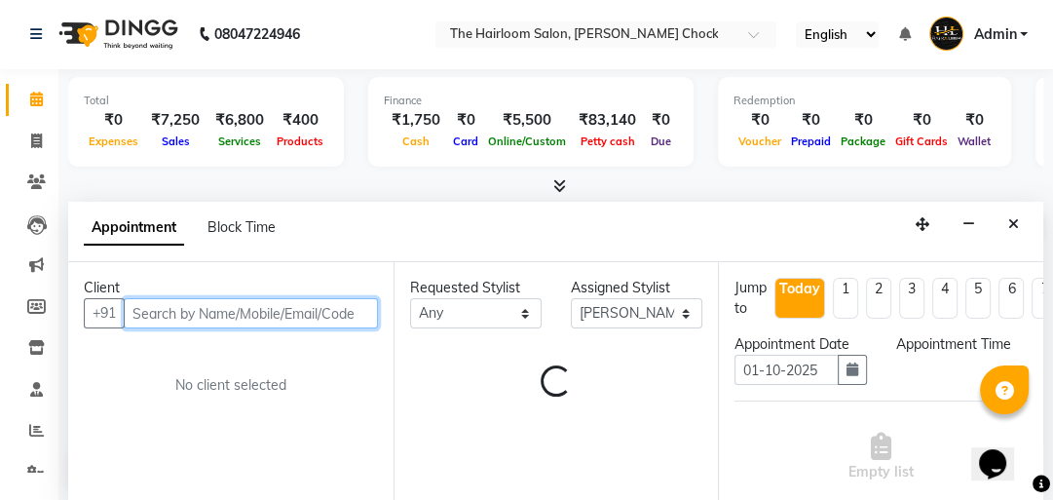
select select "720"
click at [278, 308] on input "text" at bounding box center [251, 313] width 254 height 30
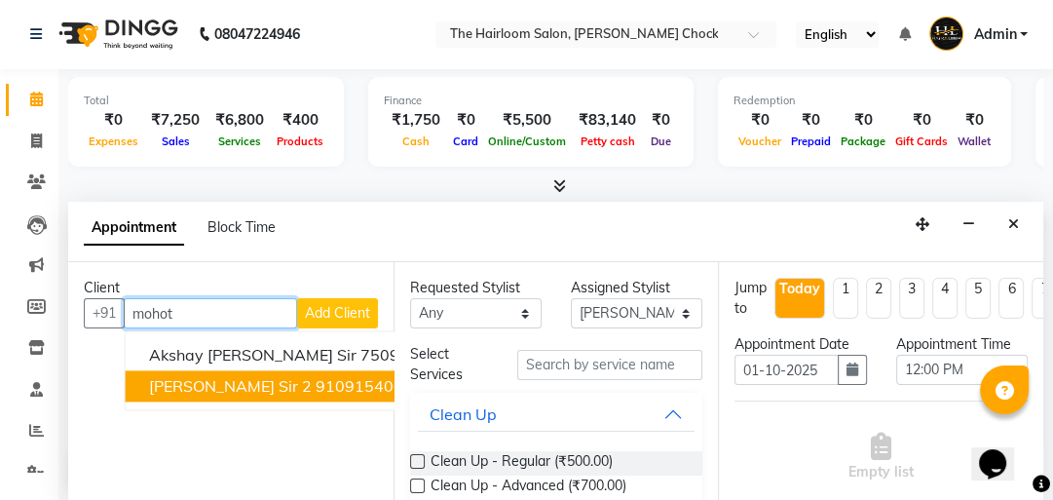
click at [297, 370] on button "[PERSON_NAME] Sir 2 9109154000" at bounding box center [303, 385] width 355 height 31
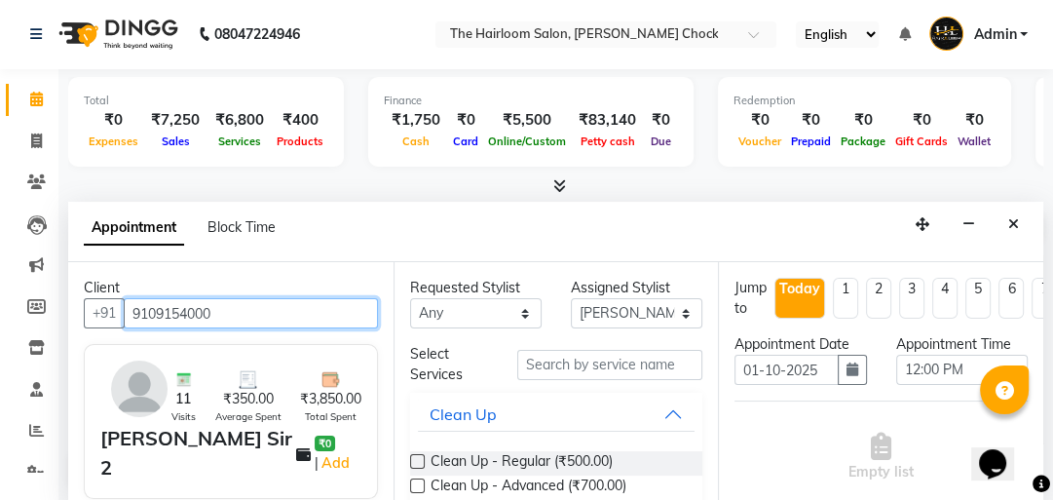
type input "9109154000"
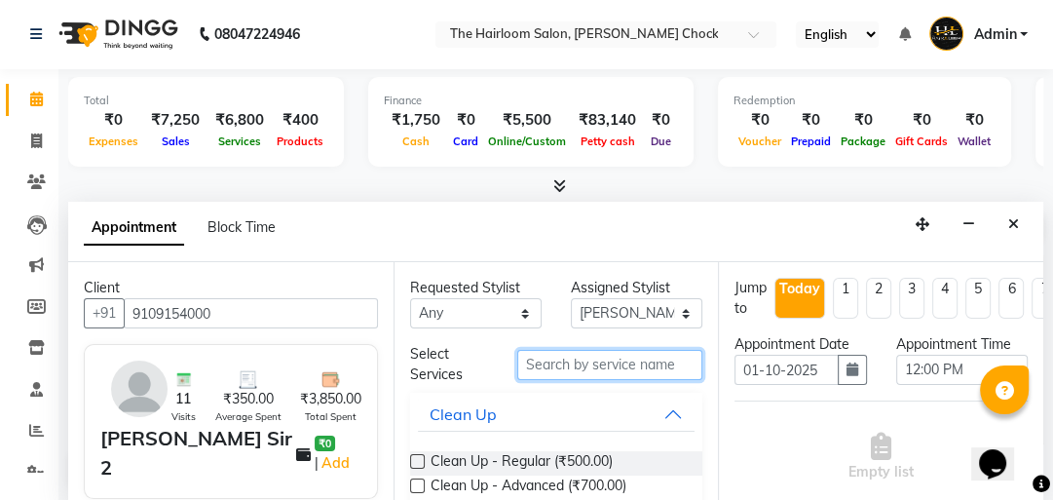
click at [591, 355] on input "text" at bounding box center [609, 365] width 185 height 30
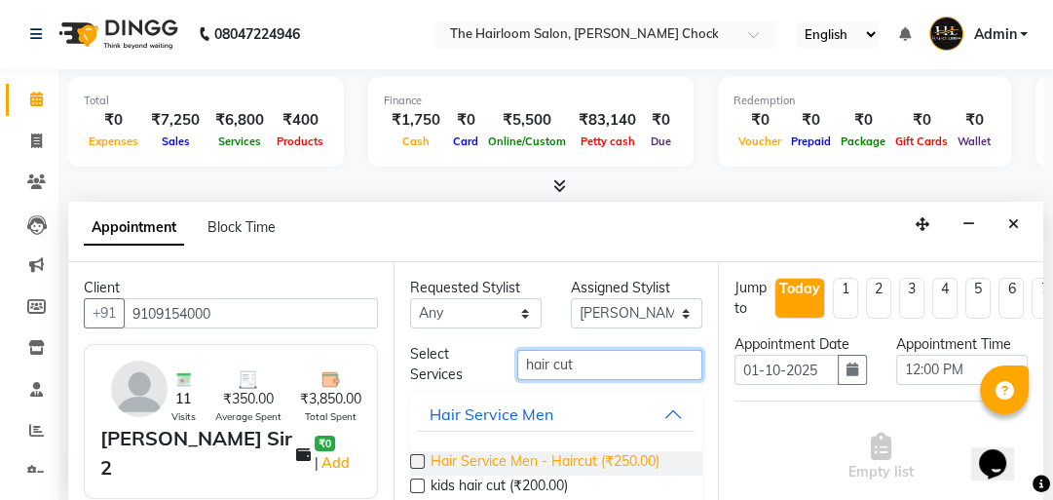
type input "hair cut"
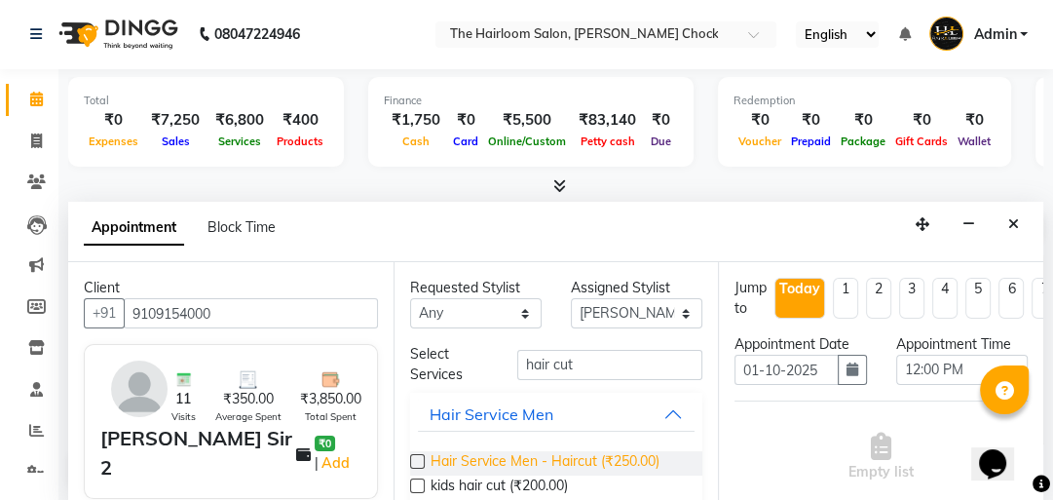
click at [611, 466] on span "Hair Service Men - Haircut (₹250.00)" at bounding box center [544, 463] width 229 height 24
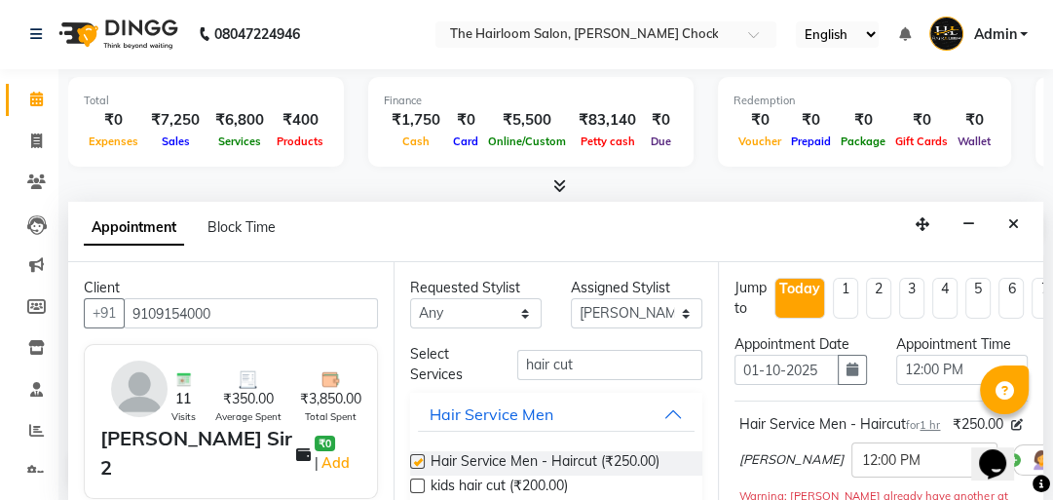
checkbox input "false"
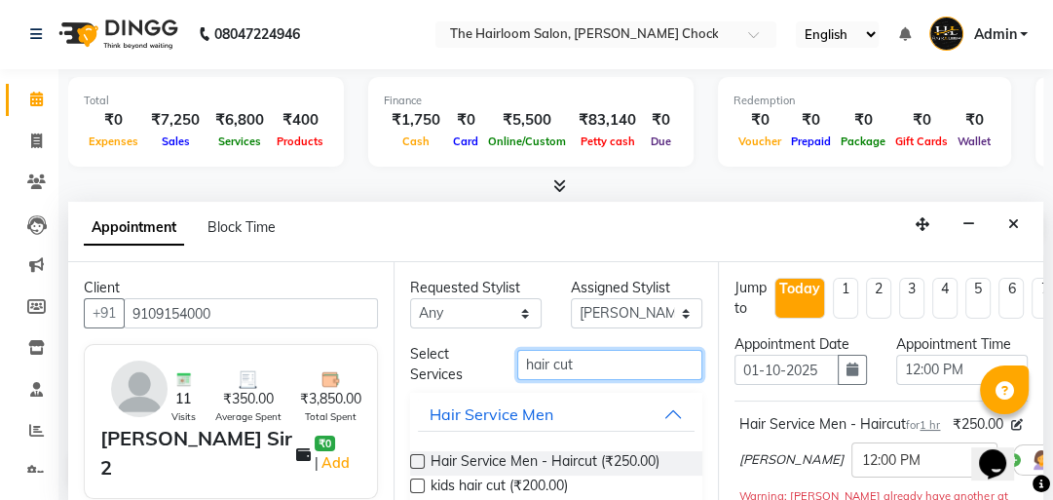
drag, startPoint x: 594, startPoint y: 354, endPoint x: 512, endPoint y: 339, distance: 83.1
click at [512, 339] on div "Requested Stylist Any [PERSON_NAME] [PERSON_NAME] [PERSON_NAME] sir puja [PERSO…" at bounding box center [555, 382] width 325 height 240
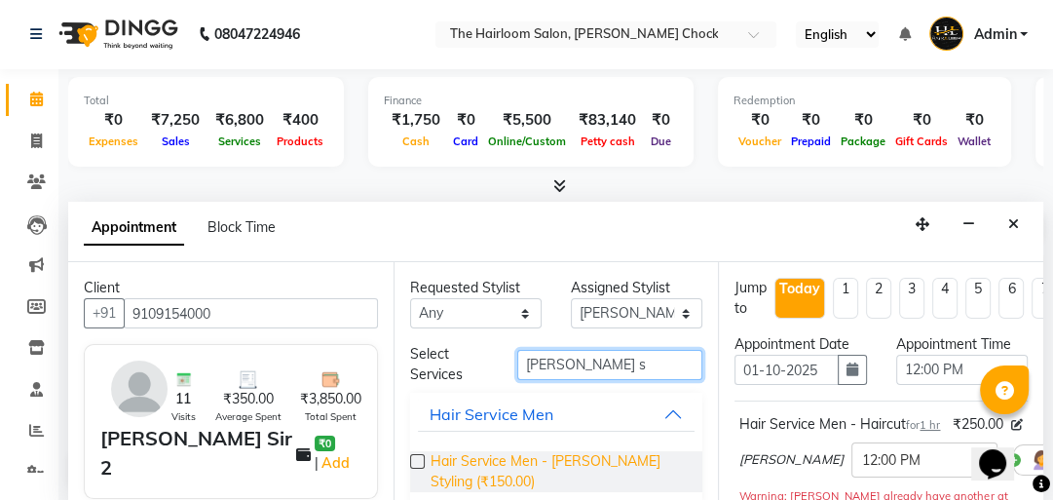
type input "[PERSON_NAME] s"
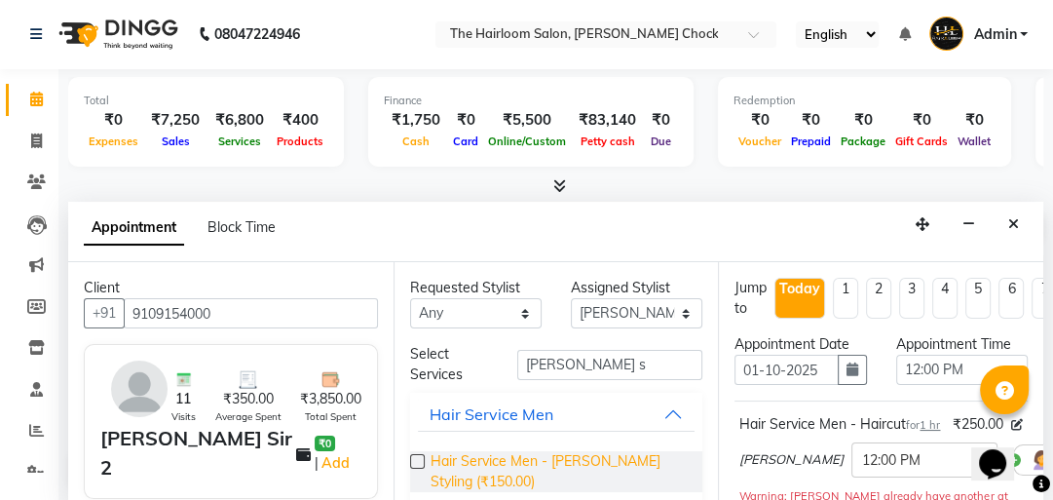
click at [519, 452] on span "Hair Service Men - [PERSON_NAME] Styling (₹150.00)" at bounding box center [558, 471] width 257 height 41
checkbox input "false"
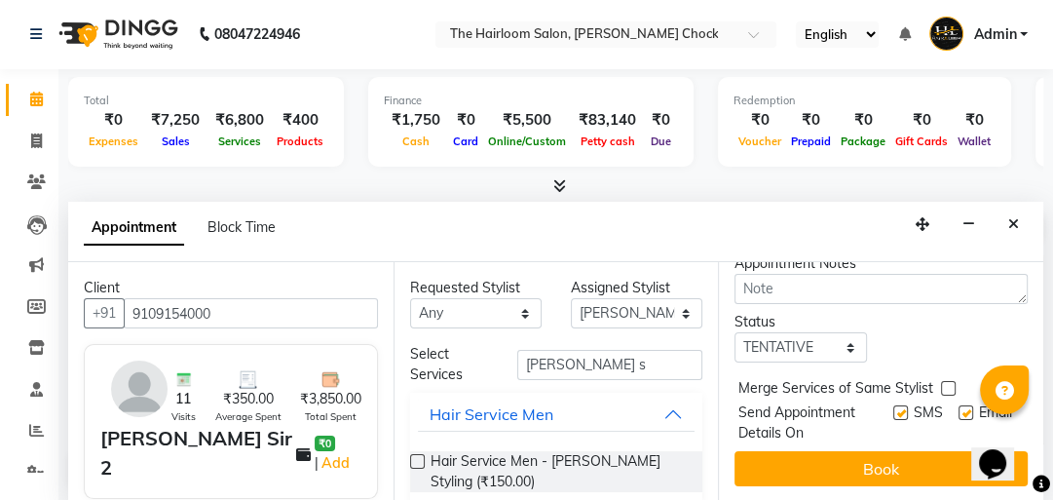
scroll to position [497, 0]
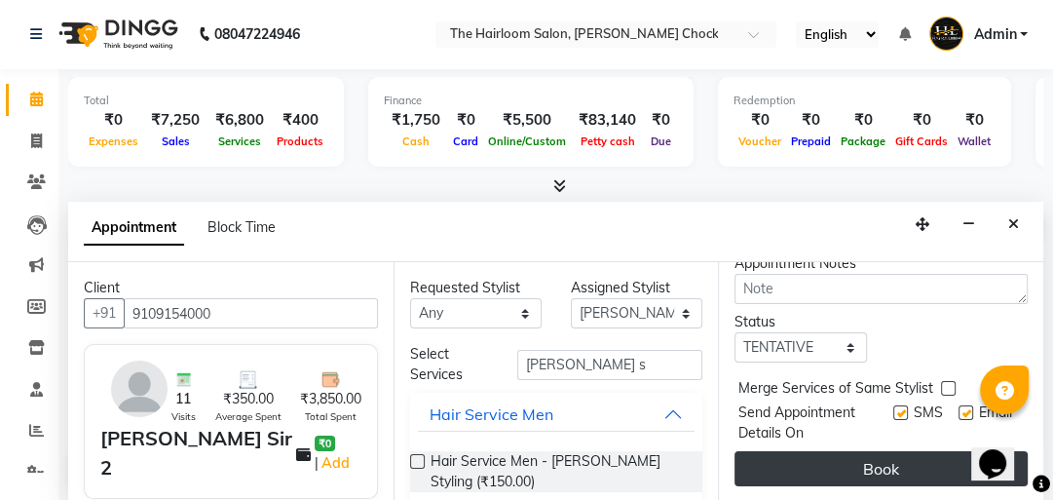
click at [893, 451] on button "Book" at bounding box center [880, 468] width 293 height 35
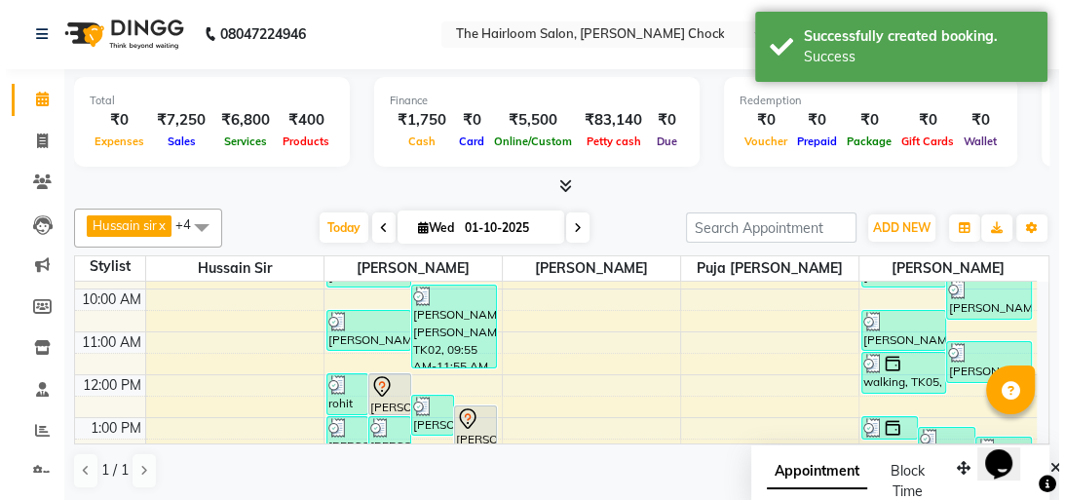
scroll to position [0, 0]
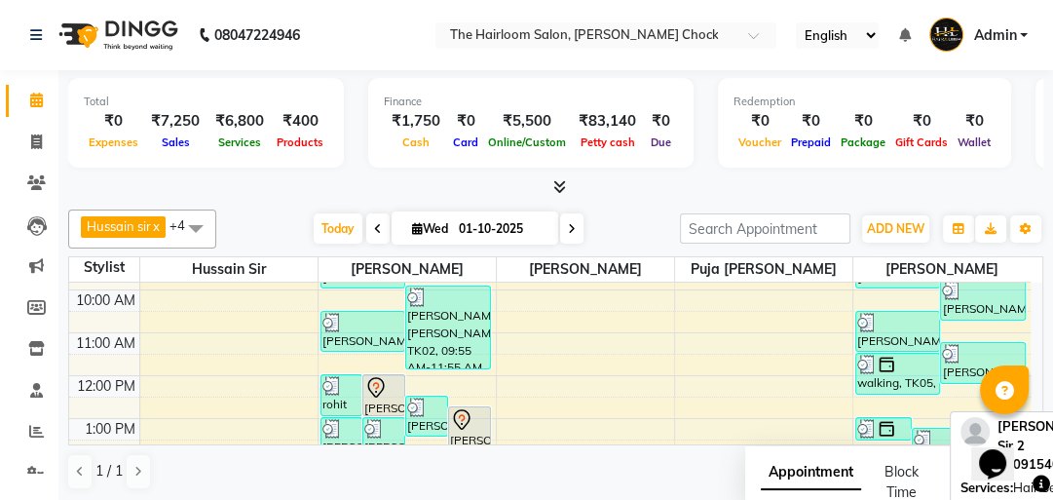
click at [465, 429] on div "[PERSON_NAME] Sir 2, TK15, 12:45 PM-01:45 PM, Hair Service Men - [PERSON_NAME] …" at bounding box center [469, 426] width 41 height 39
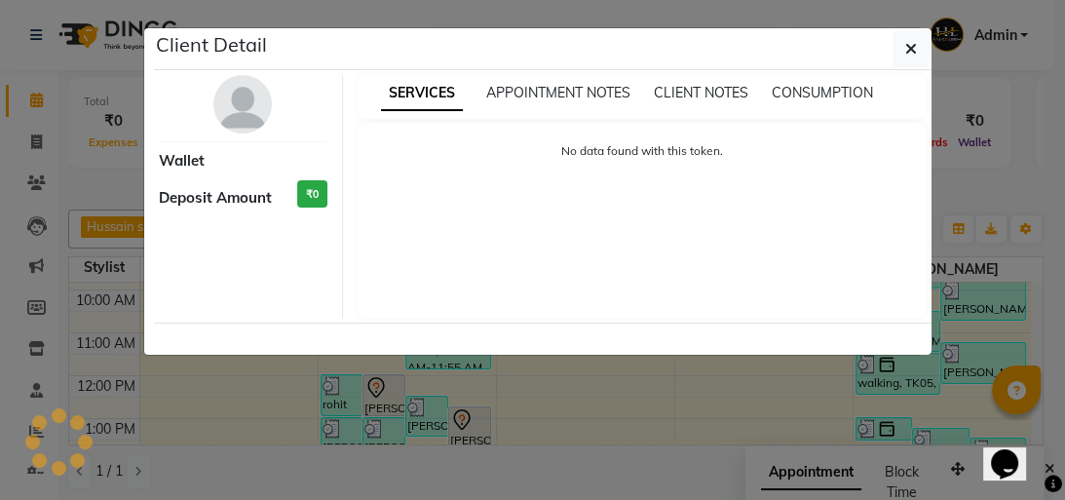
select select "7"
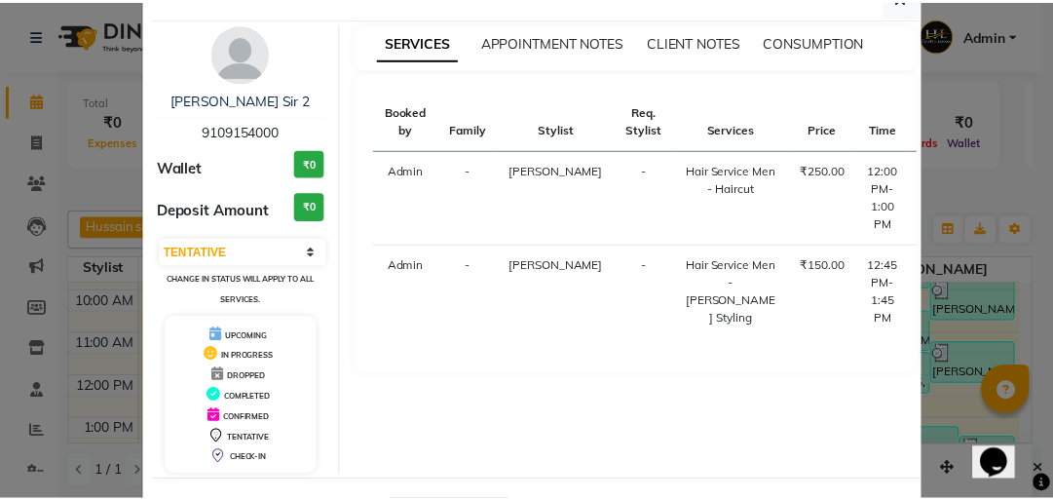
scroll to position [78, 0]
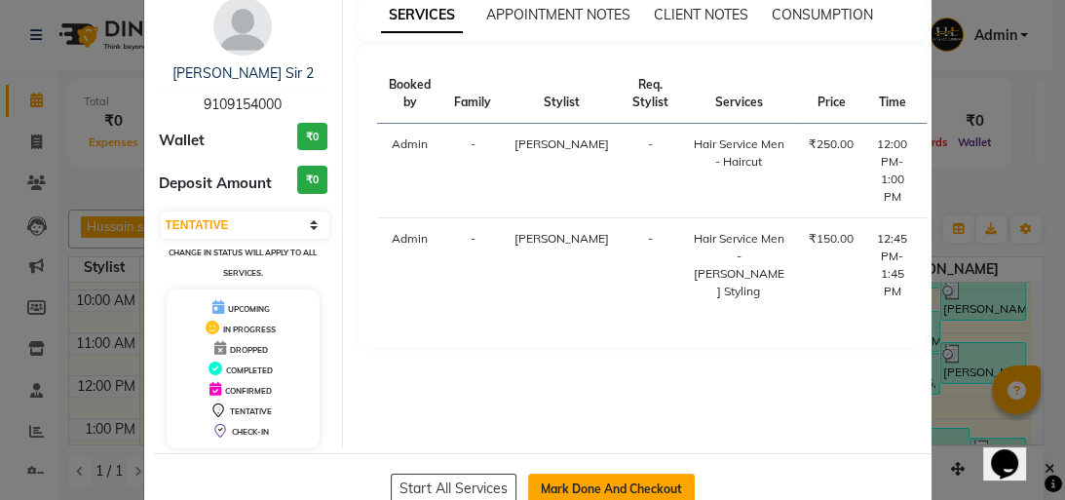
click at [590, 480] on button "Mark Done And Checkout" at bounding box center [611, 488] width 167 height 31
select select "service"
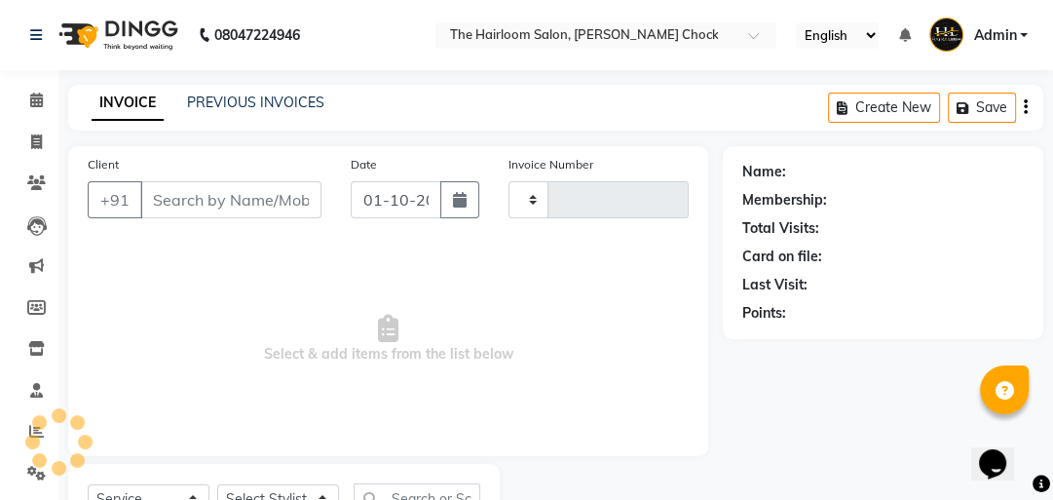
type input "4002"
select select "5926"
type input "9109154000"
select select "41756"
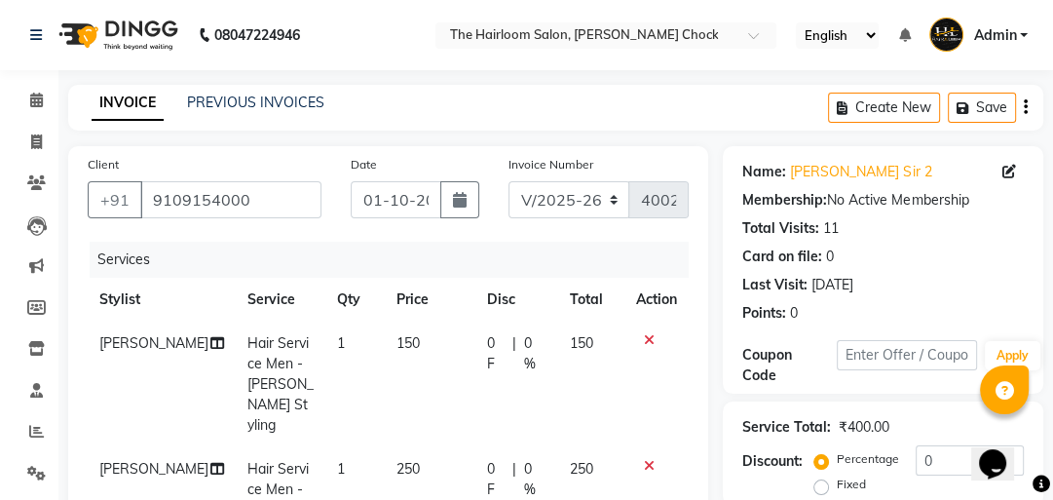
click at [752, 280] on div "Name: [PERSON_NAME] Sir 2 Membership: No Active Membership Total Visits: 11 Car…" at bounding box center [890, 504] width 335 height 716
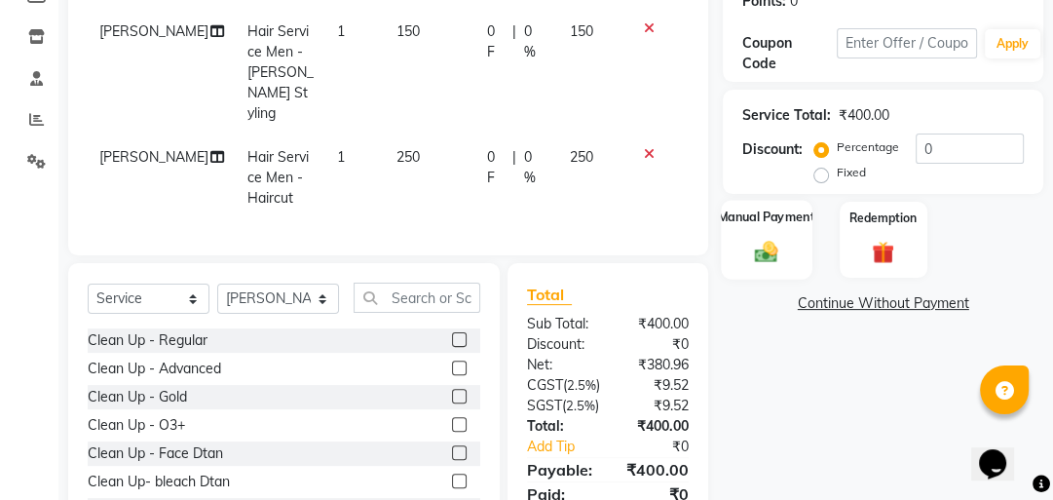
click at [771, 270] on div "Manual Payment" at bounding box center [767, 240] width 91 height 80
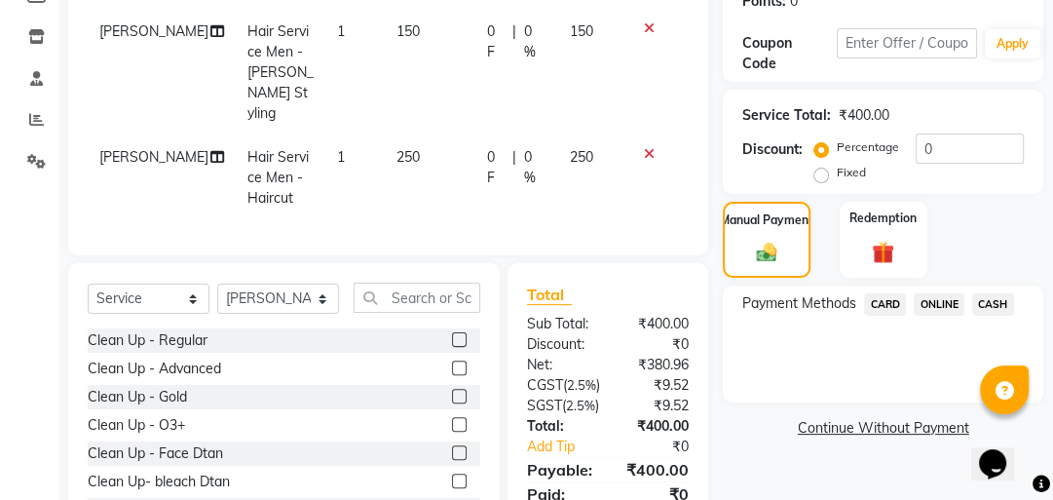
click at [937, 293] on span "ONLINE" at bounding box center [939, 304] width 51 height 22
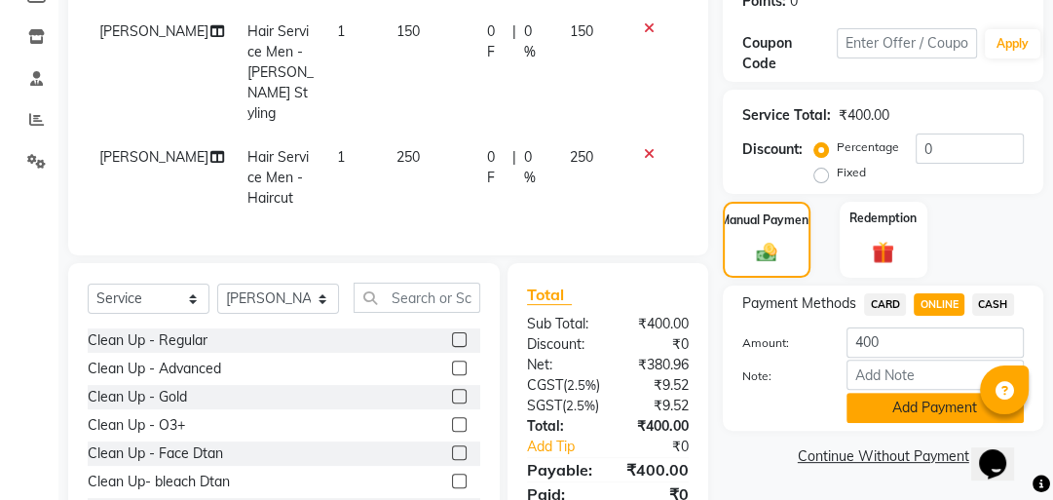
click at [902, 409] on button "Add Payment" at bounding box center [934, 407] width 177 height 30
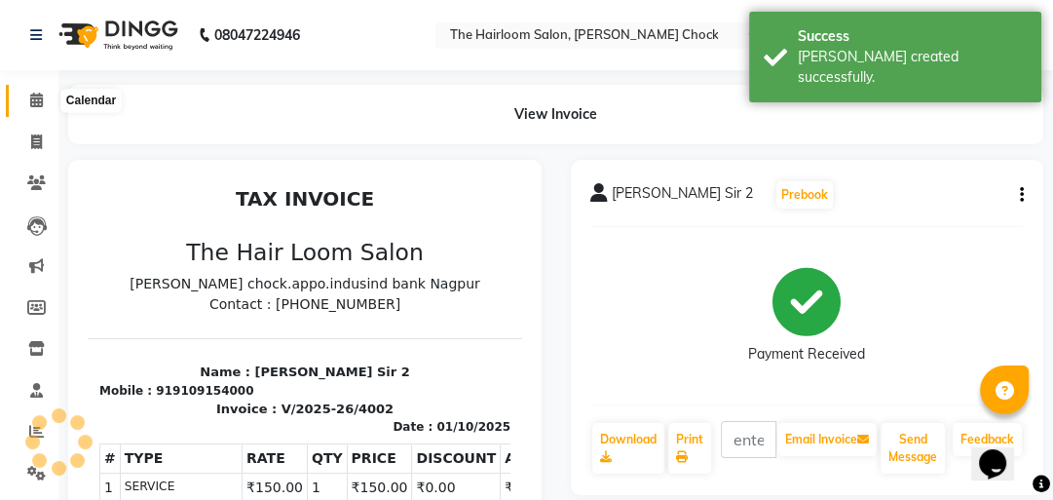
click at [27, 107] on span at bounding box center [36, 101] width 34 height 22
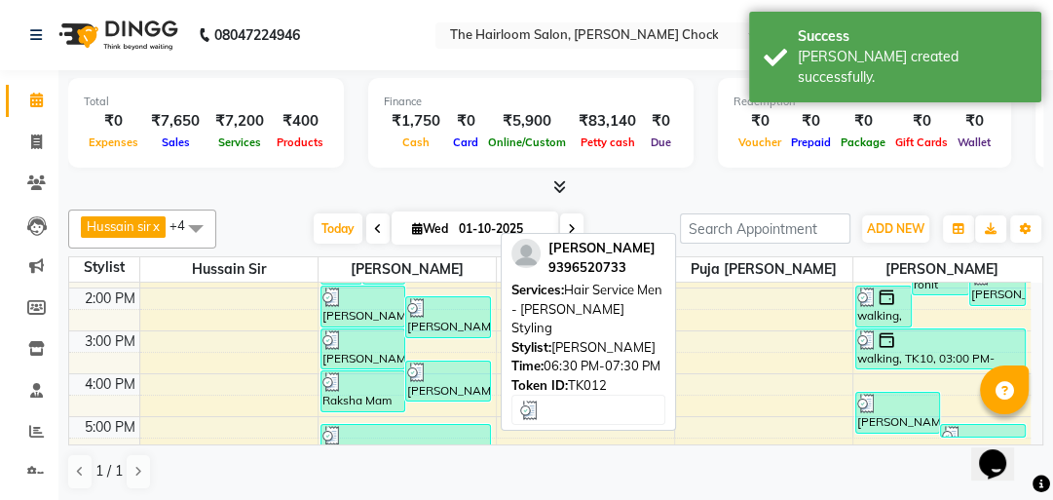
scroll to position [78, 0]
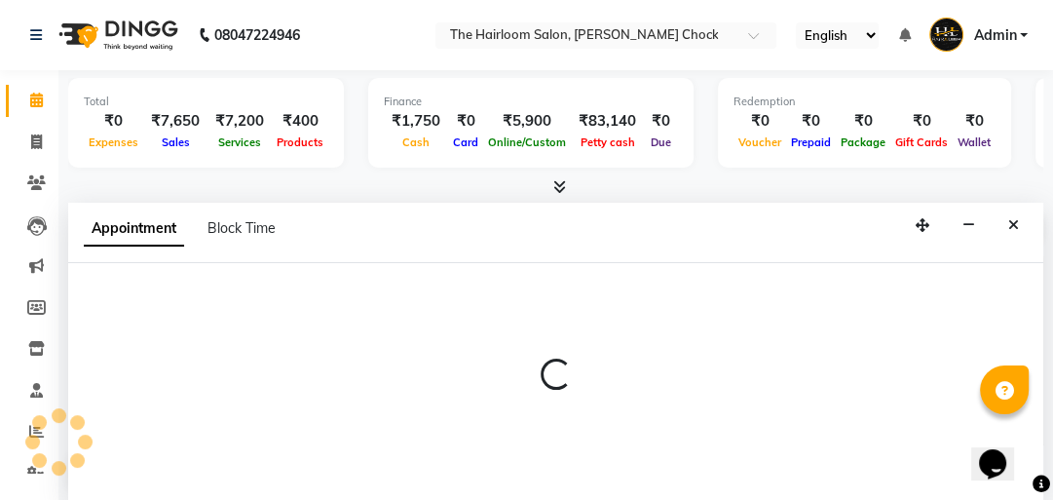
select select "41756"
select select "tentative"
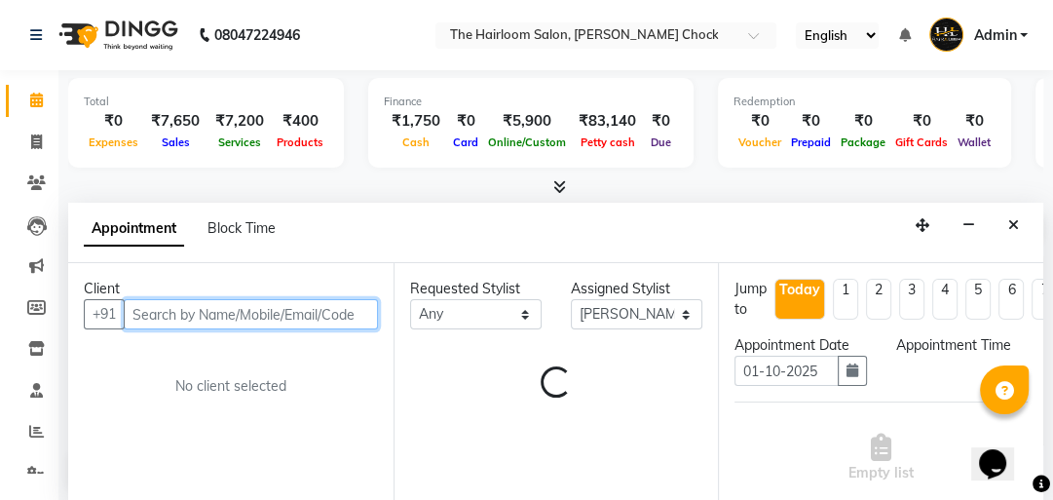
click at [272, 310] on input "text" at bounding box center [251, 314] width 254 height 30
select select "720"
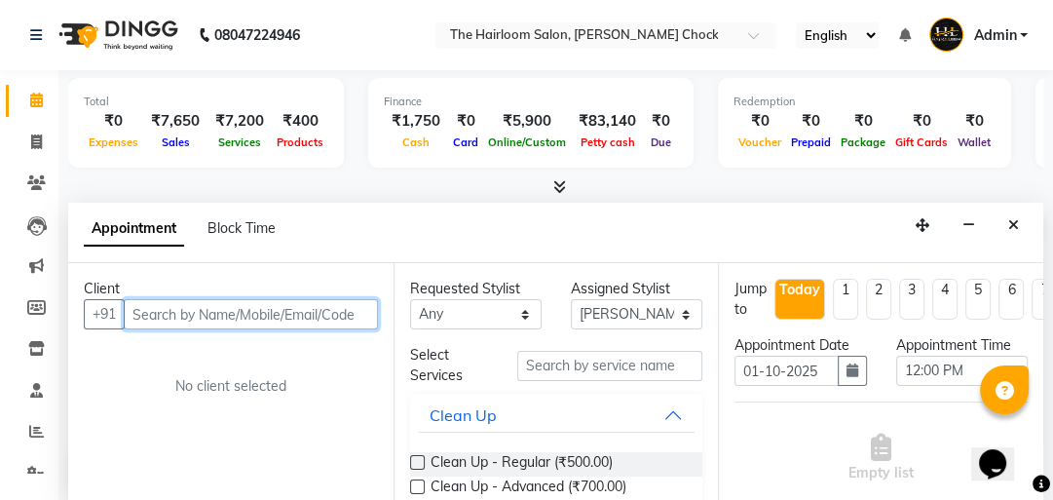
scroll to position [1, 0]
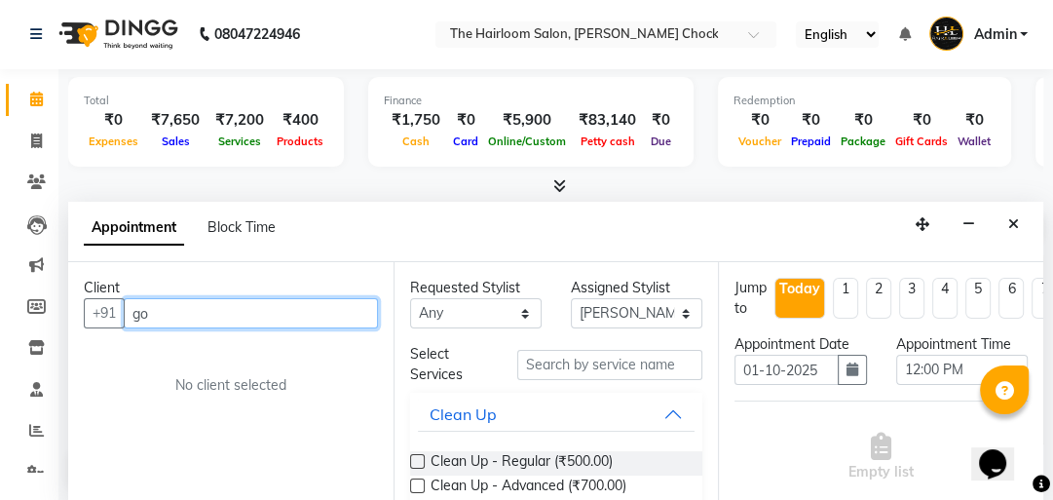
type input "gop"
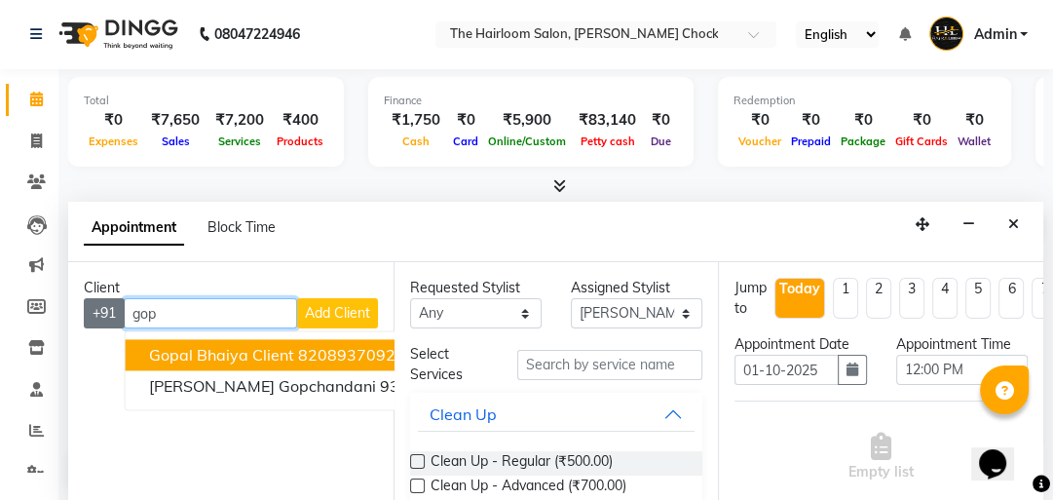
drag, startPoint x: 213, startPoint y: 321, endPoint x: 102, endPoint y: 313, distance: 111.4
click at [102, 313] on div "+91 gop Gopal Bhaiya Client 8208937092 [PERSON_NAME] gopchandani 9370937050 Add…" at bounding box center [231, 313] width 294 height 30
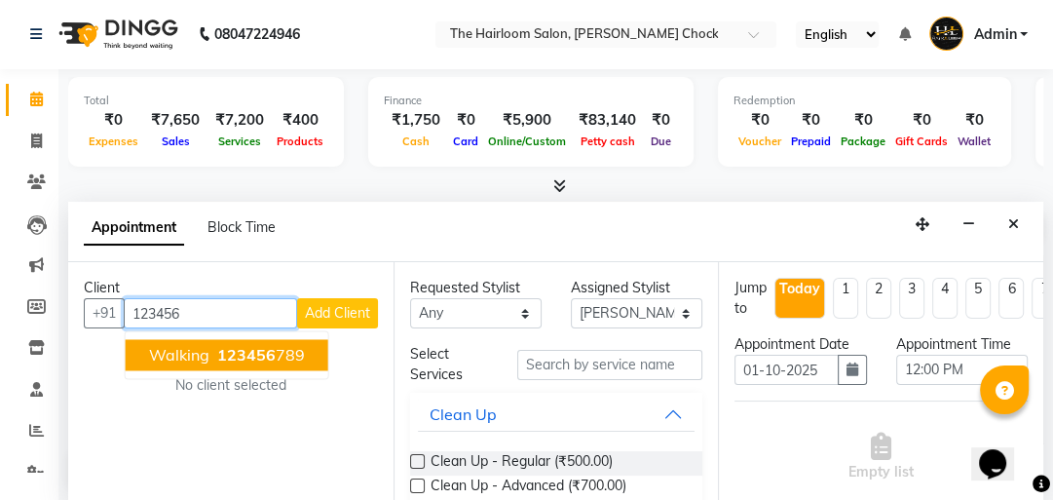
drag, startPoint x: 291, startPoint y: 355, endPoint x: 542, endPoint y: 356, distance: 251.3
click at [292, 355] on ngb-highlight "123456 789" at bounding box center [259, 354] width 92 height 19
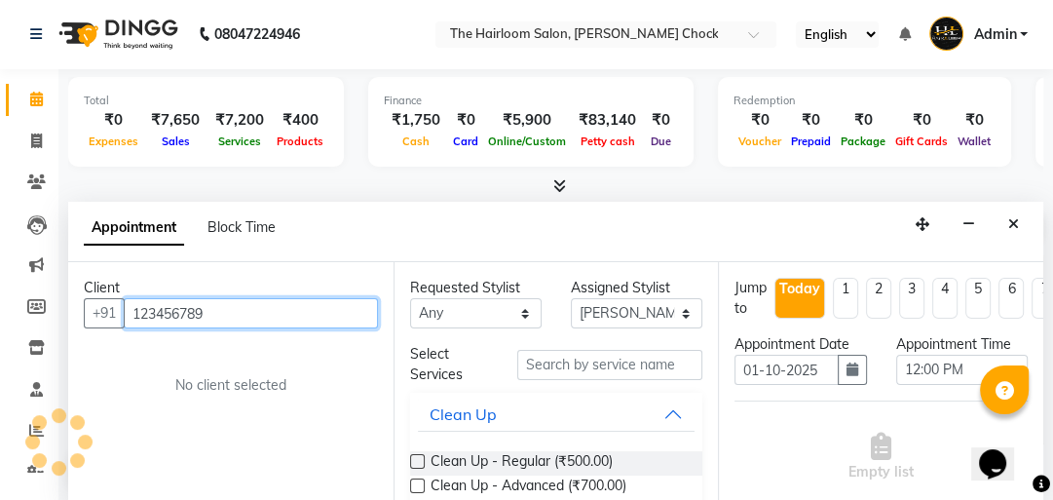
type input "123456789"
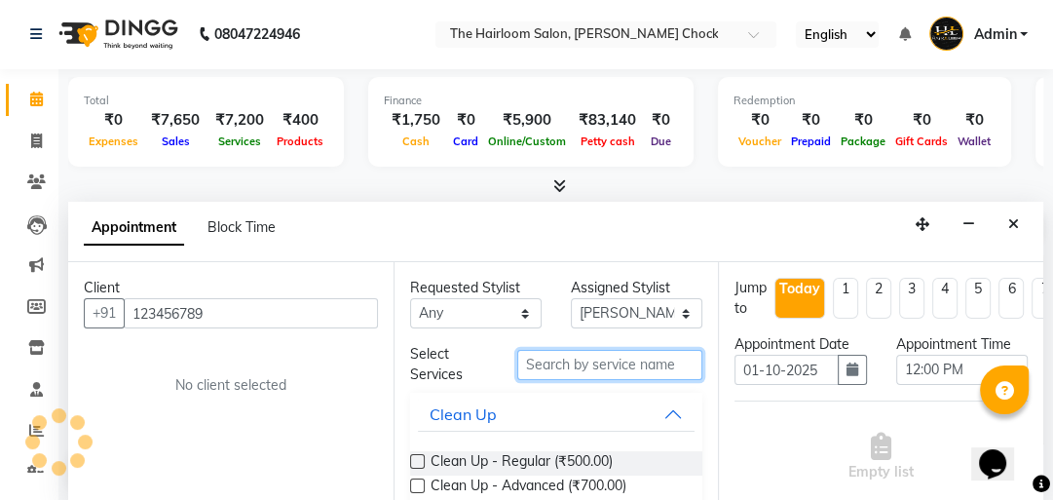
click at [602, 361] on input "text" at bounding box center [609, 365] width 185 height 30
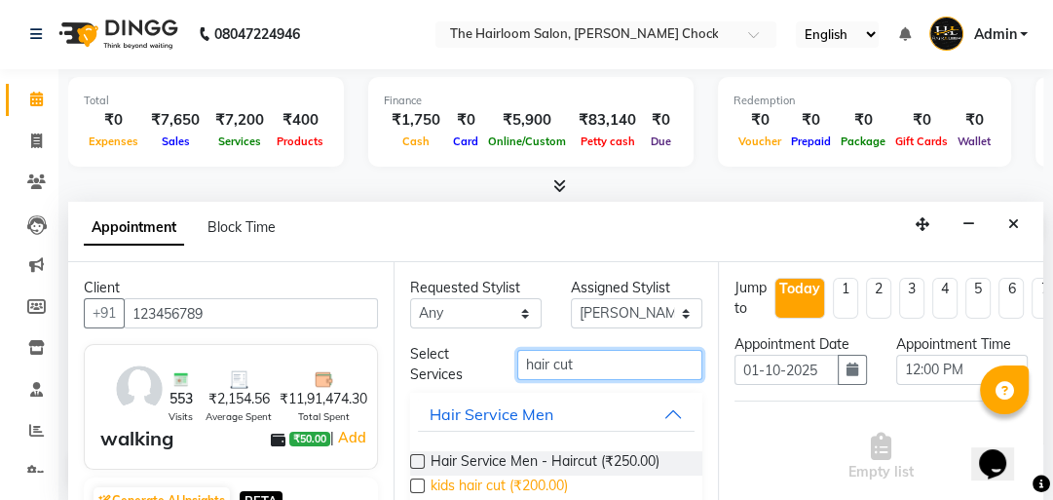
type input "hair cut"
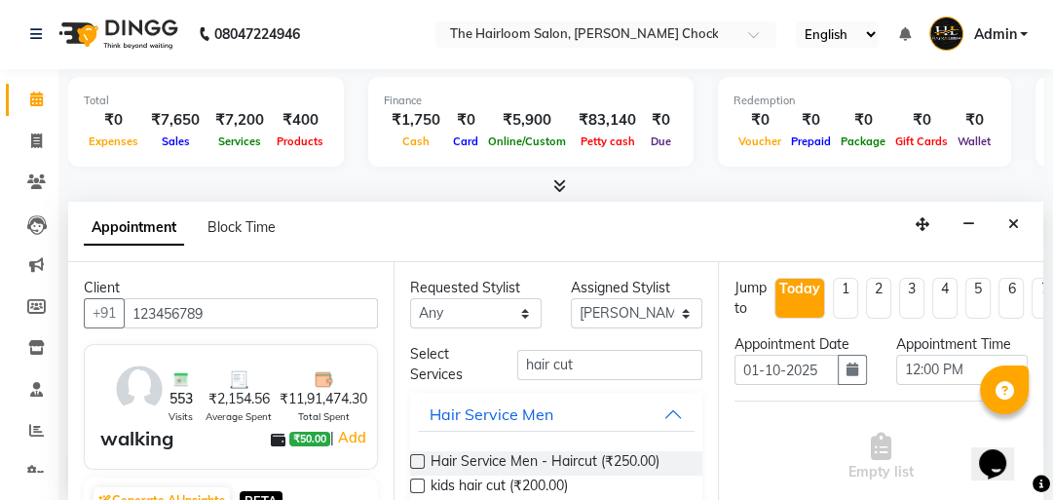
drag, startPoint x: 535, startPoint y: 483, endPoint x: 569, endPoint y: 415, distance: 76.2
click at [535, 482] on span "kids hair cut (₹200.00)" at bounding box center [498, 487] width 137 height 24
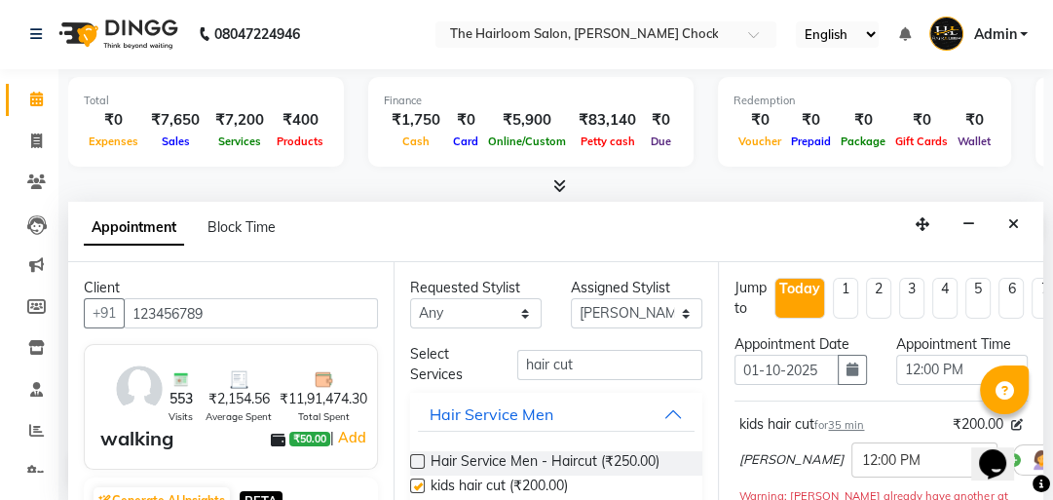
checkbox input "false"
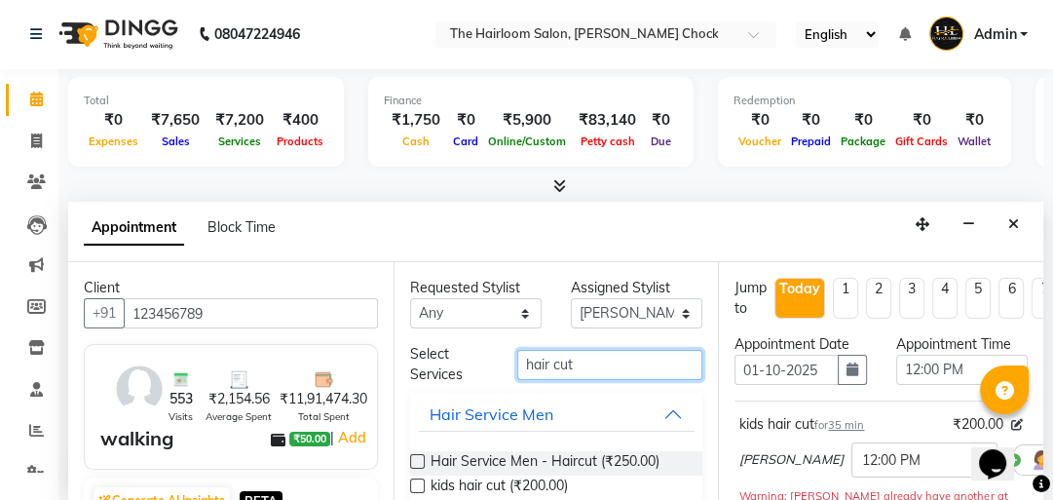
drag, startPoint x: 592, startPoint y: 362, endPoint x: 464, endPoint y: 364, distance: 128.6
click at [464, 364] on div "Select Services hair cut" at bounding box center [556, 364] width 322 height 41
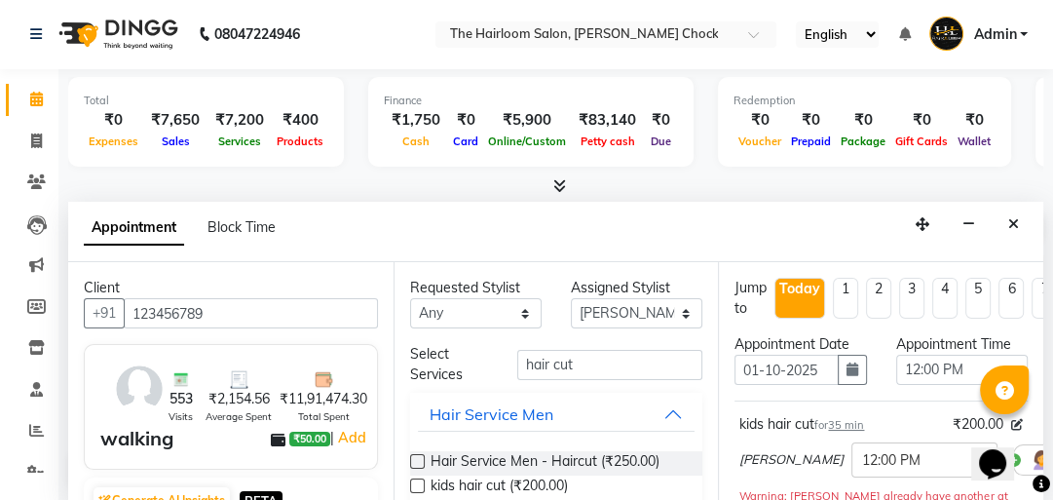
click at [561, 311] on div "Assigned Stylist Select [PERSON_NAME] [PERSON_NAME] [PERSON_NAME] sir puja [PER…" at bounding box center [636, 303] width 161 height 51
click at [597, 310] on select "Select [PERSON_NAME] [PERSON_NAME] [PERSON_NAME] sir puja [PERSON_NAME] khan" at bounding box center [636, 313] width 131 height 30
select select "41757"
click at [571, 298] on select "Select [PERSON_NAME] [PERSON_NAME] [PERSON_NAME] sir puja [PERSON_NAME] khan" at bounding box center [636, 313] width 131 height 30
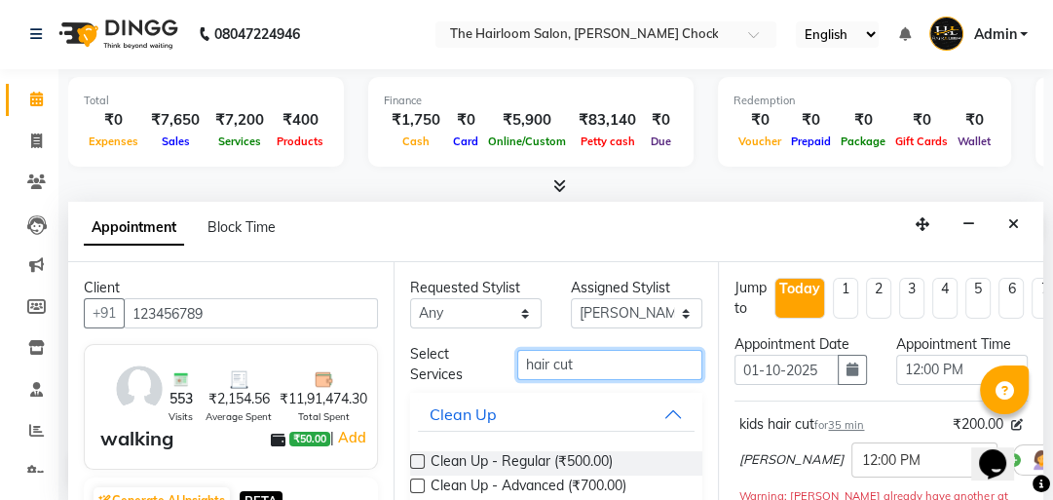
drag, startPoint x: 583, startPoint y: 361, endPoint x: 505, endPoint y: 357, distance: 78.0
click at [503, 358] on div "hair cut" at bounding box center [610, 365] width 214 height 30
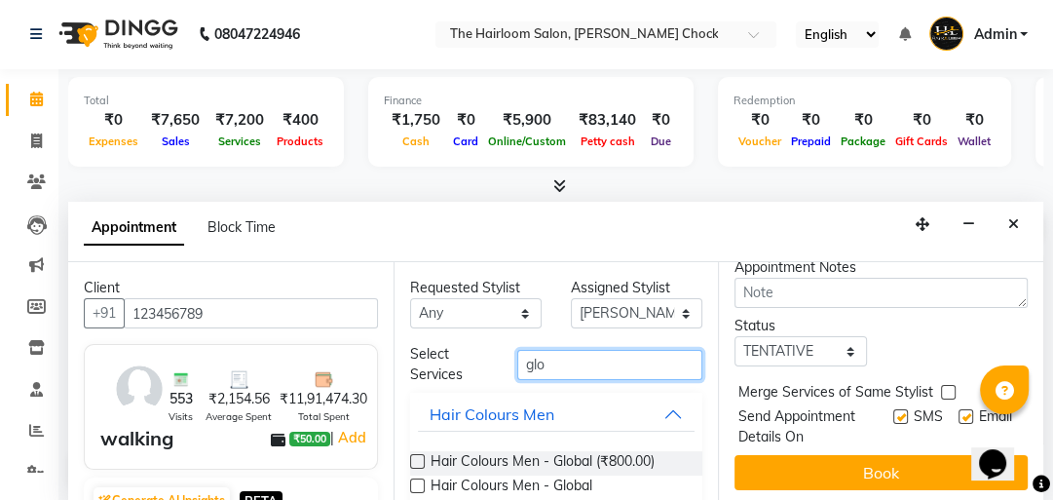
scroll to position [364, 0]
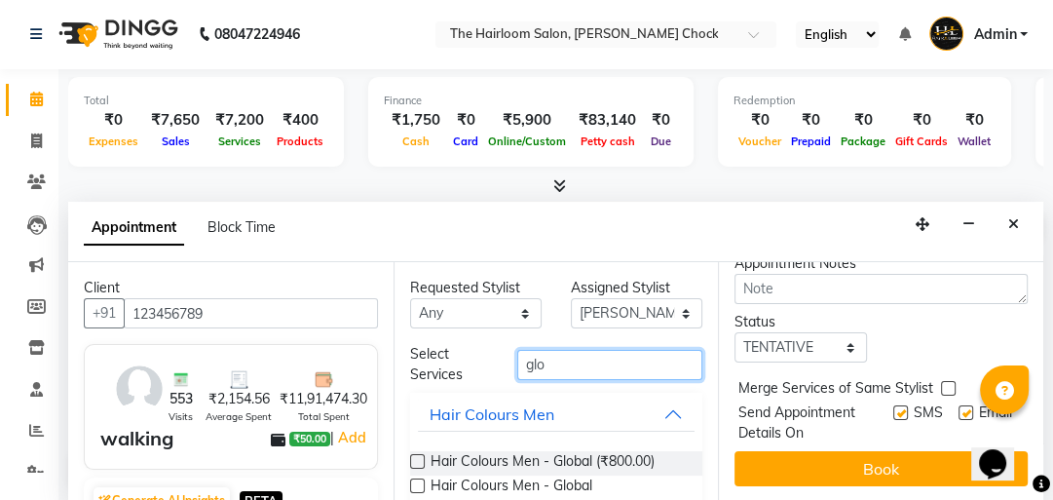
type input "glo"
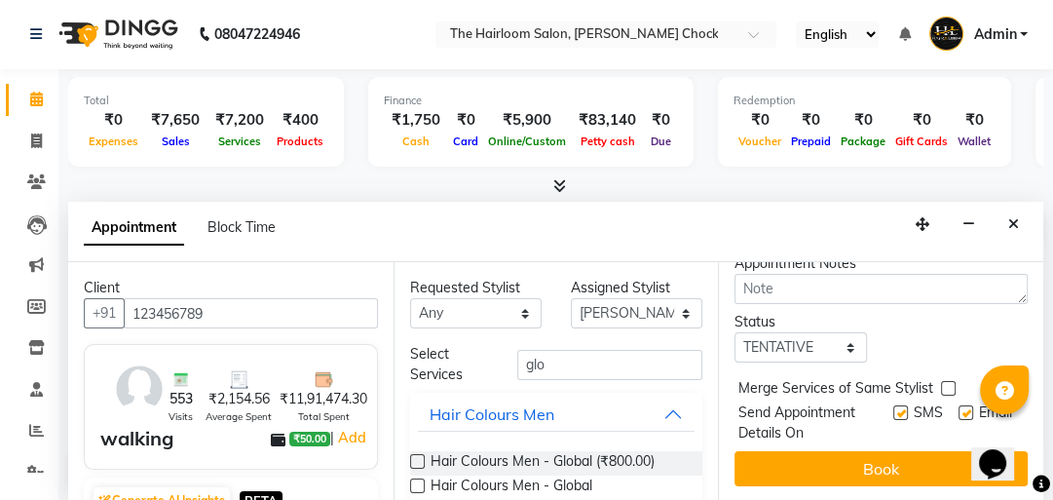
click at [894, 405] on label at bounding box center [900, 412] width 15 height 15
click at [894, 408] on input "checkbox" at bounding box center [899, 414] width 13 height 13
checkbox input "false"
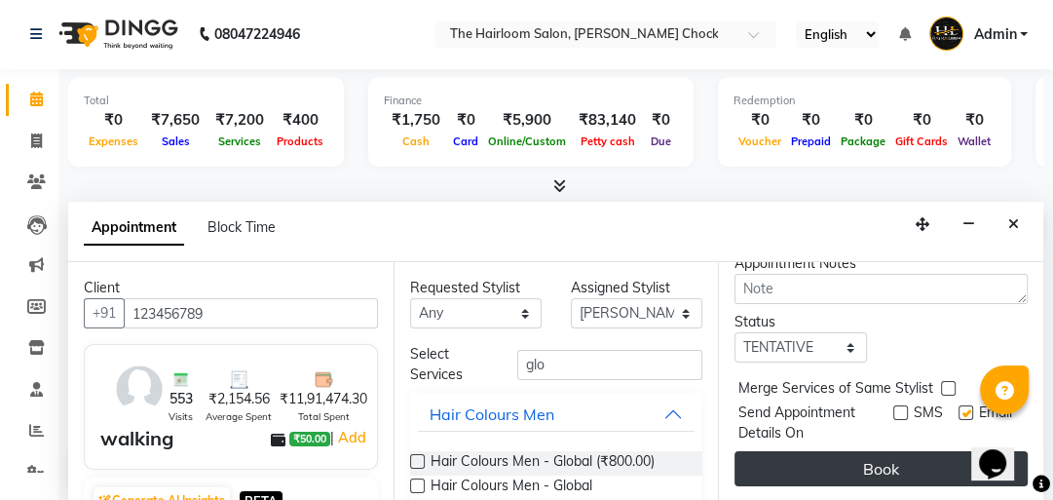
click at [869, 464] on button "Book" at bounding box center [880, 468] width 293 height 35
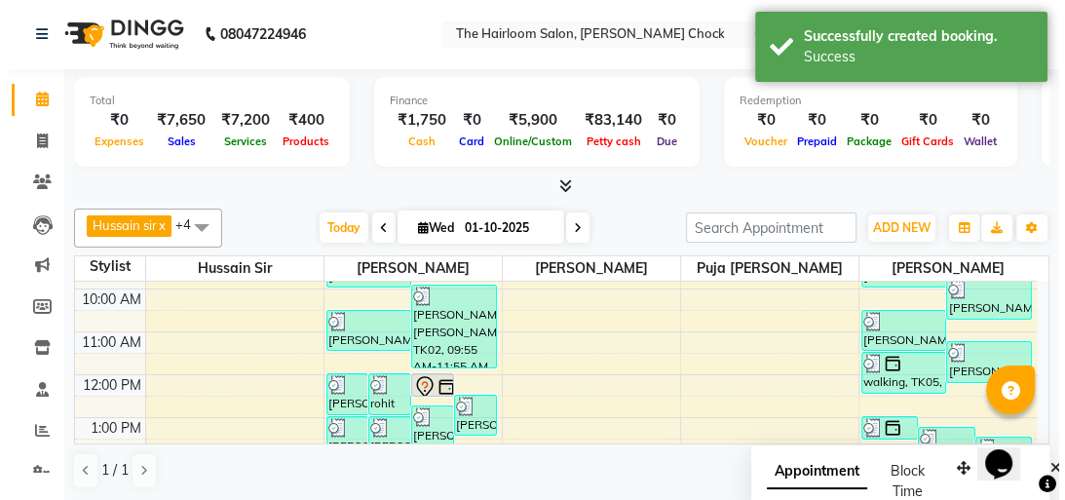
scroll to position [0, 0]
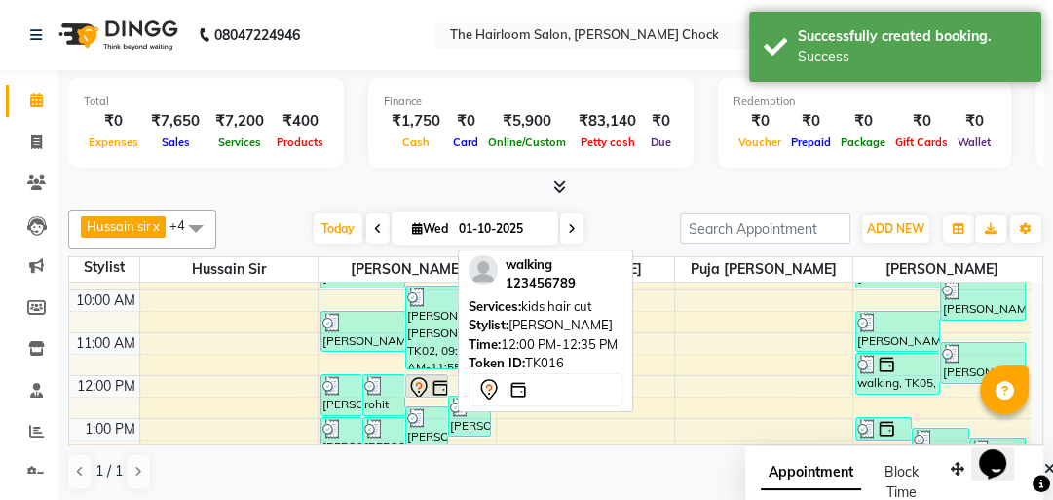
click at [421, 386] on icon at bounding box center [418, 387] width 23 height 23
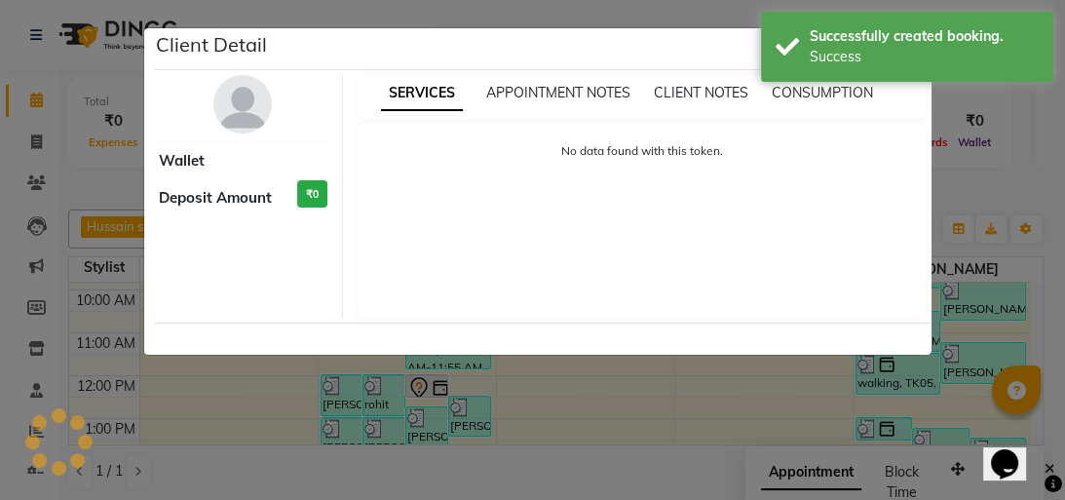
select select "7"
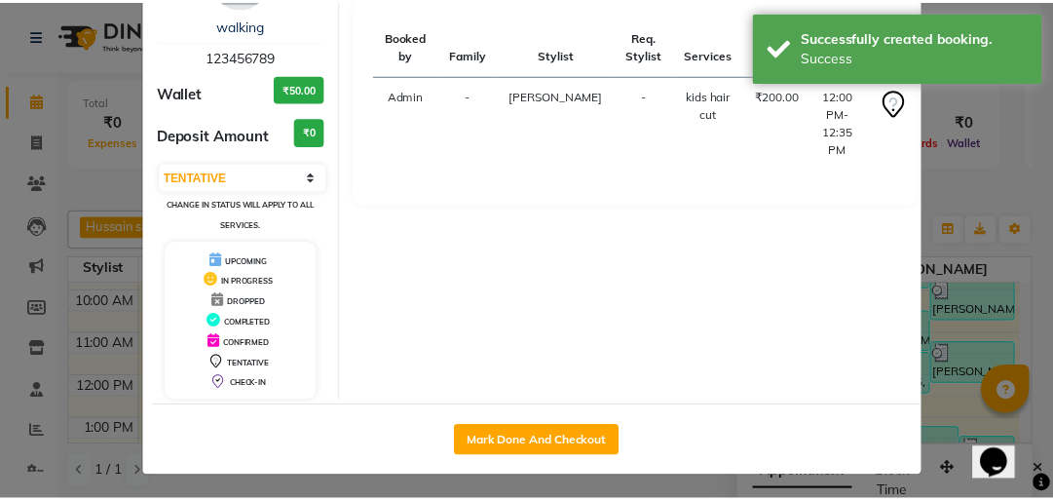
scroll to position [129, 0]
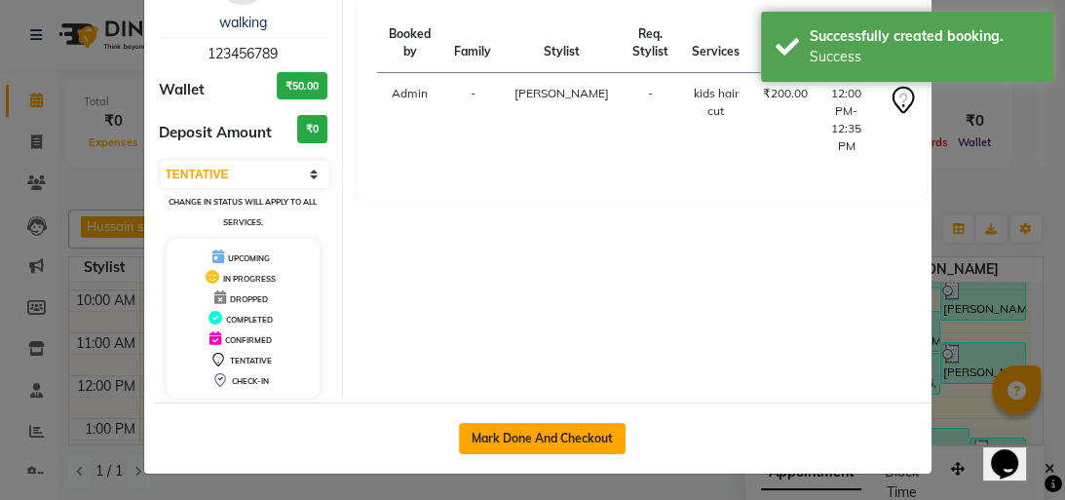
click at [567, 438] on button "Mark Done And Checkout" at bounding box center [542, 438] width 167 height 31
select select "service"
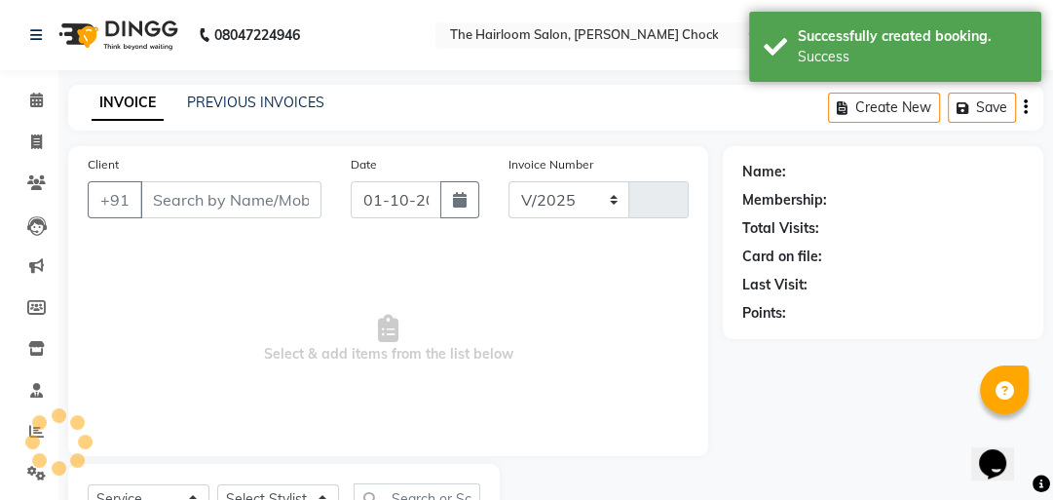
select select "5926"
type input "4003"
type input "123456789"
select select "41756"
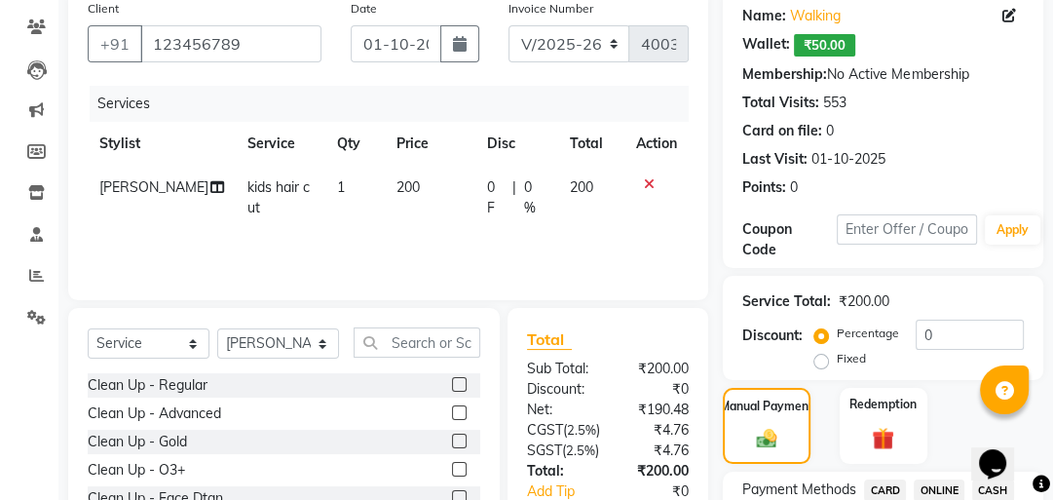
click at [917, 483] on span "ONLINE" at bounding box center [939, 490] width 51 height 22
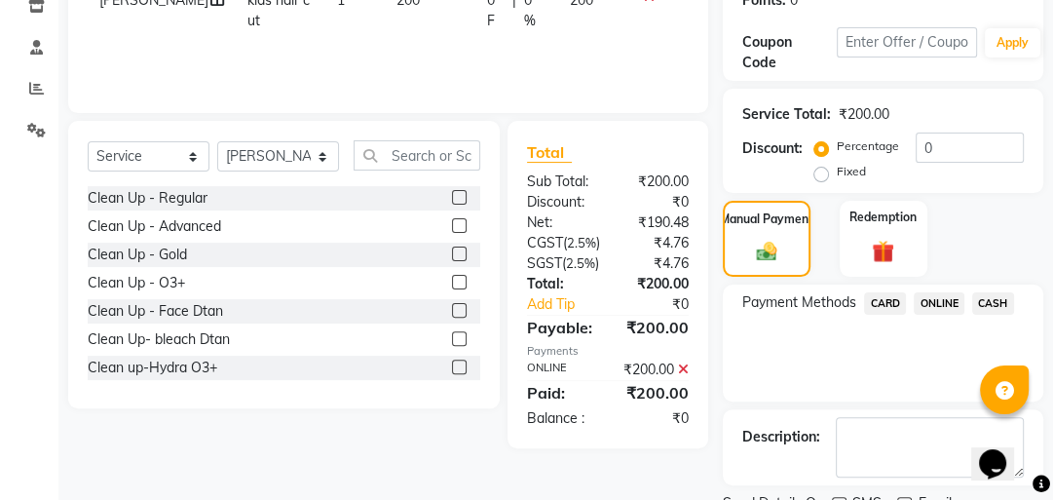
click at [837, 497] on label at bounding box center [839, 504] width 15 height 15
click at [837, 499] on input "checkbox" at bounding box center [838, 505] width 13 height 13
checkbox input "false"
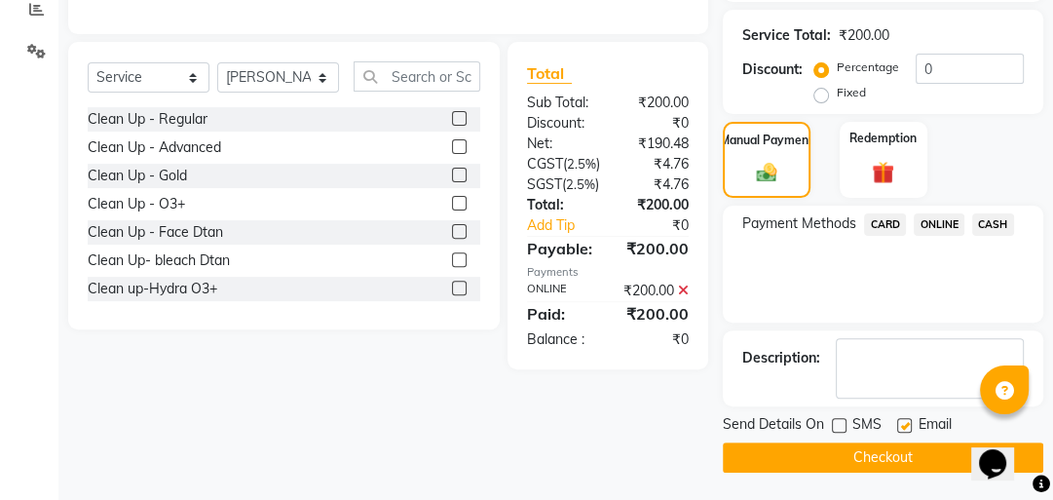
click at [900, 421] on label at bounding box center [904, 425] width 15 height 15
click at [900, 421] on input "checkbox" at bounding box center [903, 426] width 13 height 13
checkbox input "false"
click at [880, 450] on button "Checkout" at bounding box center [883, 457] width 320 height 30
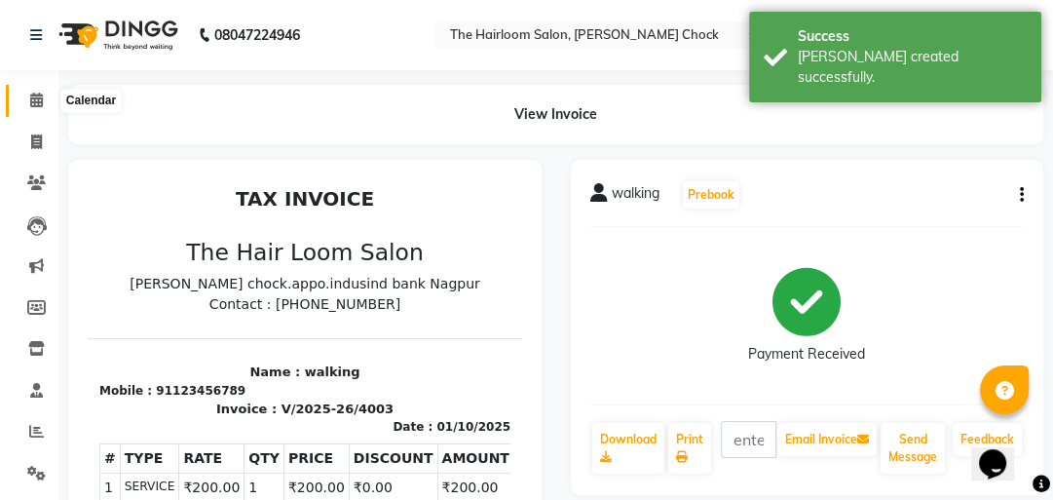
click at [37, 97] on icon at bounding box center [36, 100] width 13 height 15
